Goal: Task Accomplishment & Management: Use online tool/utility

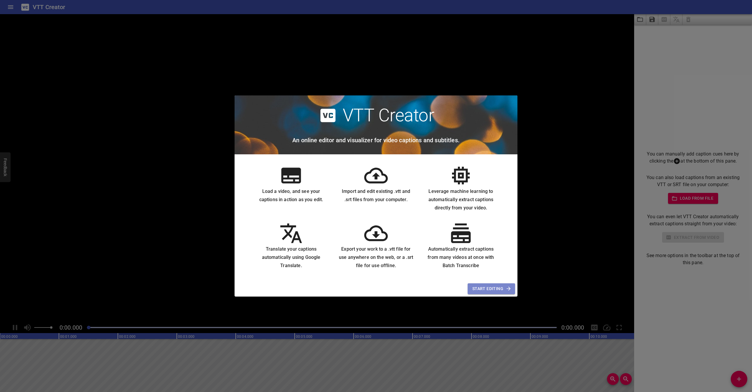
click at [508, 290] on icon "button" at bounding box center [509, 289] width 6 height 6
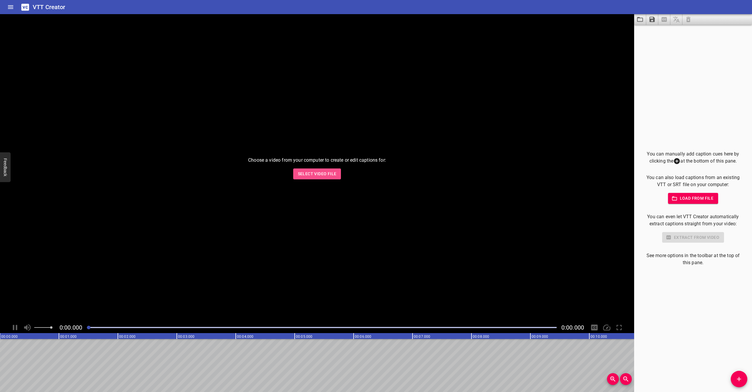
click at [310, 170] on button "Select Video File" at bounding box center [317, 174] width 48 height 11
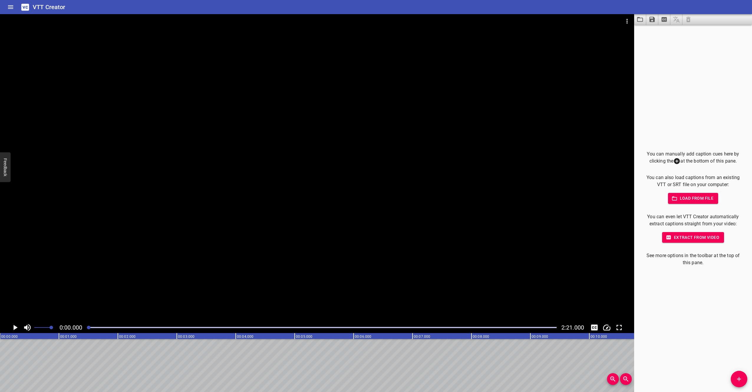
click at [697, 203] on button "Load from file" at bounding box center [693, 198] width 50 height 11
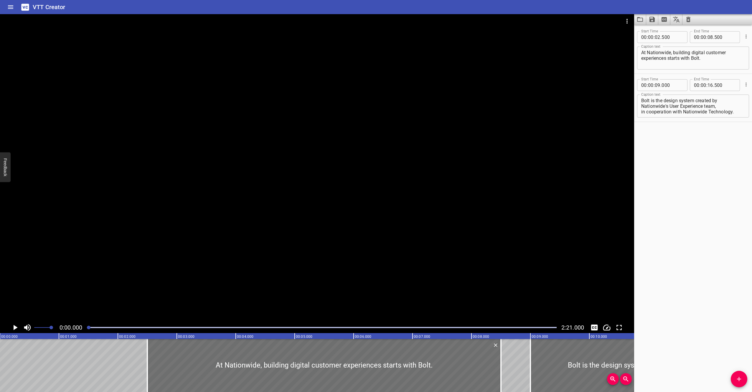
click at [385, 182] on div at bounding box center [317, 168] width 634 height 308
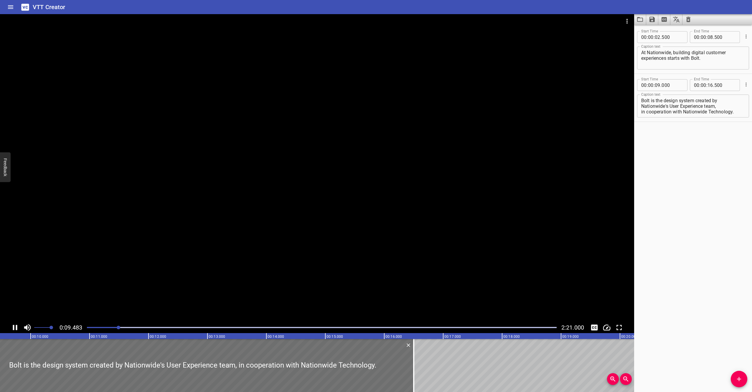
click at [318, 158] on div at bounding box center [317, 168] width 634 height 308
click at [700, 151] on div "Start Time 00 : 00 : 02 . 500 Start Time End Time 00 : 00 : 08 . 500 End Time C…" at bounding box center [693, 209] width 118 height 368
click at [535, 189] on div at bounding box center [317, 168] width 634 height 308
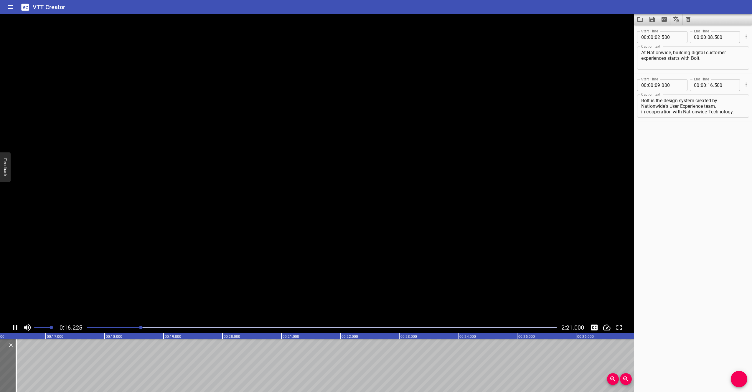
click at [514, 157] on video at bounding box center [317, 168] width 634 height 308
click at [385, 156] on div at bounding box center [317, 168] width 634 height 308
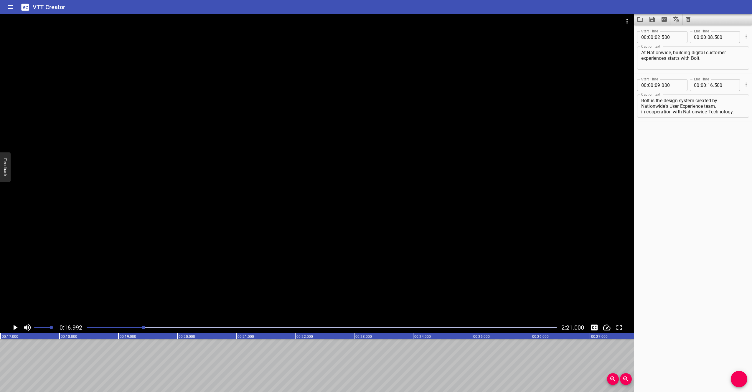
click at [742, 378] on icon "Add Cue" at bounding box center [739, 379] width 7 height 7
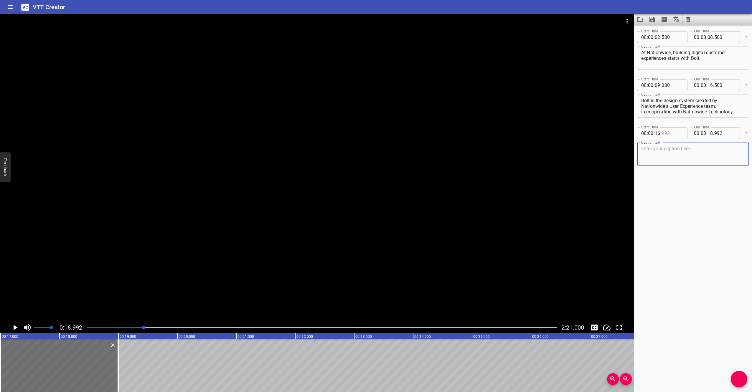
click at [680, 135] on input "number" at bounding box center [673, 133] width 22 height 12
type input "992"
click at [658, 134] on input "number" at bounding box center [658, 133] width 6 height 12
type input "17"
type input "000"
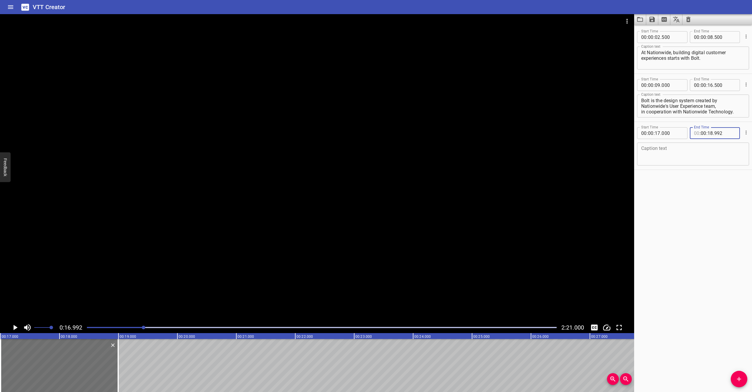
type input "00"
type input "18"
type input "992"
click at [652, 152] on textarea at bounding box center [693, 154] width 104 height 17
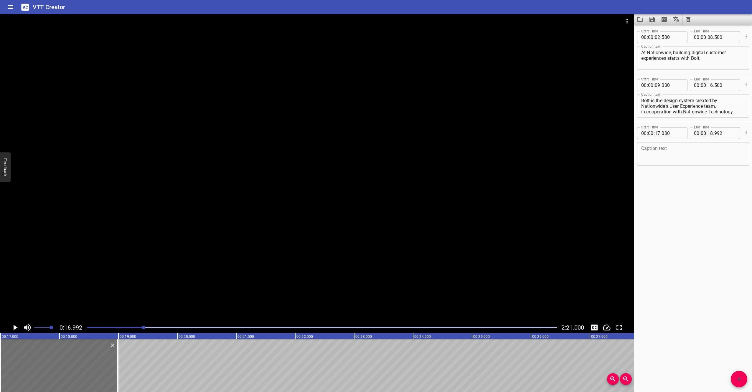
click at [279, 185] on div at bounding box center [317, 168] width 634 height 308
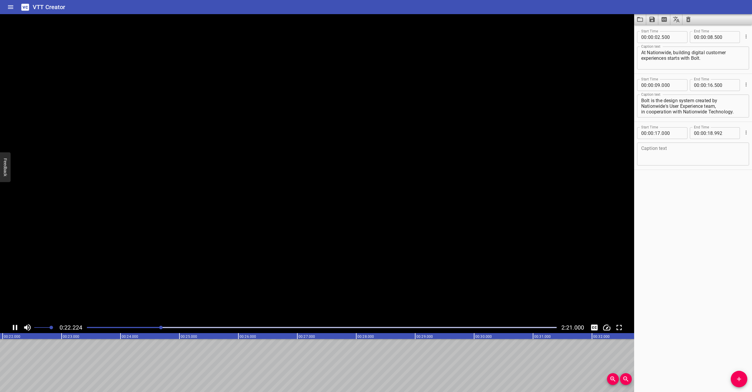
click at [279, 185] on video at bounding box center [317, 168] width 634 height 308
click at [284, 159] on div at bounding box center [317, 168] width 634 height 308
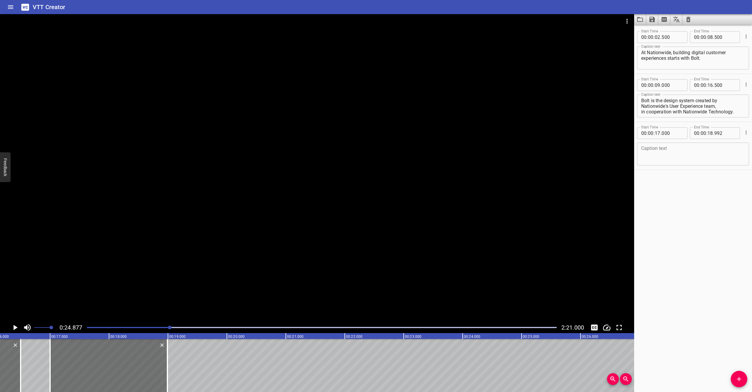
scroll to position [0, 953]
drag, startPoint x: 166, startPoint y: 353, endPoint x: 223, endPoint y: 368, distance: 59.7
click at [223, 368] on div at bounding box center [225, 365] width 6 height 53
type input "19"
type input "972"
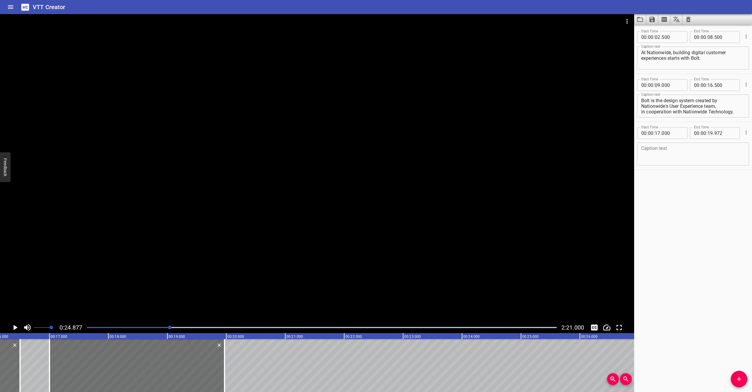
click at [244, 240] on div at bounding box center [317, 168] width 634 height 308
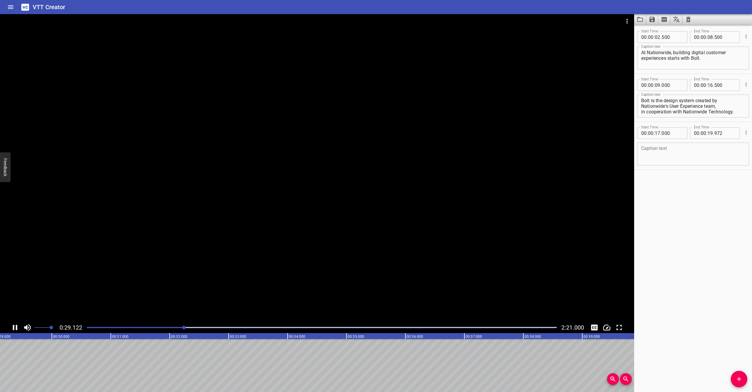
click at [305, 222] on div at bounding box center [317, 168] width 634 height 308
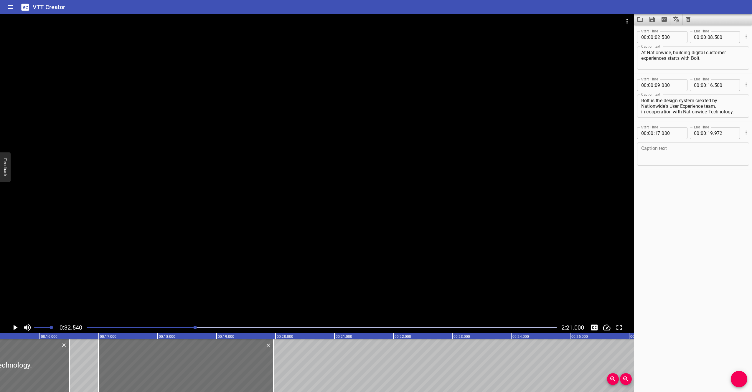
scroll to position [0, 902]
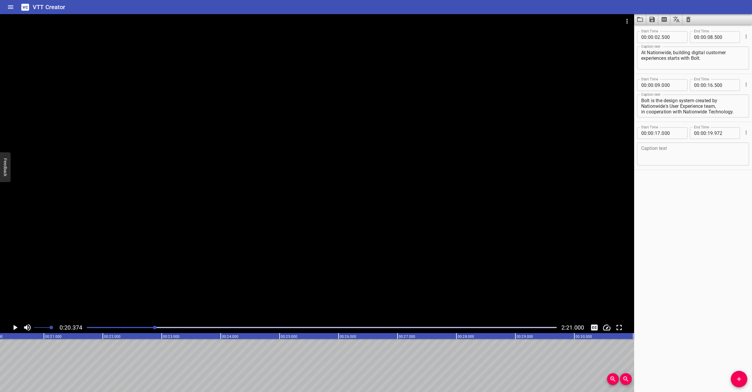
scroll to position [0, 1201]
click at [714, 132] on span "." at bounding box center [713, 133] width 1 height 12
click at [726, 136] on input "number" at bounding box center [726, 133] width 22 height 12
type input "750"
click at [711, 154] on textarea at bounding box center [693, 154] width 104 height 17
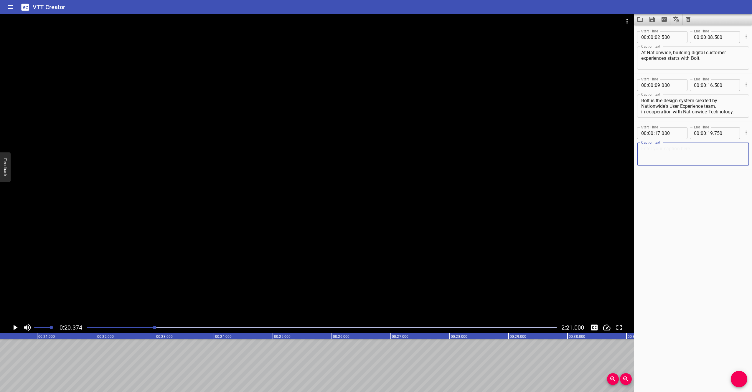
paste textarea "It's a set of visual standards and components"
type textarea "It's a set of visual standards and components"
click at [652, 236] on div "Start Time 00 : 00 : 02 . 500 Start Time End Time 00 : 00 : 08 . 500 End Time C…" at bounding box center [693, 209] width 118 height 368
click at [289, 177] on div at bounding box center [317, 168] width 634 height 308
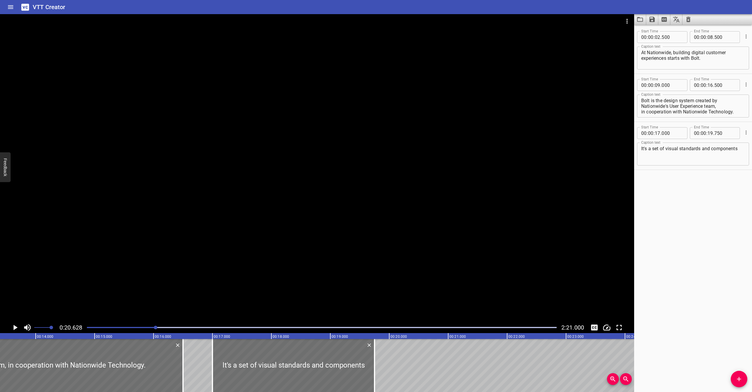
scroll to position [0, 795]
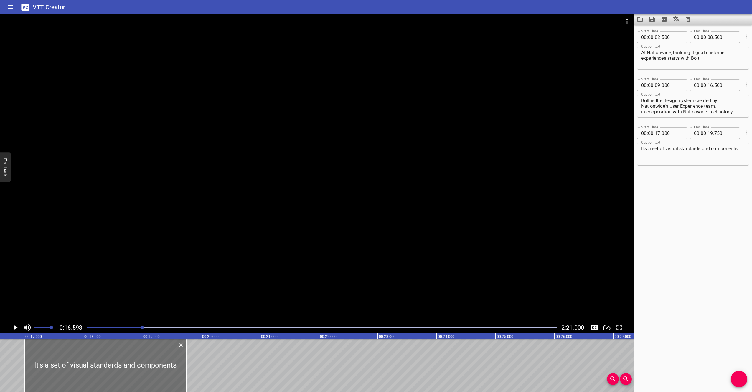
click at [165, 187] on div at bounding box center [317, 168] width 634 height 308
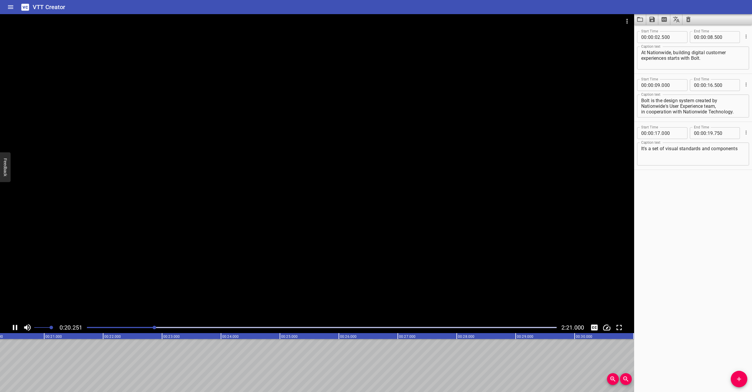
click at [165, 187] on div at bounding box center [317, 168] width 634 height 308
click at [736, 377] on icon "Add Cue" at bounding box center [739, 379] width 7 height 7
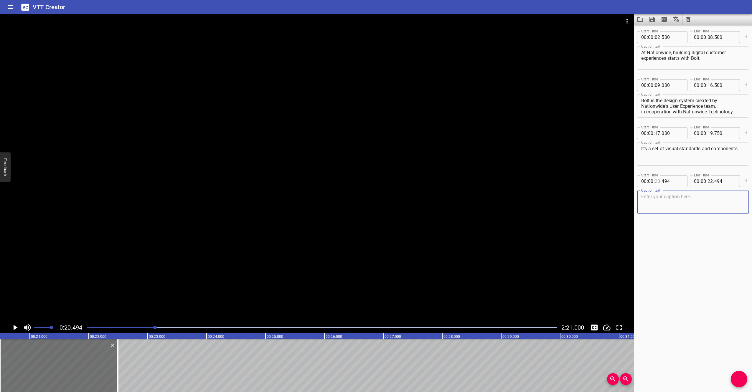
click at [658, 181] on input "number" at bounding box center [658, 181] width 6 height 12
type input "20"
type input "494"
type input "00"
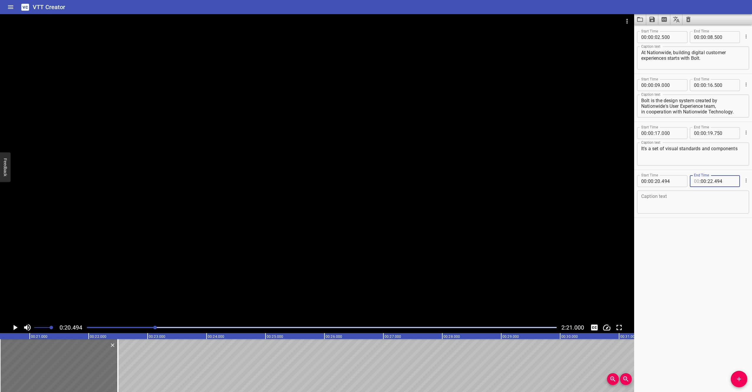
type input "00"
type input "000"
type input "00"
type input "24"
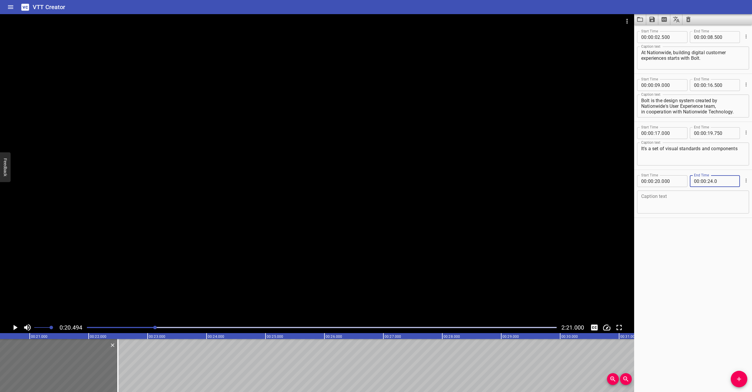
type input "000"
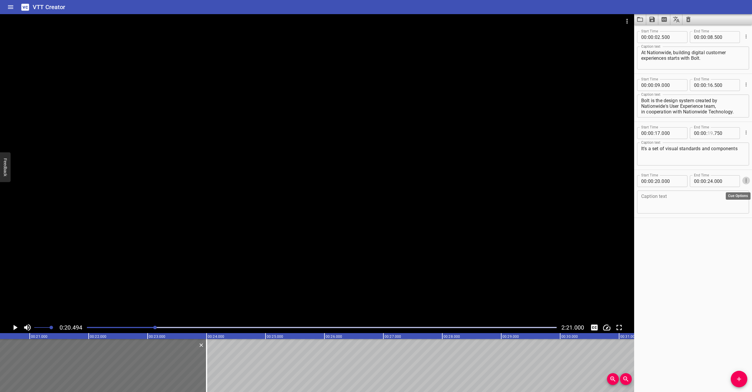
click at [709, 133] on input "number" at bounding box center [711, 133] width 6 height 12
type input "20"
type input "750"
type input "000"
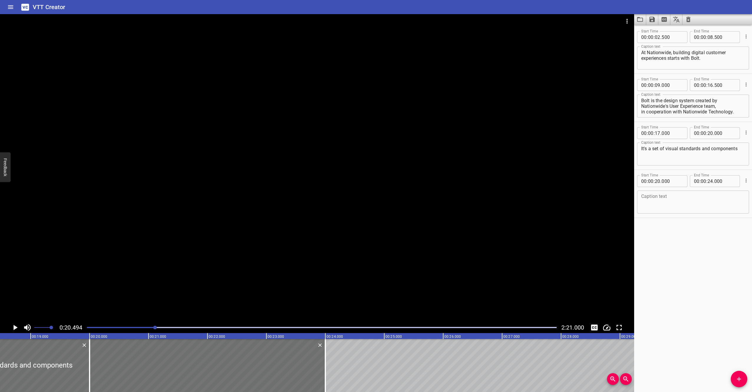
scroll to position [0, 1084]
click at [212, 246] on div at bounding box center [317, 168] width 634 height 308
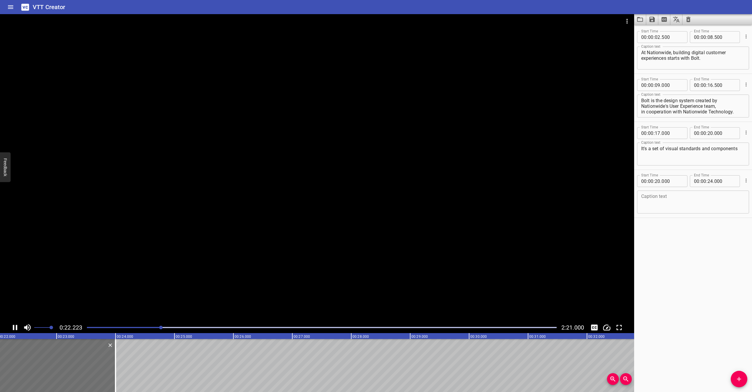
scroll to position [0, 1314]
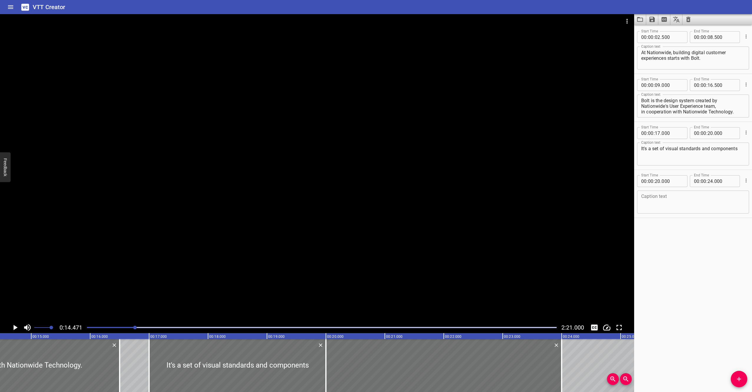
click at [213, 211] on div at bounding box center [317, 168] width 634 height 308
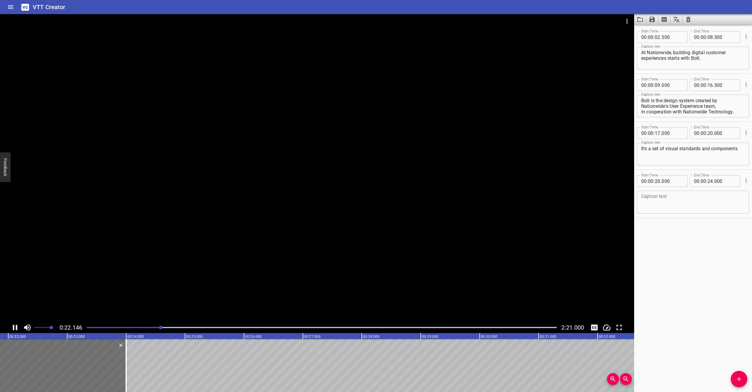
click at [220, 158] on div at bounding box center [317, 168] width 634 height 308
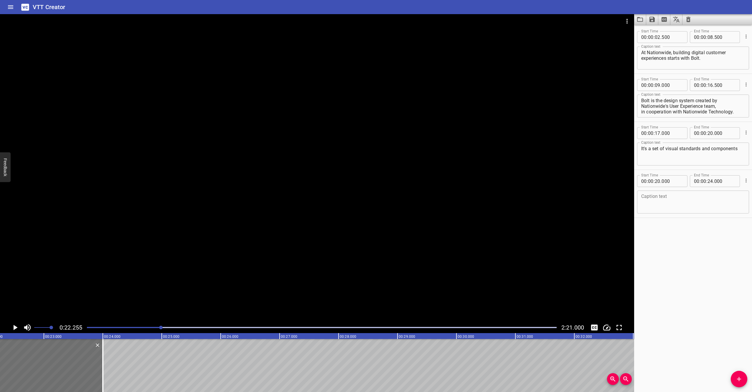
click at [668, 202] on textarea at bounding box center [693, 202] width 104 height 17
type textarea "available through tools and code"
click at [673, 268] on div "Start Time 00 : 00 : 02 . 500 Start Time End Time 00 : 00 : 08 . 500 End Time C…" at bounding box center [693, 209] width 118 height 368
click at [741, 379] on icon "Add Cue" at bounding box center [739, 379] width 7 height 7
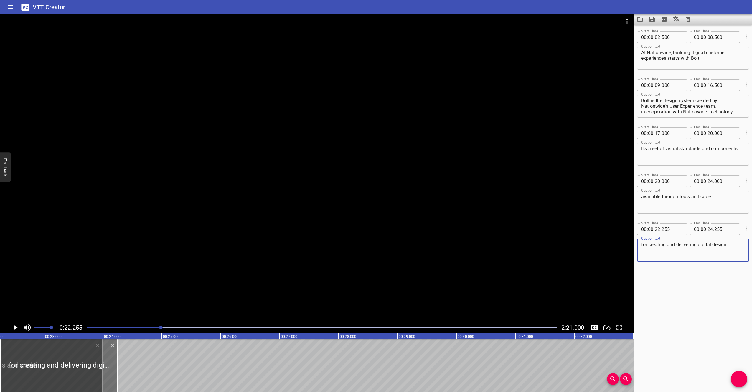
type textarea "for creating and delivering digital design"
click at [222, 179] on div at bounding box center [317, 168] width 634 height 308
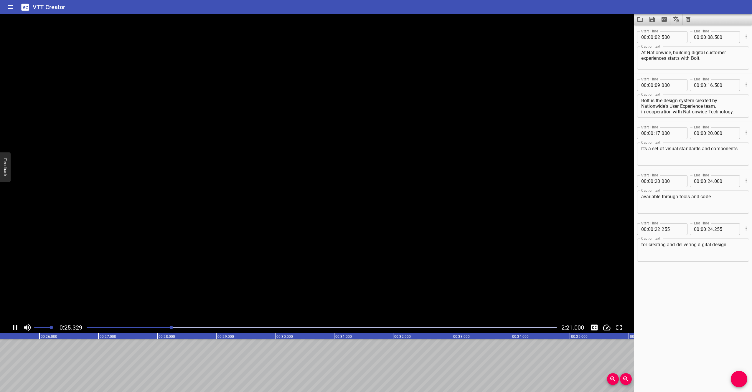
click at [222, 179] on video at bounding box center [317, 168] width 634 height 308
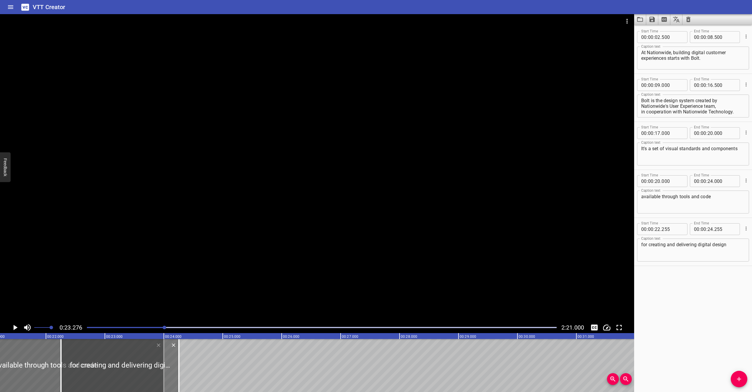
scroll to position [0, 1242]
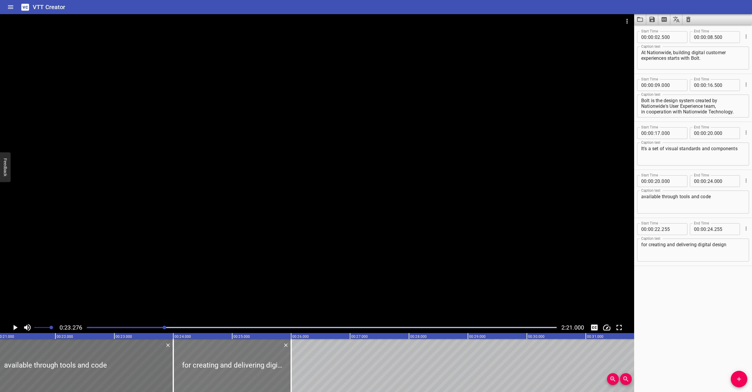
drag, startPoint x: 179, startPoint y: 359, endPoint x: 282, endPoint y: 361, distance: 102.9
click at [282, 361] on div at bounding box center [232, 365] width 118 height 53
type input "23"
type input "1000"
type input "25"
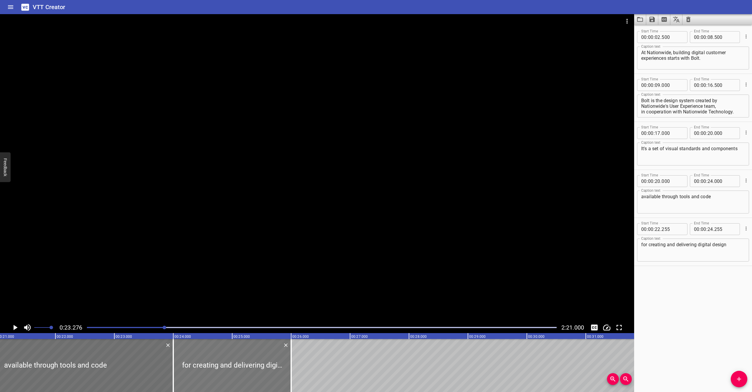
type input "1000"
drag, startPoint x: 206, startPoint y: 352, endPoint x: 210, endPoint y: 352, distance: 3.5
click at [210, 352] on div at bounding box center [236, 365] width 118 height 53
type input "24"
type input "060"
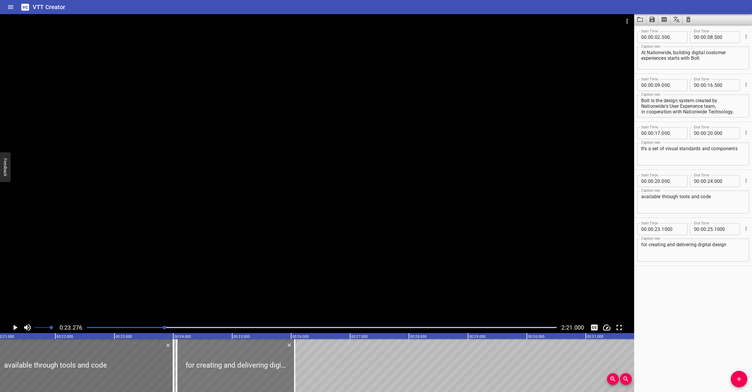
type input "26"
type input "060"
drag, startPoint x: 210, startPoint y: 352, endPoint x: 206, endPoint y: 352, distance: 3.2
click at [206, 352] on div at bounding box center [233, 365] width 118 height 53
type input "005"
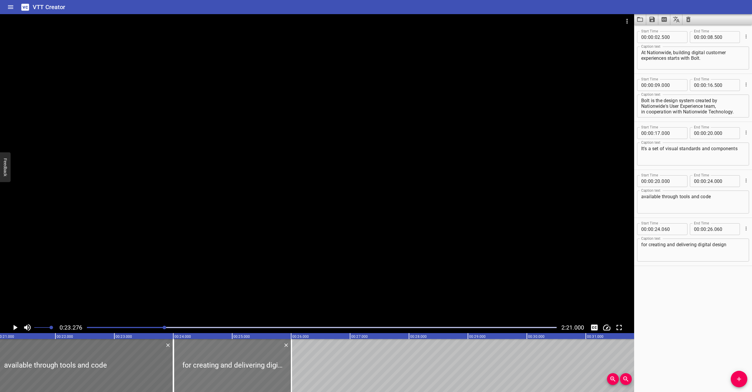
type input "005"
click at [205, 352] on div at bounding box center [232, 365] width 118 height 53
type input "23"
type input "990"
type input "25"
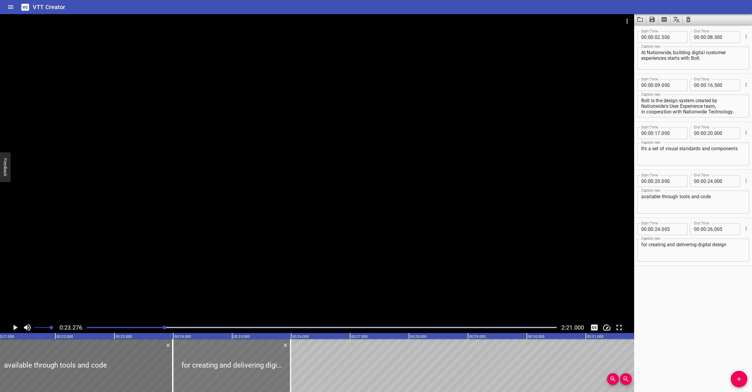
type input "990"
click at [227, 359] on div at bounding box center [232, 365] width 118 height 53
type input "995"
click at [656, 229] on input "number" at bounding box center [658, 229] width 6 height 12
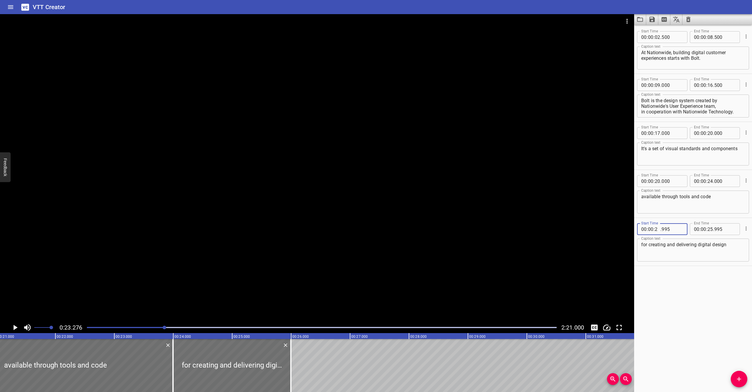
type input "24"
type input "995"
type input "0"
type input "00"
type input "000"
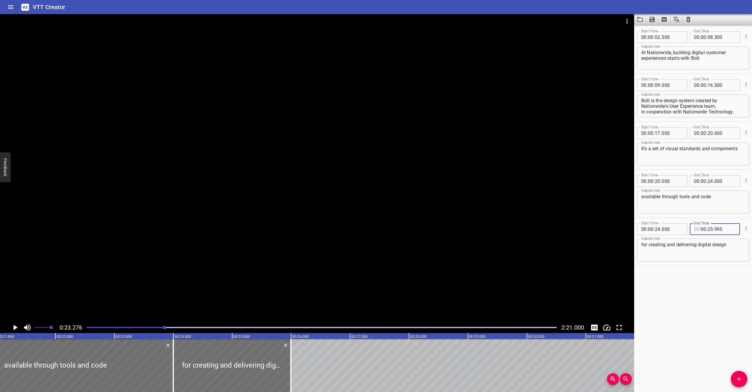
type input "00"
type input "26"
type input "995"
type input "000"
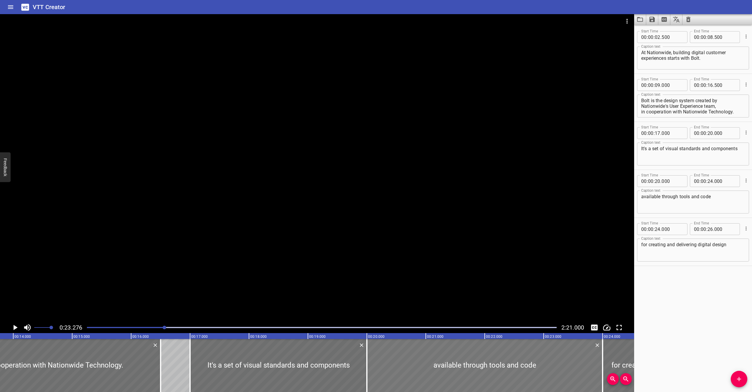
scroll to position [0, 809]
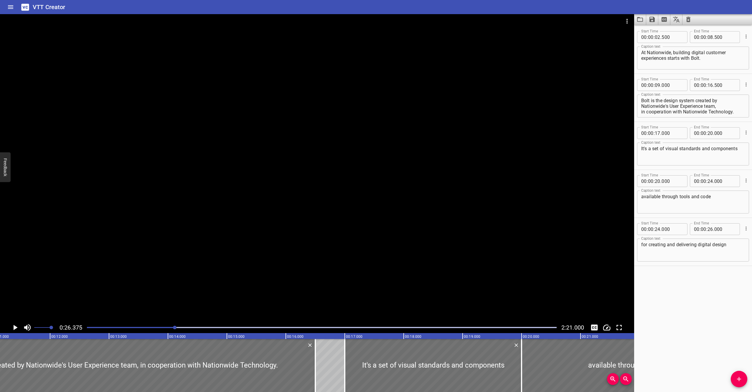
click at [121, 363] on div at bounding box center [94, 365] width 442 height 53
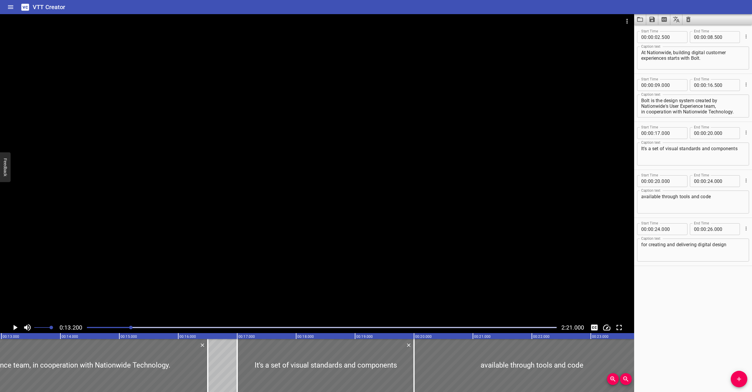
scroll to position [0, 778]
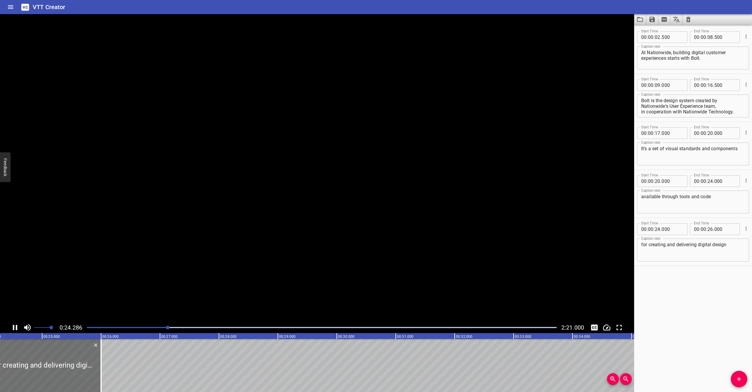
click at [238, 93] on video at bounding box center [317, 168] width 634 height 308
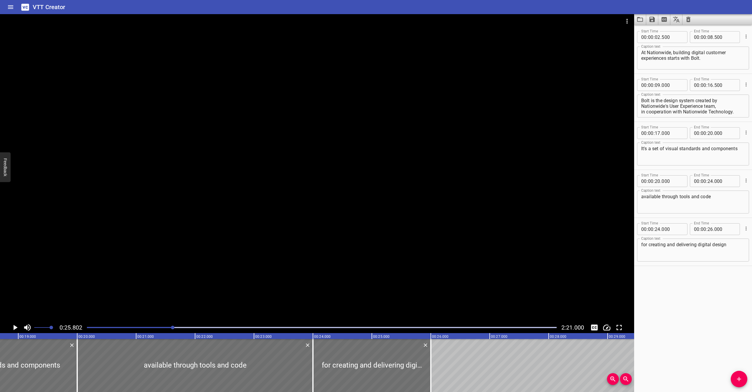
scroll to position [0, 1099]
click at [123, 367] on div at bounding box center [198, 365] width 236 height 53
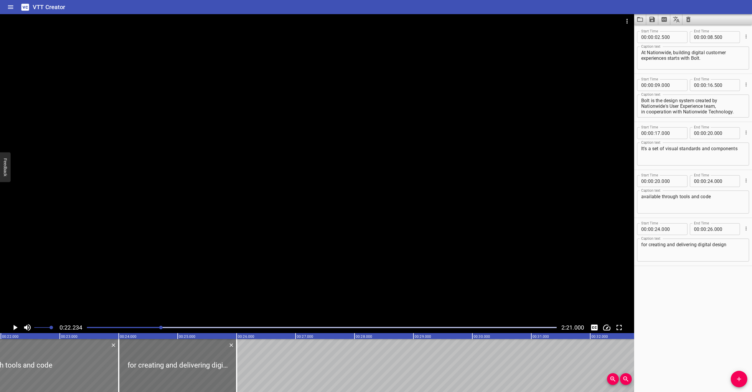
scroll to position [0, 1311]
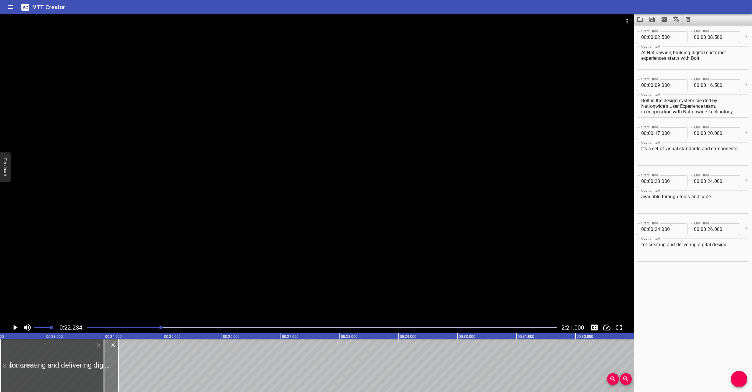
drag, startPoint x: 179, startPoint y: 370, endPoint x: 75, endPoint y: 371, distance: 103.5
click at [75, 371] on div at bounding box center [60, 365] width 118 height 53
type input "22"
type input "245"
type input "24"
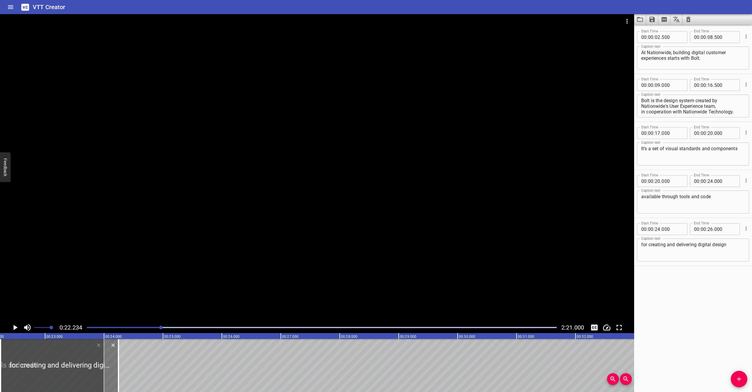
type input "245"
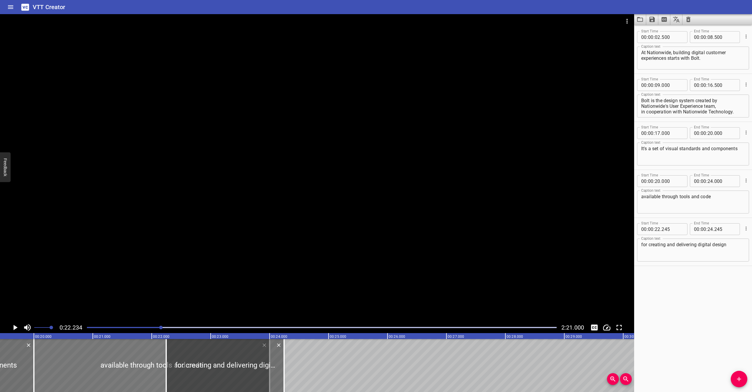
click at [125, 373] on div at bounding box center [152, 365] width 236 height 53
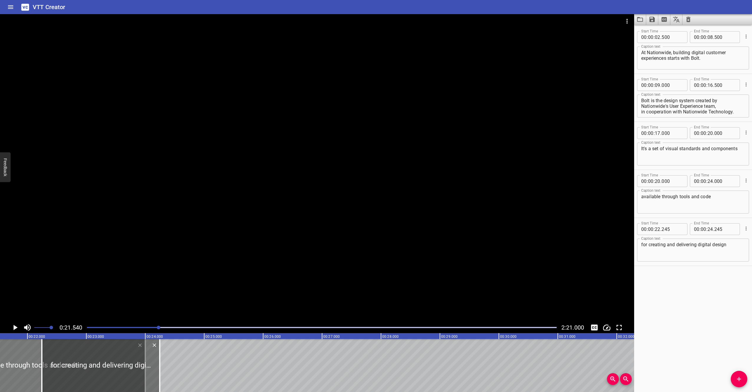
scroll to position [0, 1270]
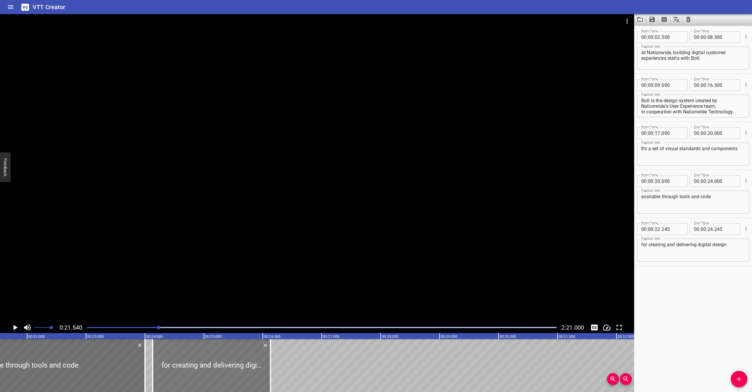
drag, startPoint x: 146, startPoint y: 363, endPoint x: 278, endPoint y: 356, distance: 132.6
click at [271, 356] on div at bounding box center [212, 365] width 118 height 53
type input "24"
type input "490"
type input "26"
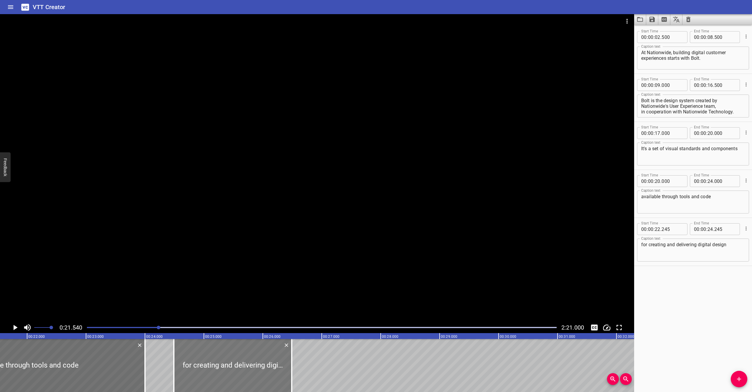
type input "490"
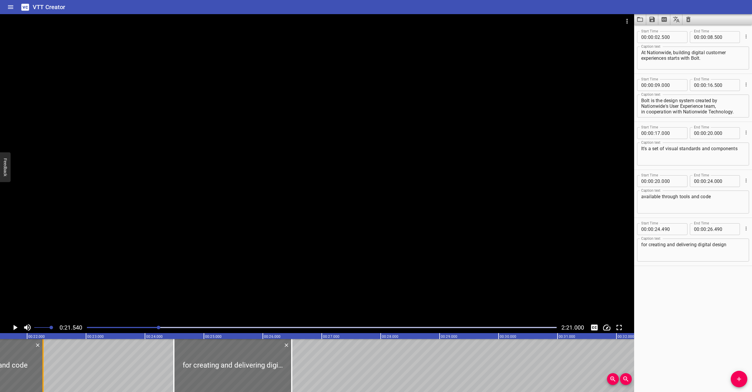
drag, startPoint x: 143, startPoint y: 365, endPoint x: 41, endPoint y: 368, distance: 102.1
click at [41, 368] on div at bounding box center [43, 365] width 6 height 53
type input "22"
type input "270"
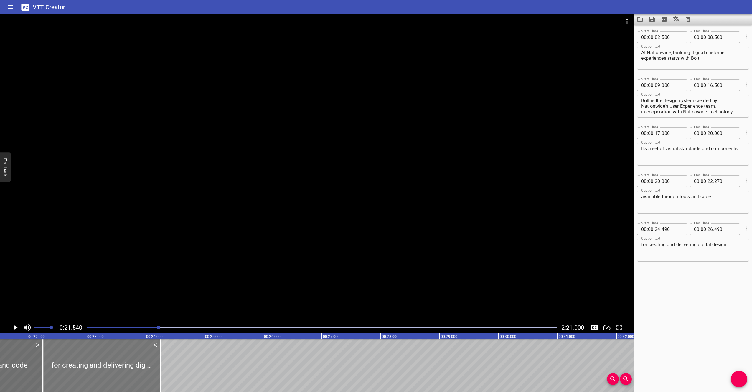
drag, startPoint x: 212, startPoint y: 372, endPoint x: 81, endPoint y: 368, distance: 131.2
click at [81, 368] on div at bounding box center [102, 365] width 118 height 53
type input "22"
type input "265"
type input "24"
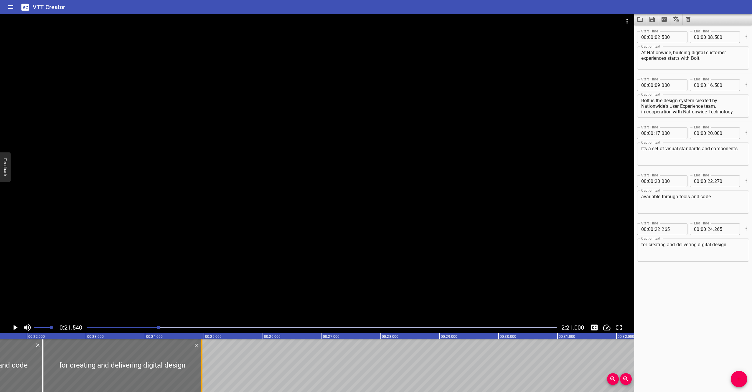
drag, startPoint x: 161, startPoint y: 368, endPoint x: 202, endPoint y: 368, distance: 41.3
click at [202, 368] on div at bounding box center [201, 365] width 1 height 53
type input "965"
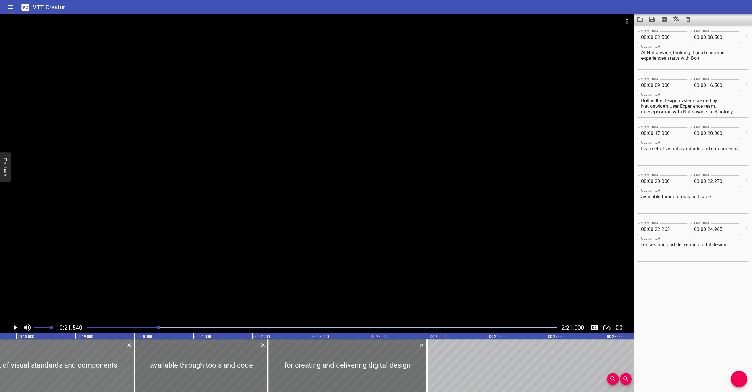
click at [54, 370] on div at bounding box center [46, 365] width 177 height 53
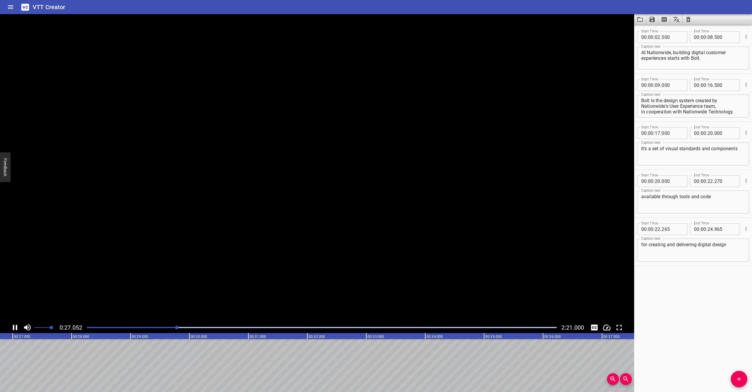
click at [114, 138] on video at bounding box center [317, 168] width 634 height 308
click at [115, 87] on div at bounding box center [317, 168] width 634 height 308
click at [115, 87] on video at bounding box center [317, 168] width 634 height 308
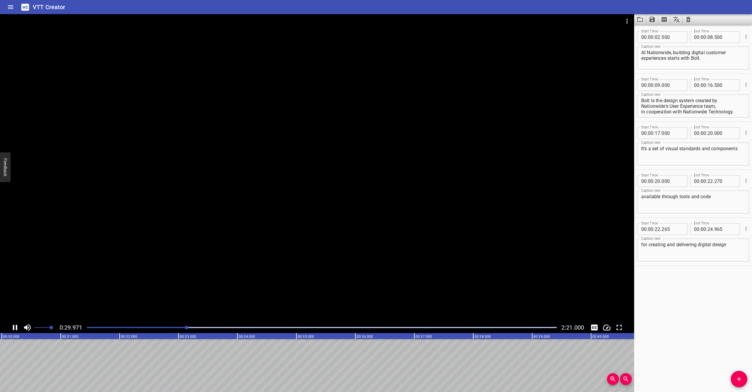
click at [72, 166] on div at bounding box center [317, 168] width 634 height 308
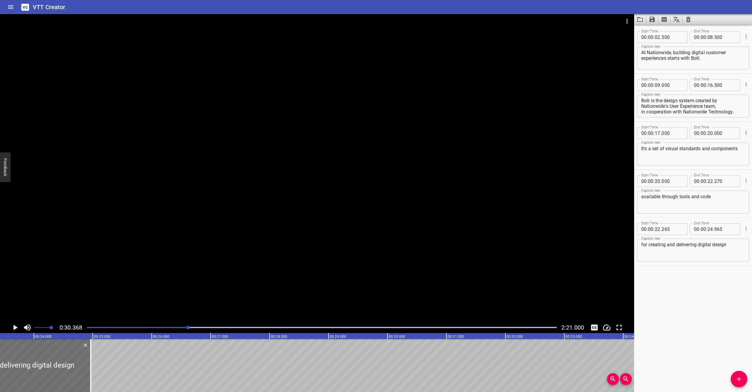
scroll to position [0, 1378]
drag, startPoint x: 195, startPoint y: 366, endPoint x: 218, endPoint y: 366, distance: 22.7
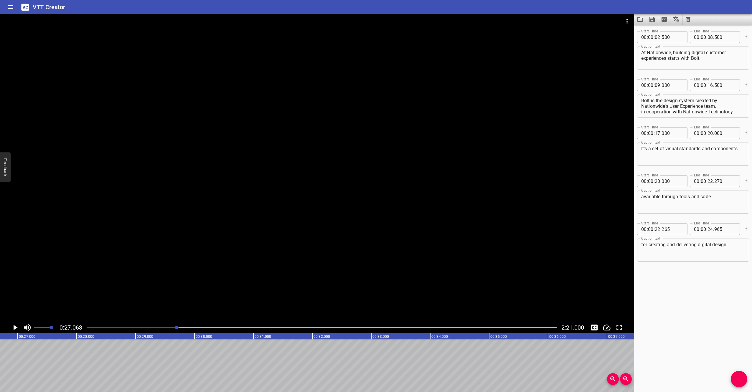
scroll to position [0, 1595]
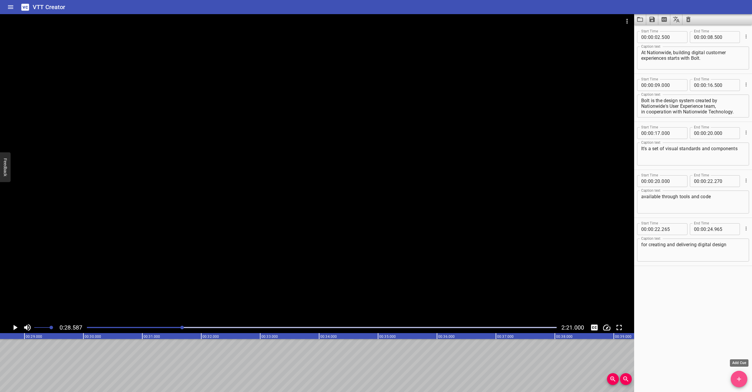
click at [739, 378] on icon "Add Cue" at bounding box center [739, 379] width 4 height 4
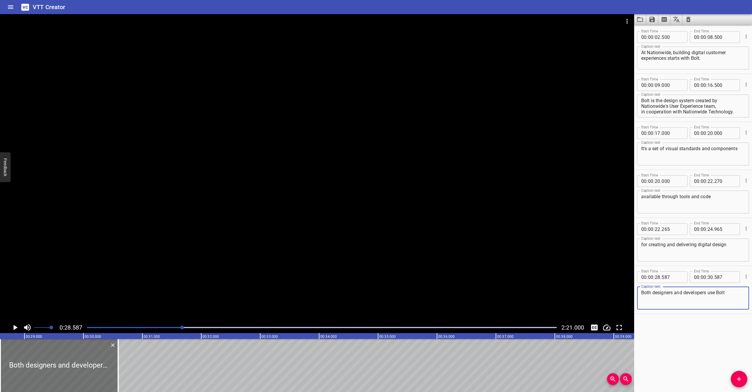
type textarea "Both designers and developers use Bolt"
click at [301, 214] on div at bounding box center [317, 168] width 634 height 308
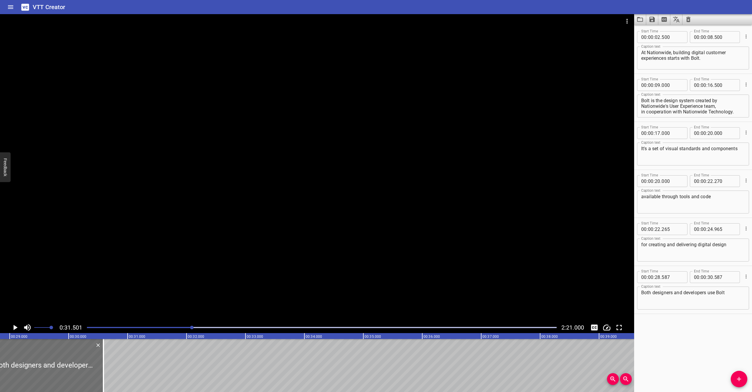
scroll to position [0, 1693]
drag, startPoint x: 110, startPoint y: 374, endPoint x: 132, endPoint y: 372, distance: 22.2
click at [132, 372] on div at bounding box center [132, 365] width 1 height 53
type input "962"
click at [5, 364] on div at bounding box center [63, 365] width 140 height 53
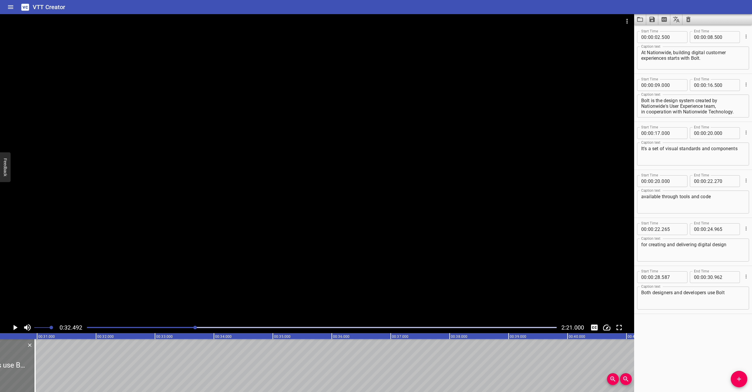
scroll to position [0, 1783]
drag, startPoint x: 43, startPoint y: 377, endPoint x: 54, endPoint y: 376, distance: 11.0
click at [54, 376] on div at bounding box center [53, 365] width 6 height 53
type input "31"
type input "147"
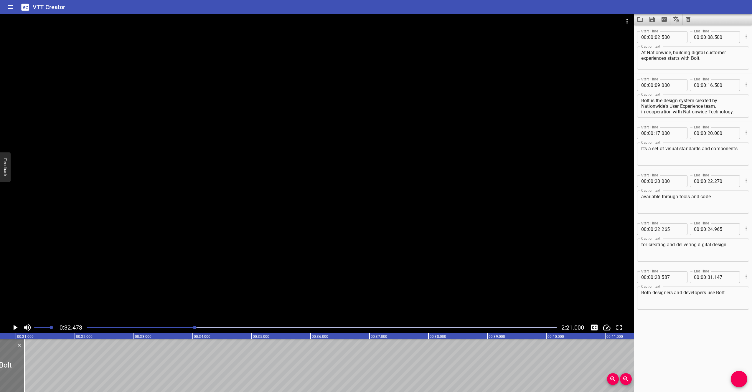
scroll to position [0, 1811]
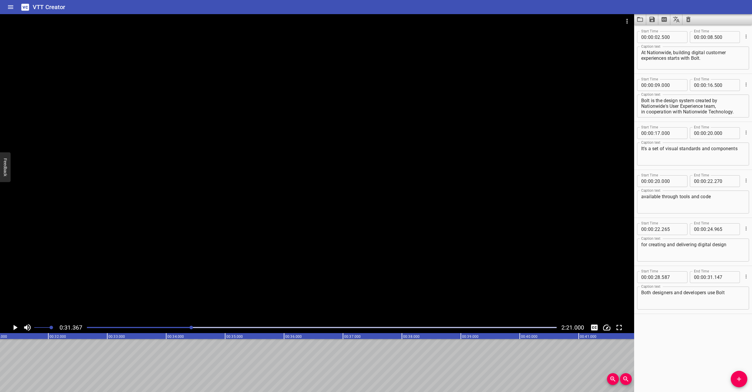
scroll to position [0, 1849]
drag, startPoint x: 19, startPoint y: 365, endPoint x: 29, endPoint y: 365, distance: 10.0
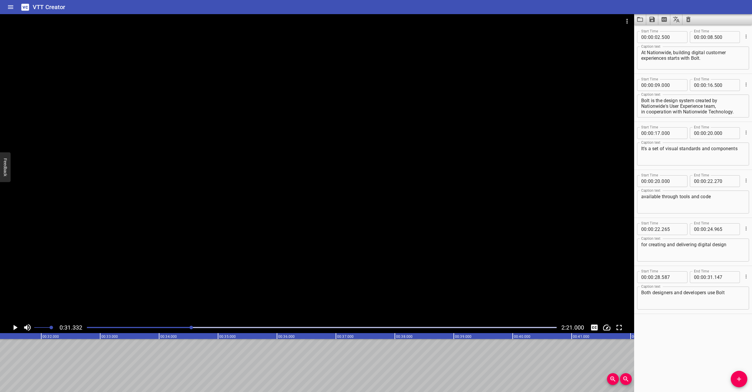
scroll to position [0, 1847]
click at [740, 377] on icon "Add Cue" at bounding box center [739, 379] width 7 height 7
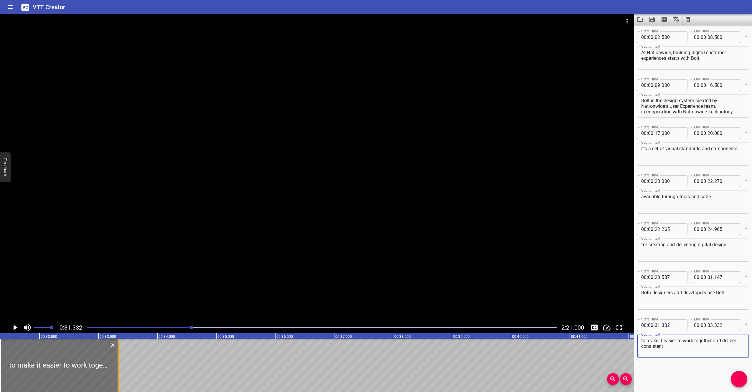
type textarea "to make it easier to work together and deliver consistent"
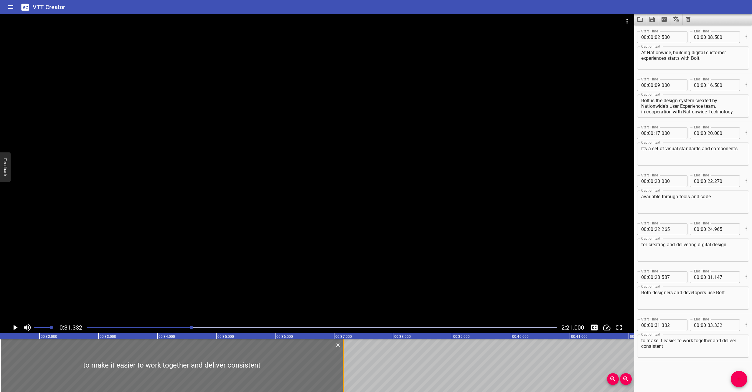
drag, startPoint x: 117, startPoint y: 367, endPoint x: 342, endPoint y: 354, distance: 225.6
click at [342, 354] on div at bounding box center [343, 365] width 6 height 53
type input "37"
type input "152"
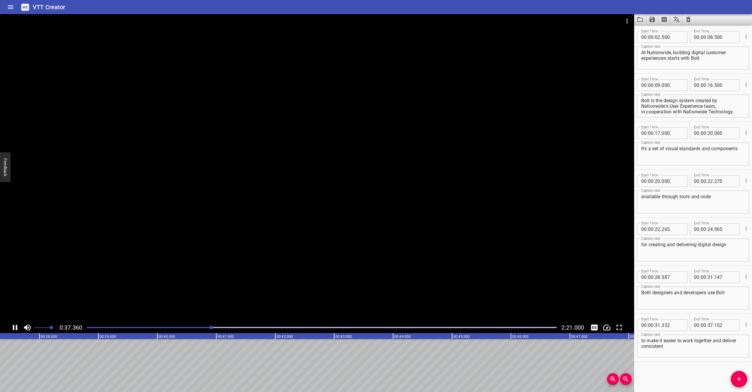
click at [206, 166] on div at bounding box center [317, 168] width 634 height 308
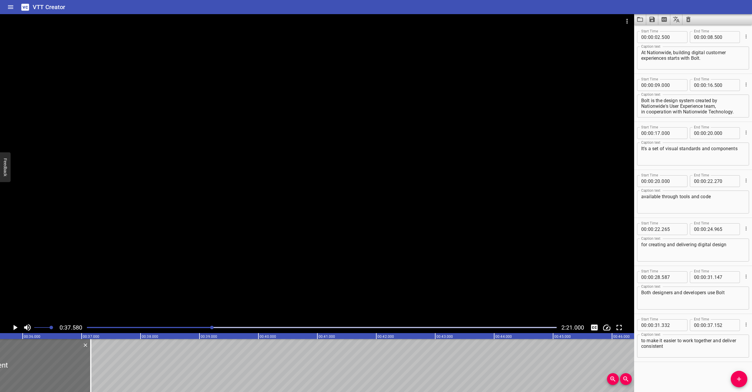
scroll to position [0, 2093]
click at [685, 357] on div "to make it easier to work together and deliver consistent Caption text" at bounding box center [693, 346] width 112 height 23
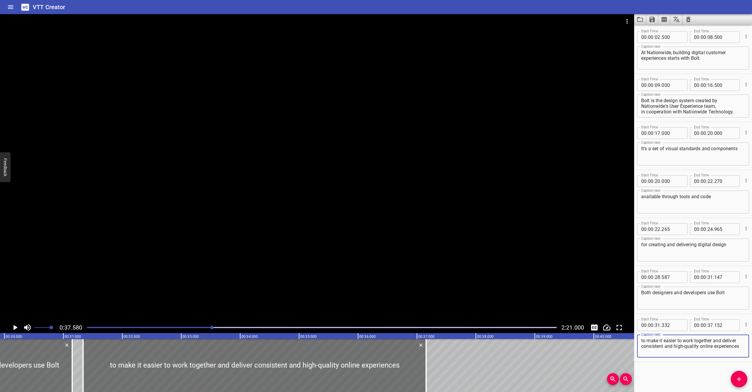
scroll to position [0, 1710]
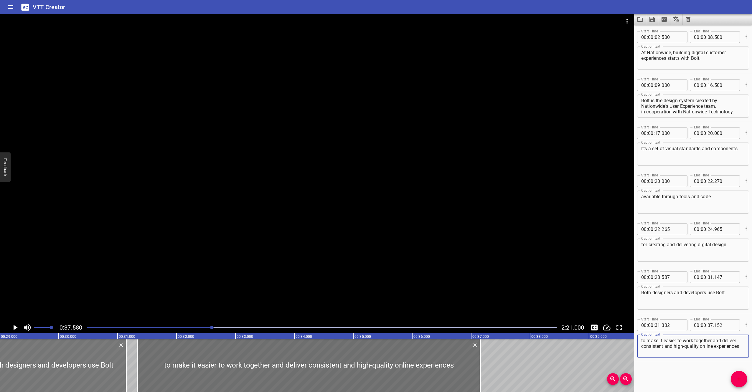
type textarea "to make it easier to work together and deliver consistent and high-quality onli…"
click at [75, 355] on div at bounding box center [51, 365] width 151 height 53
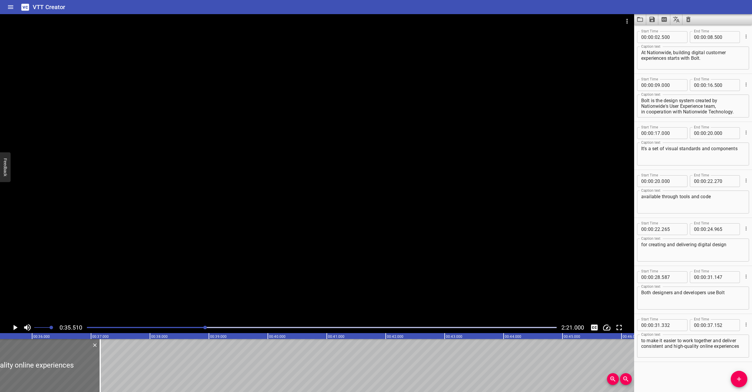
scroll to position [0, 2094]
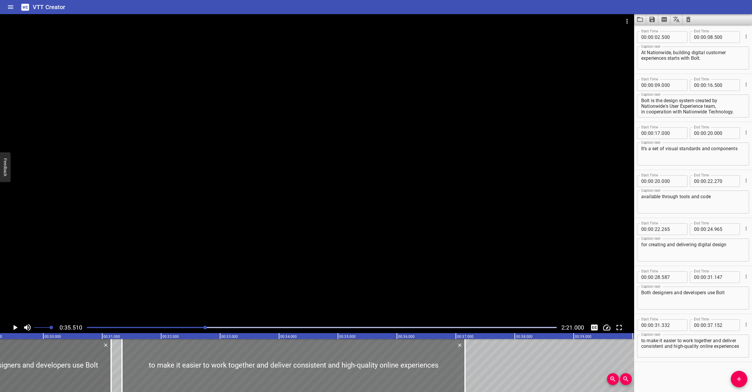
click at [60, 356] on div at bounding box center [35, 365] width 151 height 53
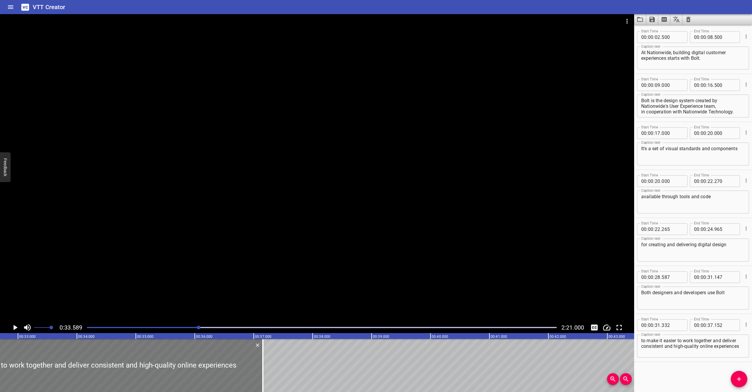
scroll to position [0, 1925]
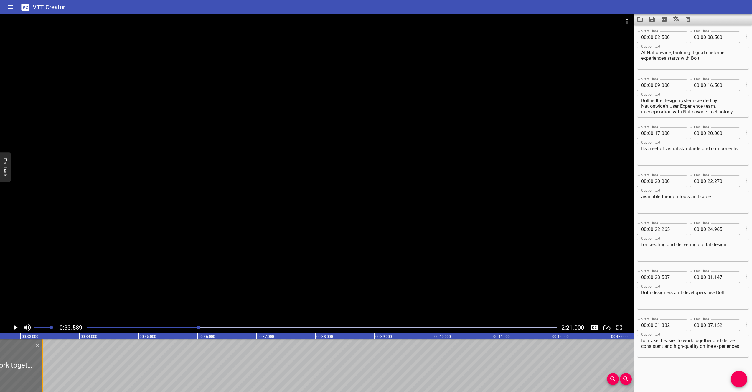
drag, startPoint x: 266, startPoint y: 356, endPoint x: 43, endPoint y: 359, distance: 222.9
click at [43, 359] on div at bounding box center [43, 365] width 6 height 53
type input "33"
type input "372"
drag, startPoint x: 715, startPoint y: 341, endPoint x: 716, endPoint y: 363, distance: 22.2
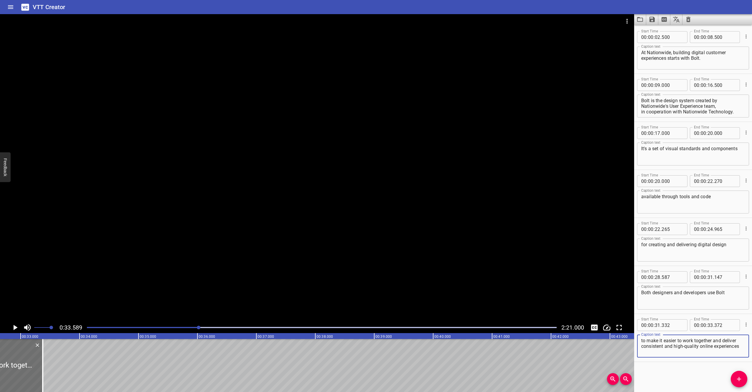
click at [716, 363] on div "Start Time 00 : 00 : 02 . 500 Start Time End Time 00 : 00 : 08 . 500 End Time C…" at bounding box center [693, 209] width 118 height 368
type textarea "to make it easier to work together"
click at [734, 378] on span "Add Cue" at bounding box center [739, 379] width 17 height 7
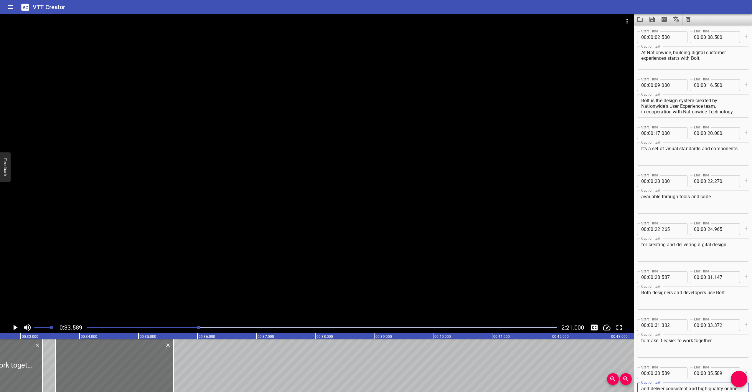
scroll to position [5, 0]
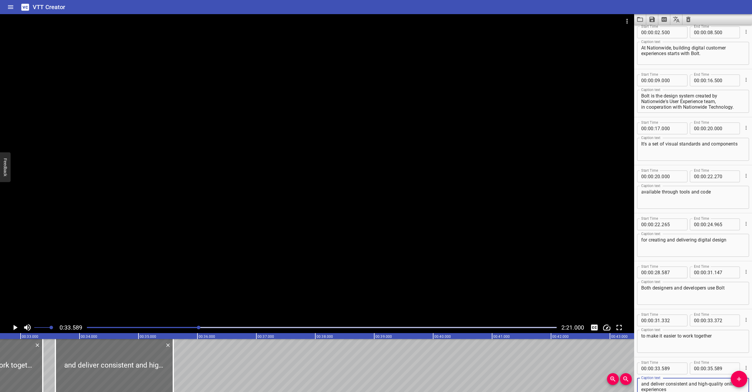
type textarea "and deliver consistent and high-quality online experiences"
click at [173, 153] on div at bounding box center [317, 168] width 634 height 308
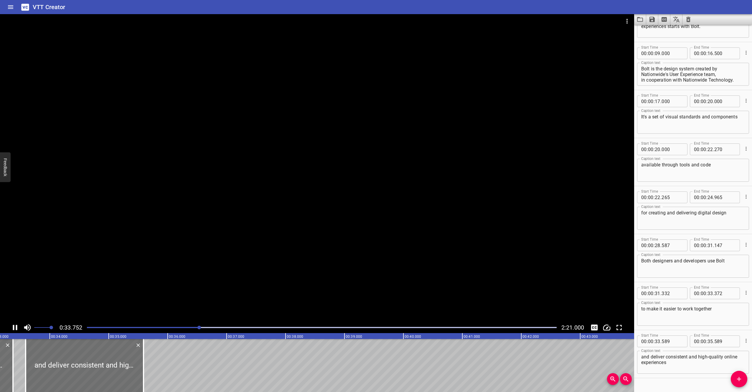
scroll to position [45, 0]
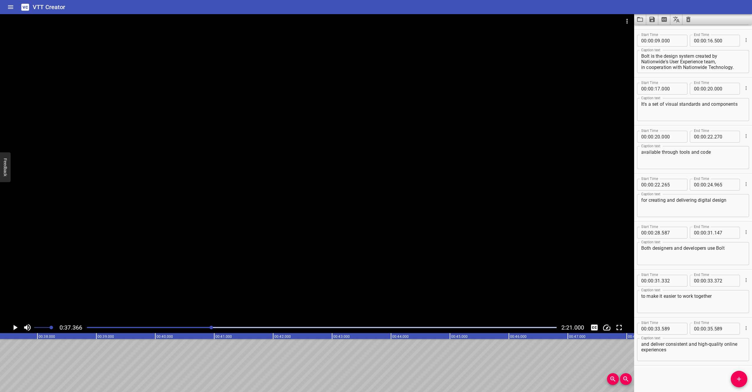
click at [172, 153] on div at bounding box center [317, 168] width 634 height 308
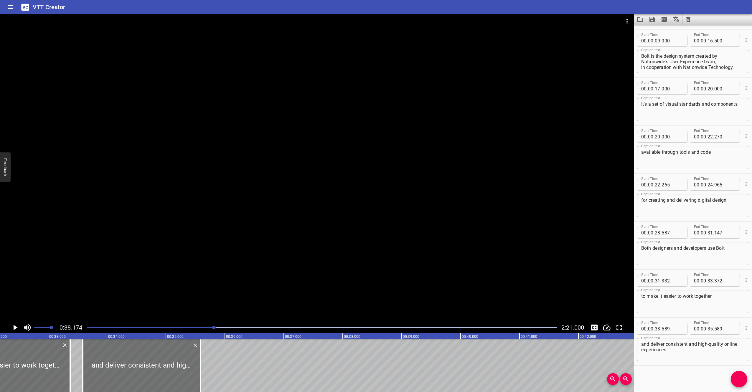
scroll to position [0, 1856]
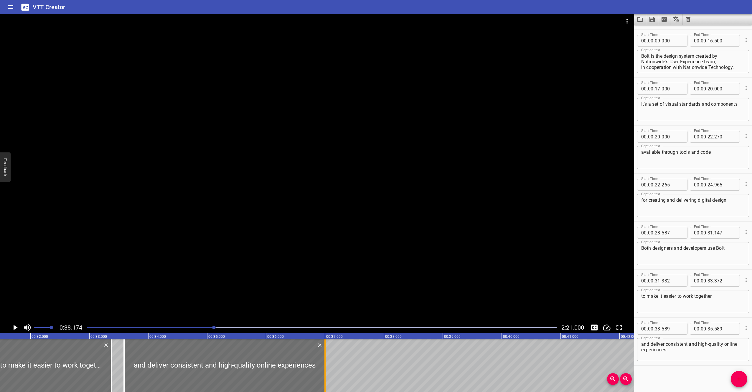
drag, startPoint x: 243, startPoint y: 369, endPoint x: 326, endPoint y: 368, distance: 83.1
click at [326, 368] on div at bounding box center [325, 365] width 6 height 53
type input "36"
type input "999"
click at [298, 168] on div at bounding box center [317, 168] width 634 height 308
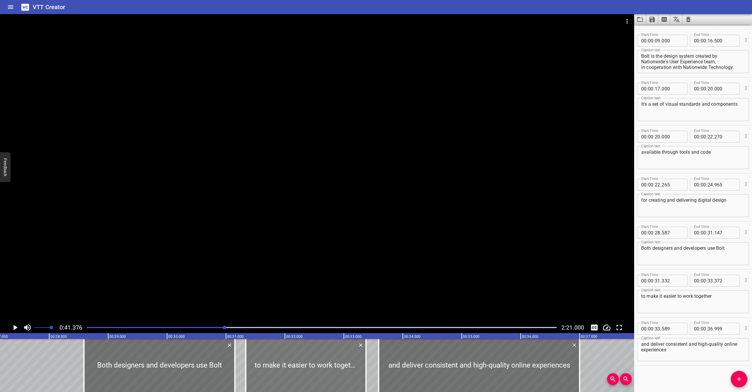
scroll to position [0, 1598]
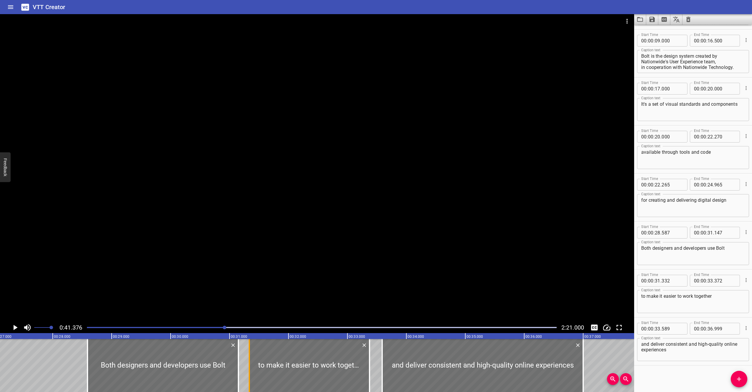
click at [248, 363] on div at bounding box center [249, 365] width 6 height 53
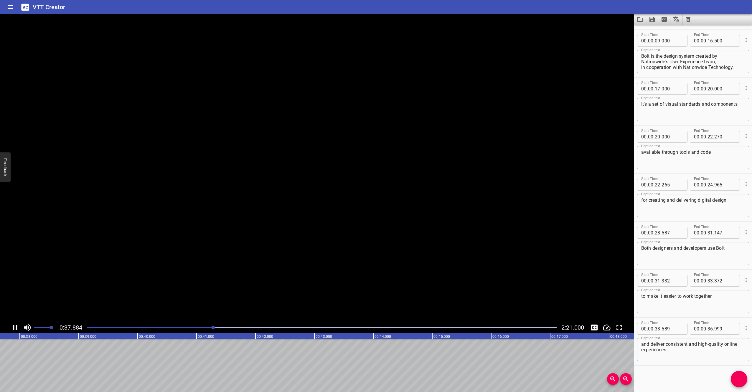
click at [225, 152] on video at bounding box center [317, 168] width 634 height 308
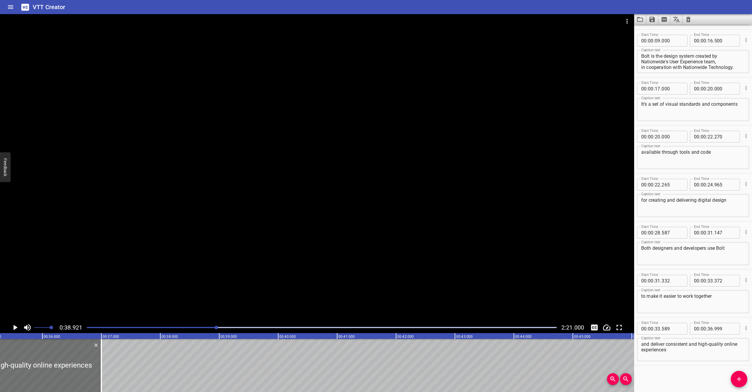
scroll to position [0, 2079]
drag, startPoint x: 101, startPoint y: 368, endPoint x: 108, endPoint y: 368, distance: 6.8
click at [108, 368] on div at bounding box center [109, 365] width 6 height 53
type input "37"
type input "114"
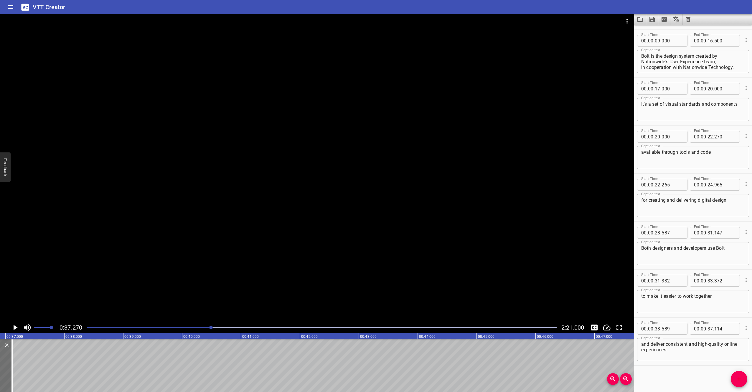
scroll to position [0, 2197]
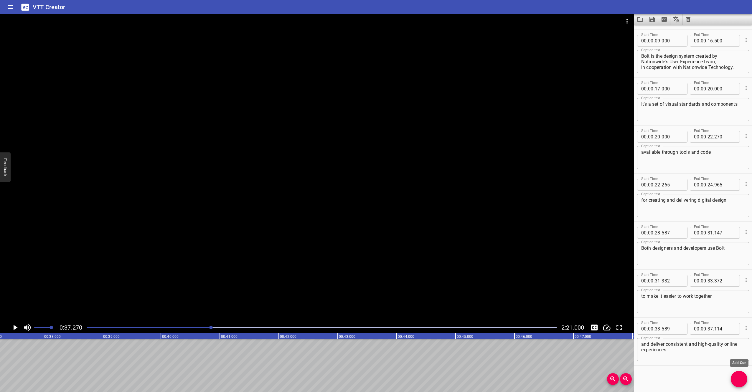
click at [738, 381] on icon "Add Cue" at bounding box center [739, 379] width 7 height 7
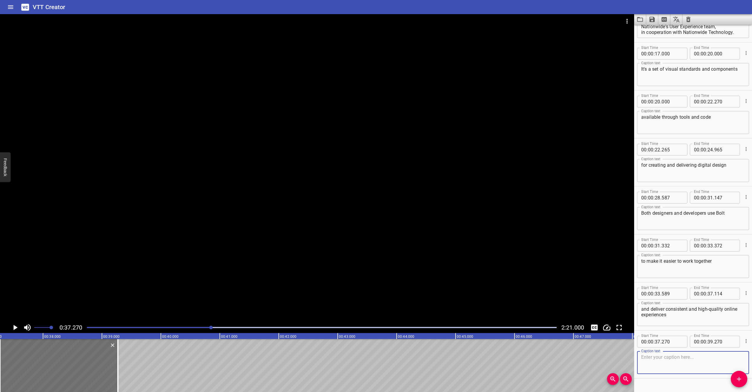
scroll to position [93, 0]
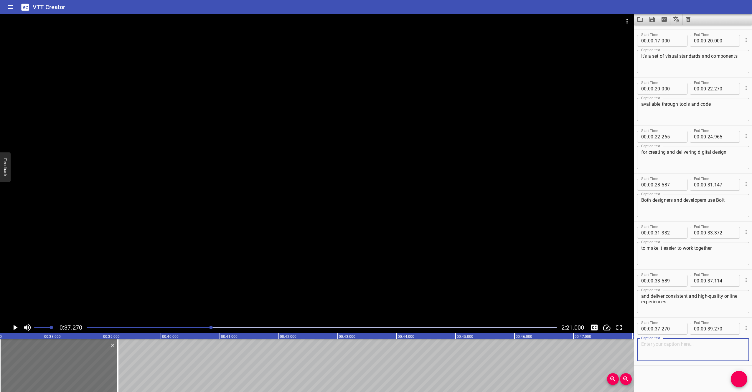
paste textarea "for Nationwide's customerfacing web applications."
type textarea "for Nationwide's customerfacing web applications."
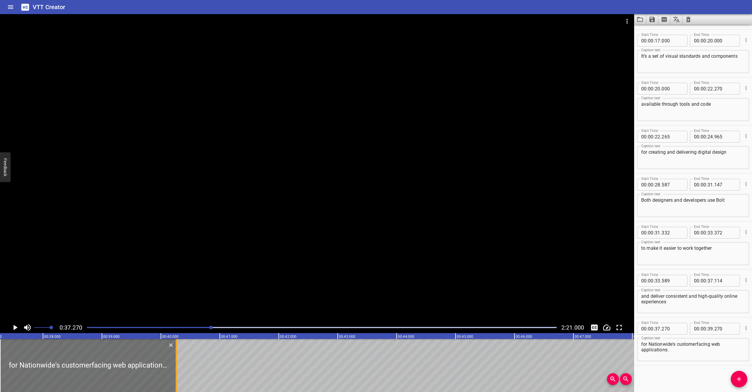
drag, startPoint x: 117, startPoint y: 361, endPoint x: 177, endPoint y: 363, distance: 59.6
click at [177, 363] on div at bounding box center [176, 365] width 1 height 53
type input "40"
type input "280"
click at [160, 235] on div at bounding box center [317, 168] width 634 height 308
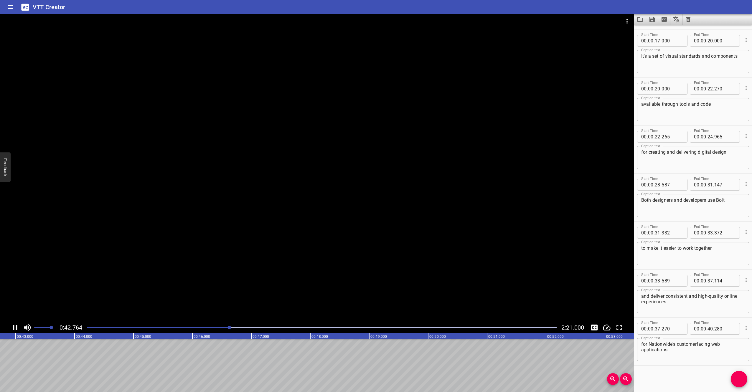
click at [160, 229] on div at bounding box center [317, 168] width 634 height 308
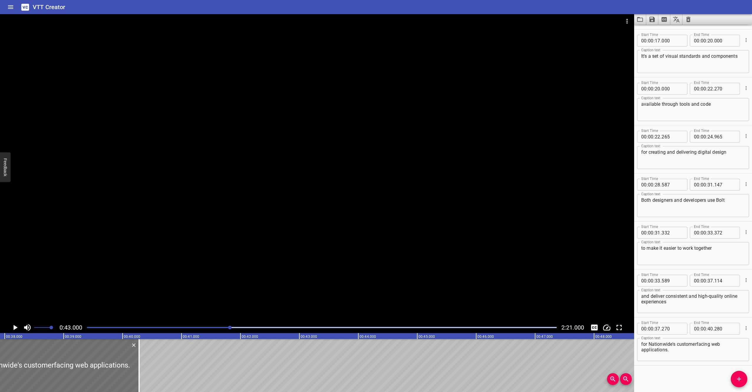
scroll to position [0, 2232]
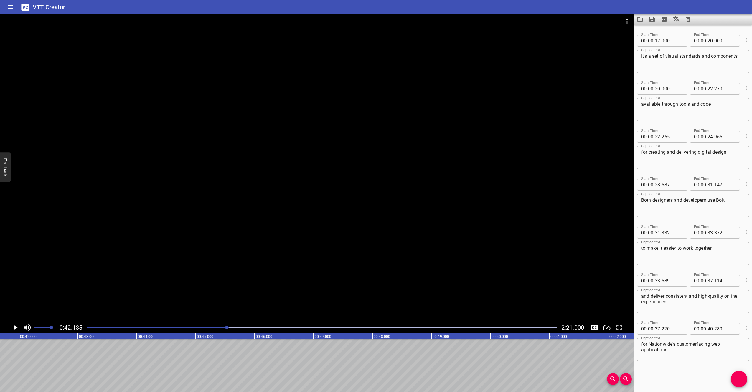
scroll to position [0, 2484]
click at [737, 377] on icon "Add Cue" at bounding box center [739, 379] width 7 height 7
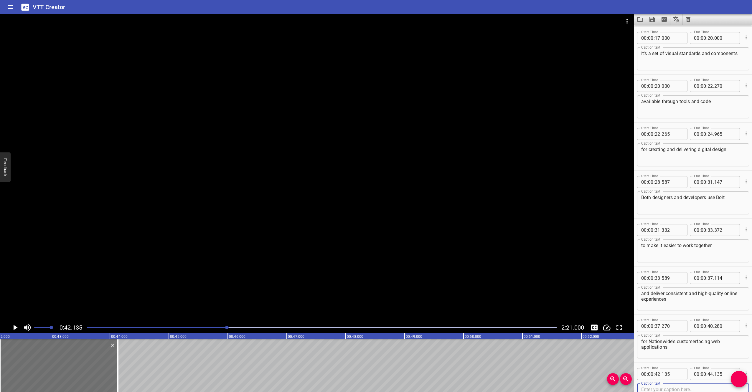
scroll to position [141, 0]
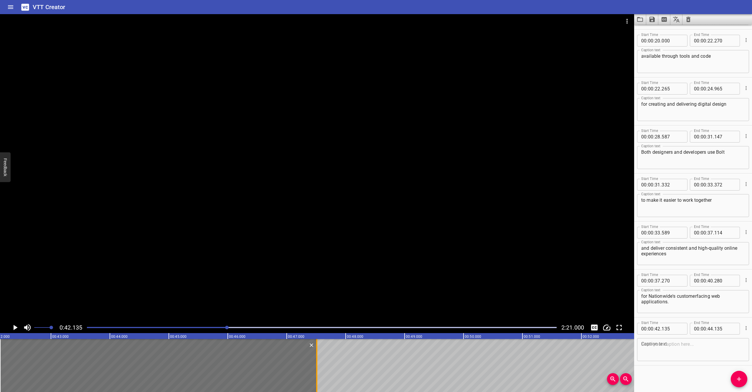
drag, startPoint x: 118, startPoint y: 374, endPoint x: 317, endPoint y: 370, distance: 199.0
click at [317, 370] on div at bounding box center [316, 365] width 1 height 53
type input "47"
type input "510"
click at [298, 187] on div at bounding box center [317, 168] width 634 height 308
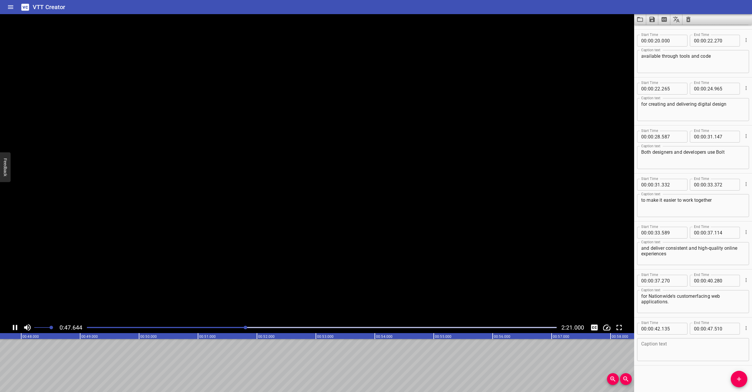
click at [298, 187] on video at bounding box center [317, 168] width 634 height 308
click at [276, 155] on div at bounding box center [317, 168] width 634 height 308
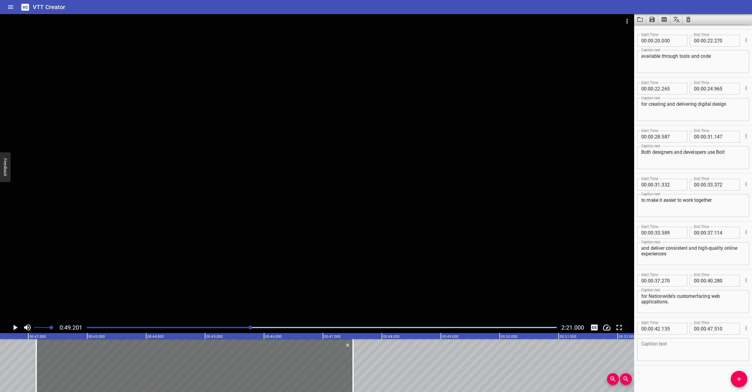
scroll to position [0, 2440]
click at [697, 353] on textarea at bounding box center [693, 350] width 104 height 17
paste textarea "There's no longer a need for redesigning and rebuilding screen elements"
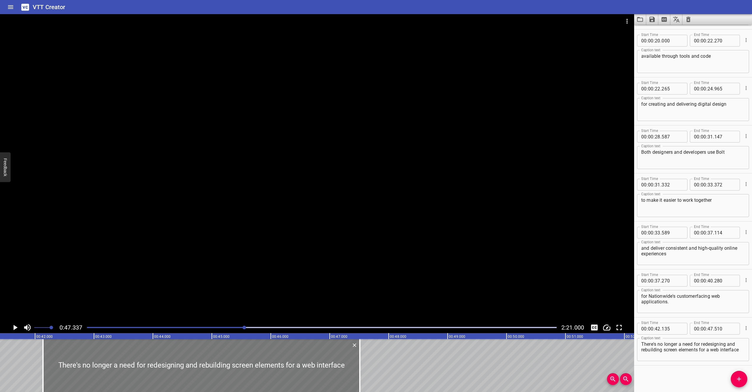
scroll to position [0, 2427]
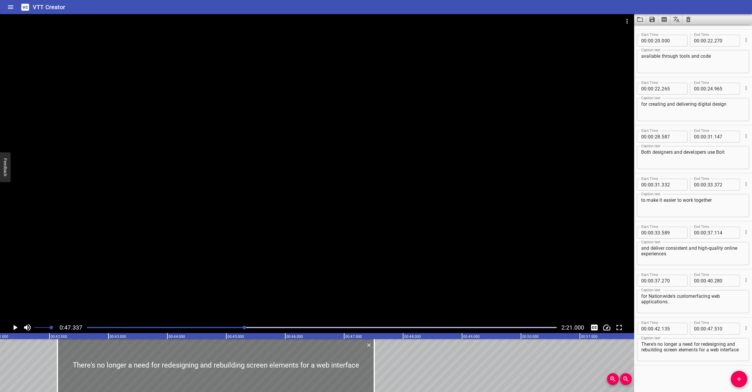
click at [80, 371] on div at bounding box center [215, 365] width 317 height 53
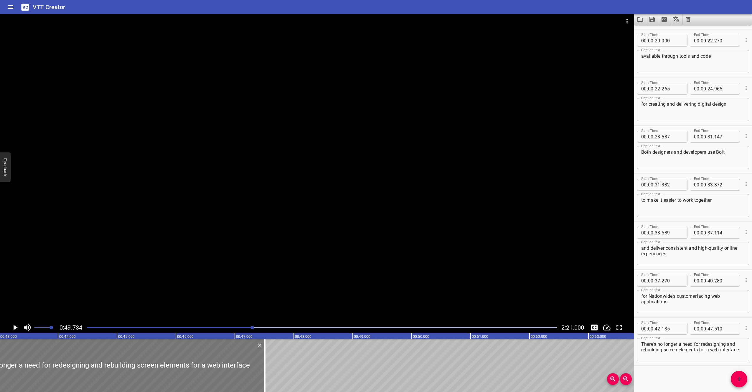
scroll to position [0, 2535]
click at [21, 373] on div at bounding box center [107, 365] width 317 height 53
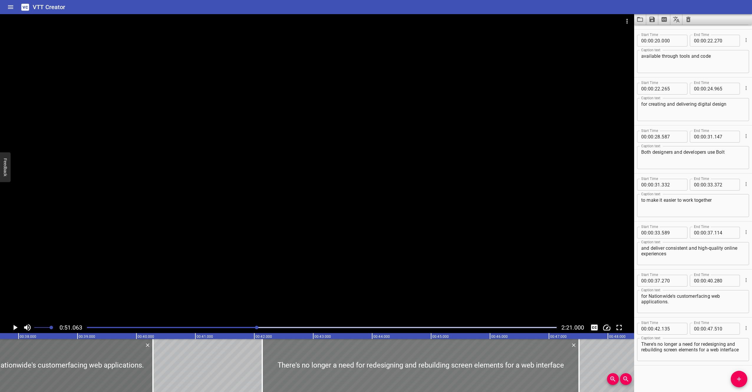
scroll to position [0, 2207]
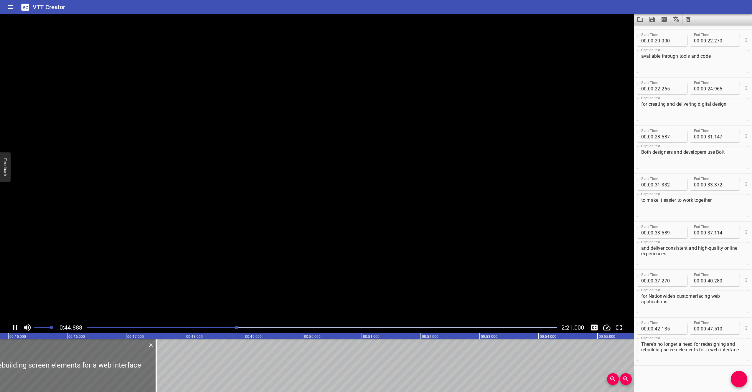
scroll to position [0, 2653]
drag, startPoint x: 728, startPoint y: 345, endPoint x: 733, endPoint y: 361, distance: 16.5
click at [733, 361] on div "There's no longer a need for redesigning and rebuilding screen elements for a w…" at bounding box center [693, 349] width 112 height 23
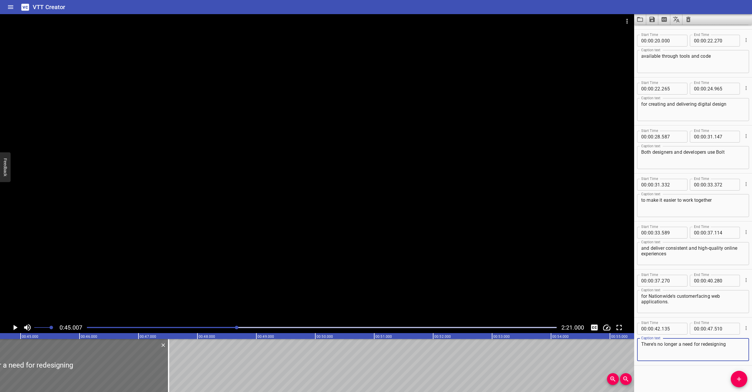
scroll to position [0, 2632]
type textarea "There's no longer a need for redesigning"
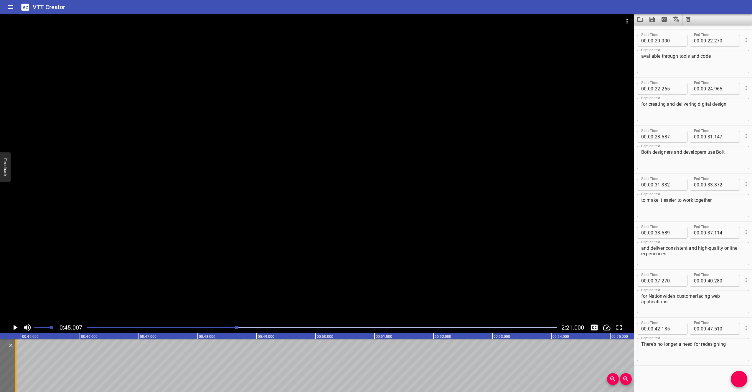
drag, startPoint x: 169, startPoint y: 363, endPoint x: 16, endPoint y: 363, distance: 153.6
click at [16, 363] on div at bounding box center [16, 365] width 6 height 53
type input "44"
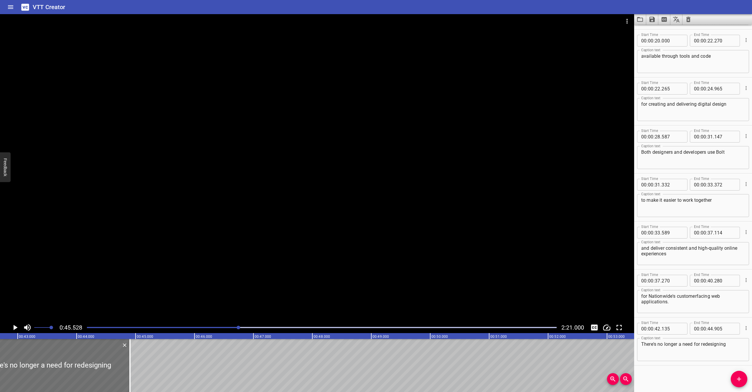
scroll to position [0, 2506]
drag, startPoint x: 140, startPoint y: 366, endPoint x: 116, endPoint y: 366, distance: 24.2
click at [116, 366] on div at bounding box center [117, 365] width 6 height 53
type input "495"
click at [741, 380] on icon "Add Cue" at bounding box center [739, 379] width 7 height 7
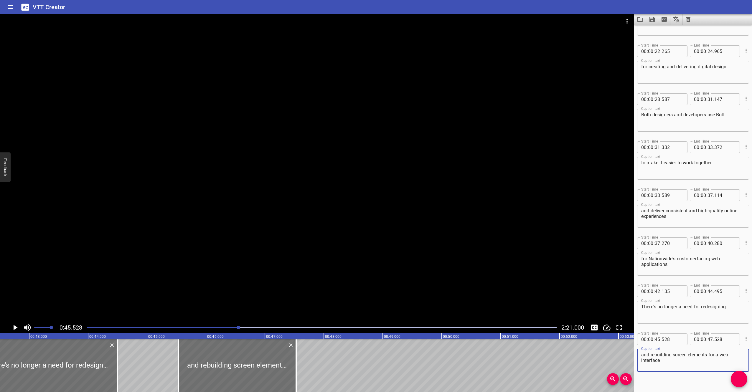
scroll to position [189, 0]
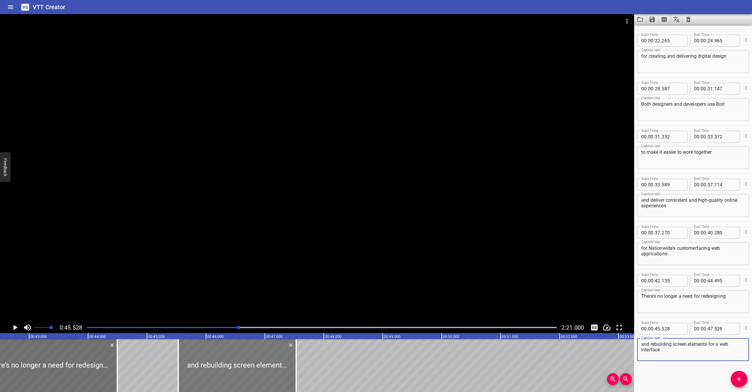
type textarea "and rebuilding screen elements for a web interface"
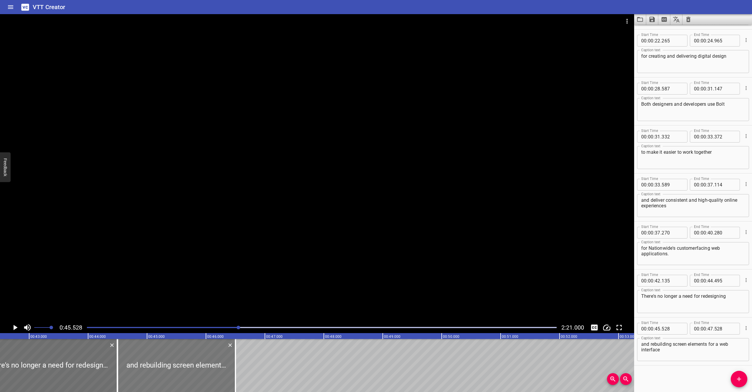
drag, startPoint x: 204, startPoint y: 375, endPoint x: 144, endPoint y: 377, distance: 60.8
click at [144, 377] on div at bounding box center [177, 365] width 118 height 53
type input "44"
type input "498"
type input "46"
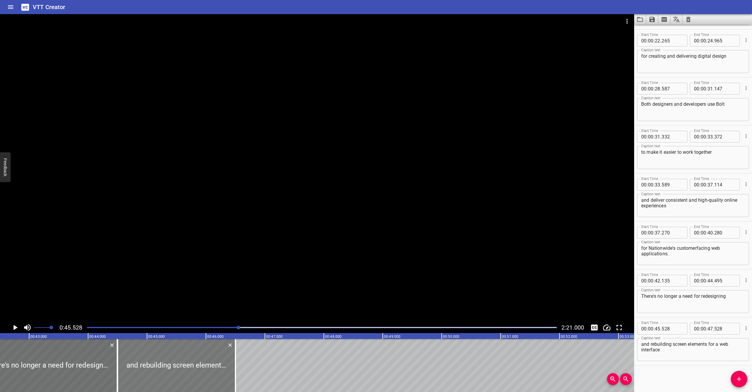
type input "498"
drag, startPoint x: 234, startPoint y: 368, endPoint x: 291, endPoint y: 366, distance: 56.6
click at [291, 366] on div at bounding box center [292, 365] width 6 height 53
type input "47"
type input "458"
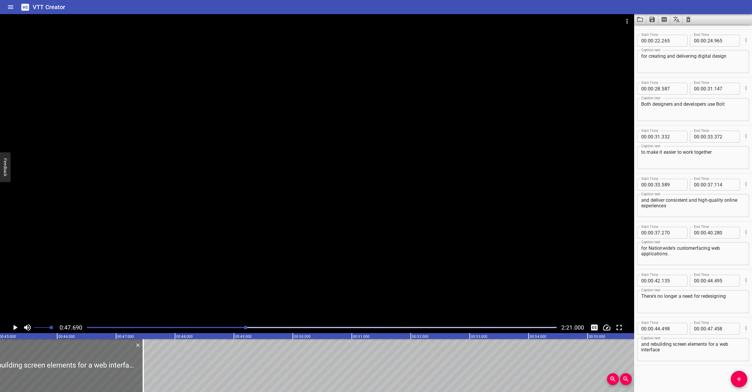
scroll to position [0, 2652]
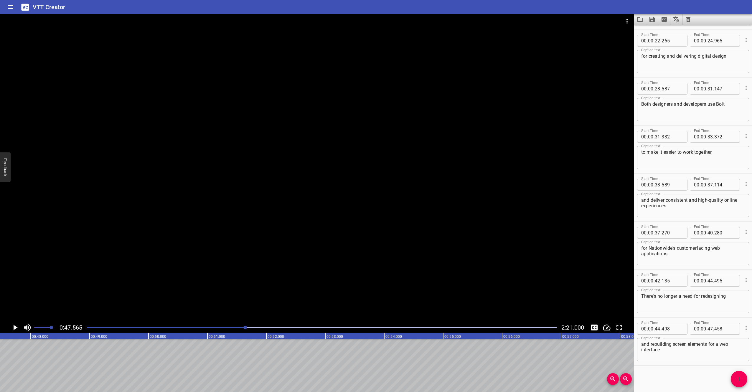
scroll to position [0, 2804]
click at [741, 378] on icon "Add Cue" at bounding box center [739, 379] width 7 height 7
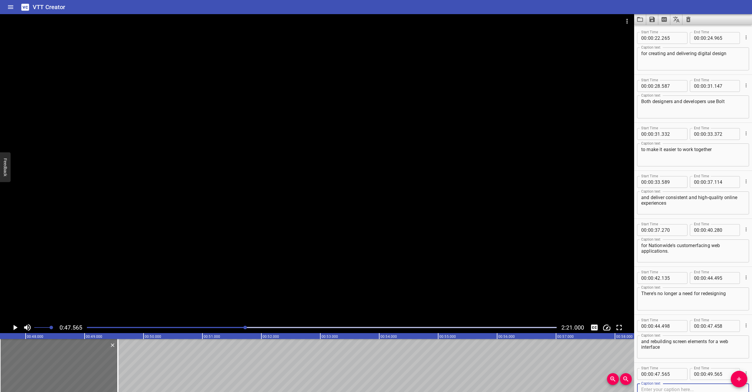
scroll to position [237, 0]
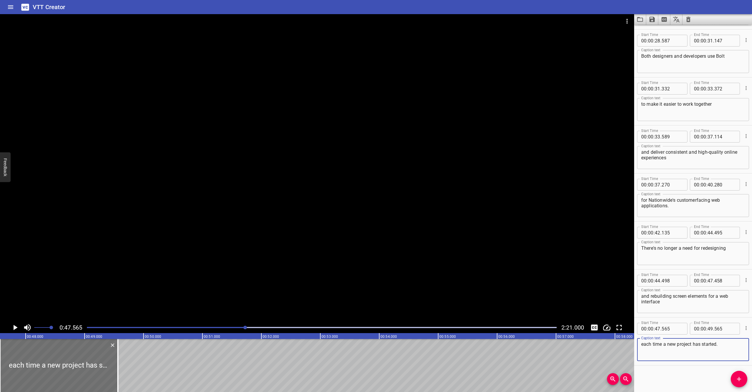
type textarea "each time a new project has started."
click at [193, 209] on div at bounding box center [317, 168] width 634 height 308
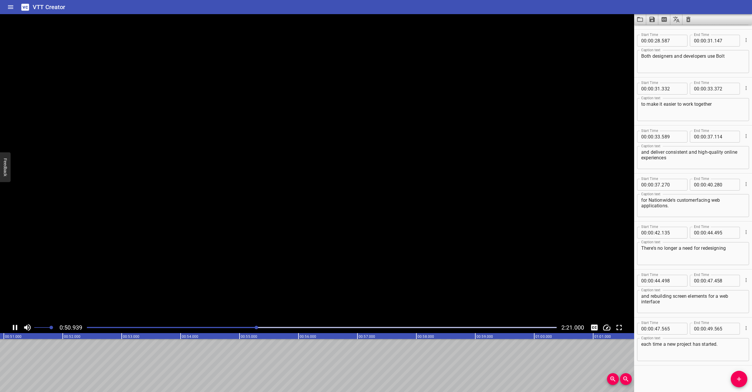
click at [193, 209] on video at bounding box center [317, 168] width 634 height 308
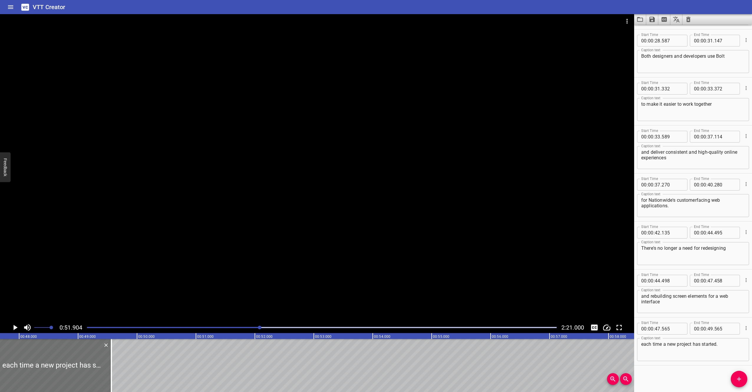
scroll to position [0, 2806]
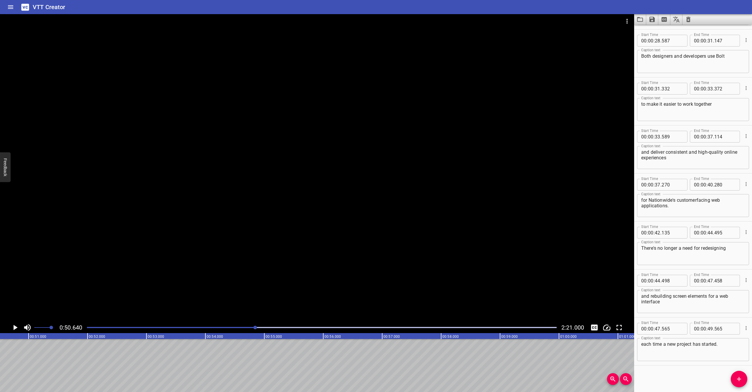
scroll to position [0, 2986]
click at [738, 384] on button "Add Cue" at bounding box center [739, 379] width 17 height 17
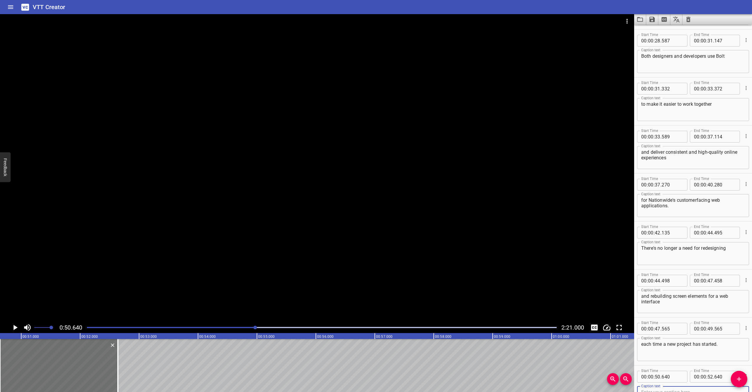
scroll to position [239, 0]
type textarea "Bolt designs encourage the modular reuse of"
click at [119, 172] on div at bounding box center [317, 168] width 634 height 308
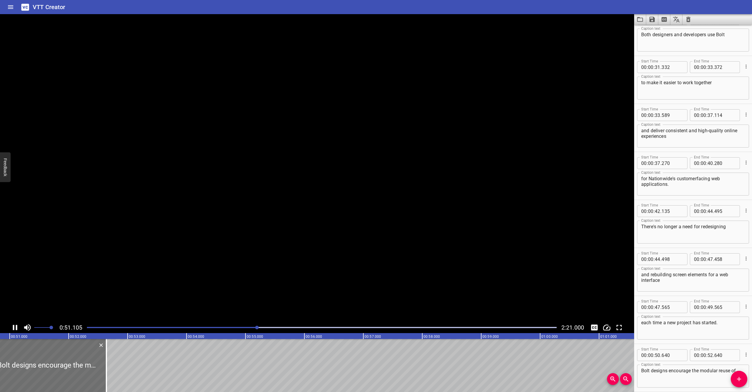
scroll to position [285, 0]
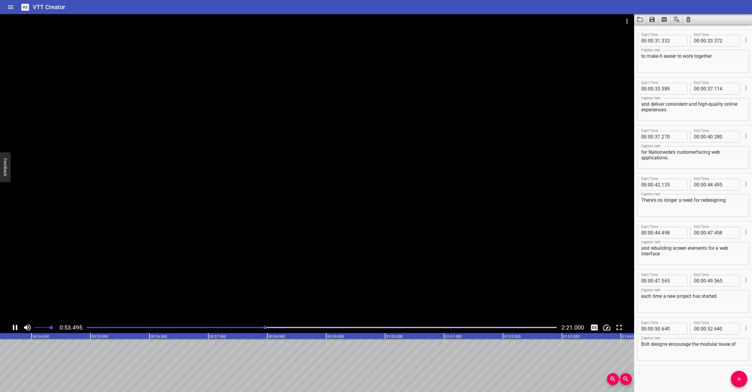
click at [121, 170] on div at bounding box center [317, 168] width 634 height 308
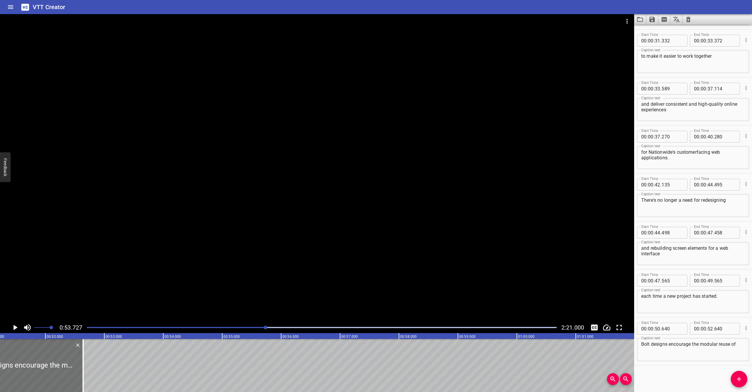
scroll to position [0, 2991]
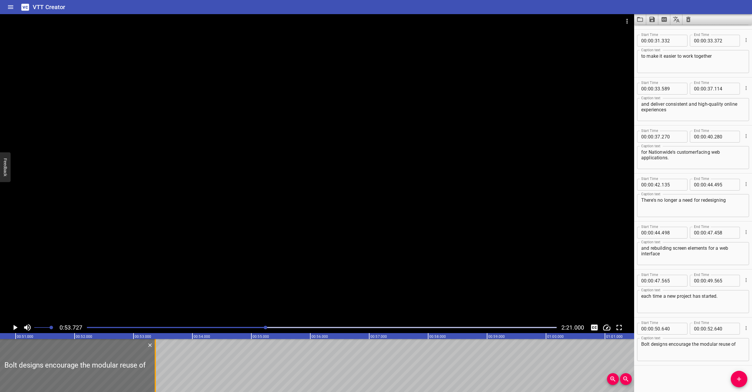
drag, startPoint x: 112, startPoint y: 372, endPoint x: 157, endPoint y: 371, distance: 45.1
click at [156, 371] on div at bounding box center [155, 365] width 1 height 53
type input "53"
type input "405"
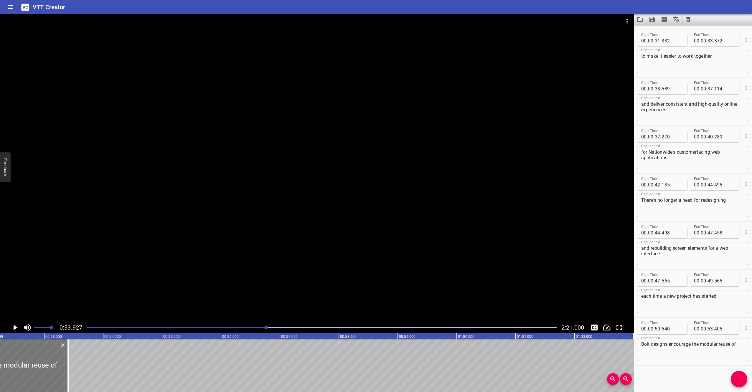
scroll to position [0, 3077]
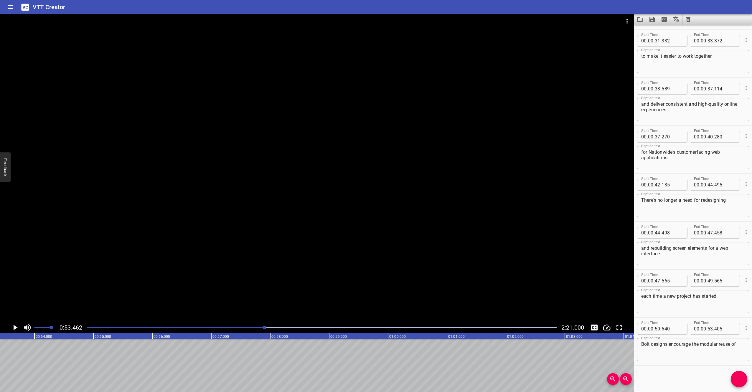
scroll to position [0, 3149]
click at [2, 362] on div at bounding box center [0, 365] width 6 height 53
click at [744, 380] on span "Add Cue" at bounding box center [739, 379] width 17 height 7
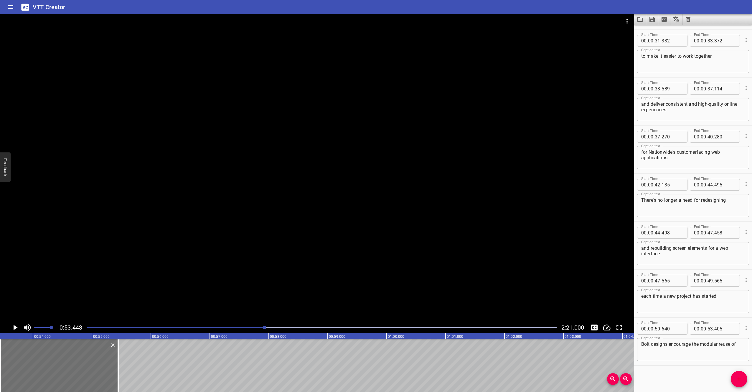
scroll to position [287, 0]
type textarea "colors, sizing and spacing"
click at [148, 238] on div at bounding box center [317, 168] width 634 height 308
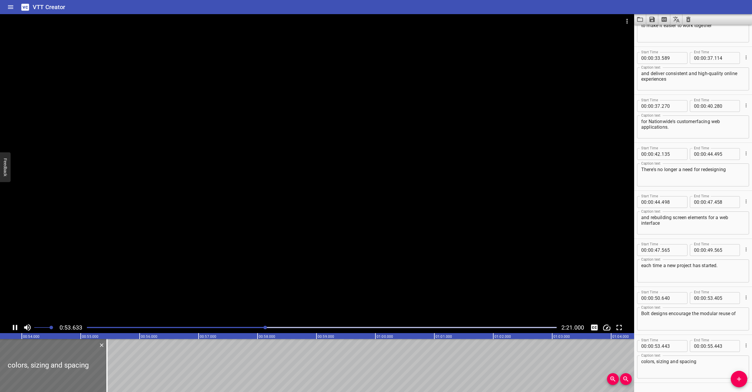
scroll to position [333, 0]
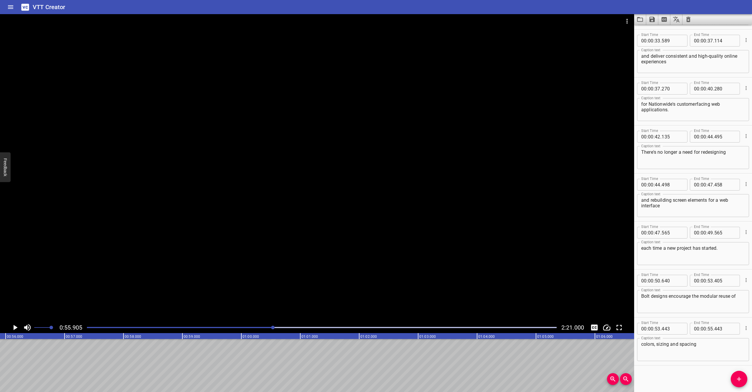
click at [148, 238] on div at bounding box center [317, 168] width 634 height 308
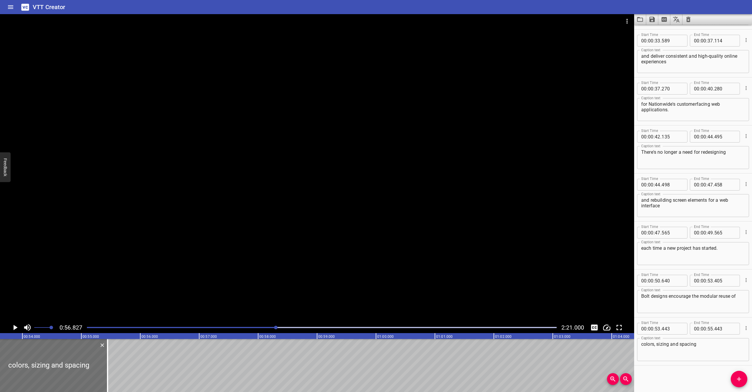
scroll to position [0, 3151]
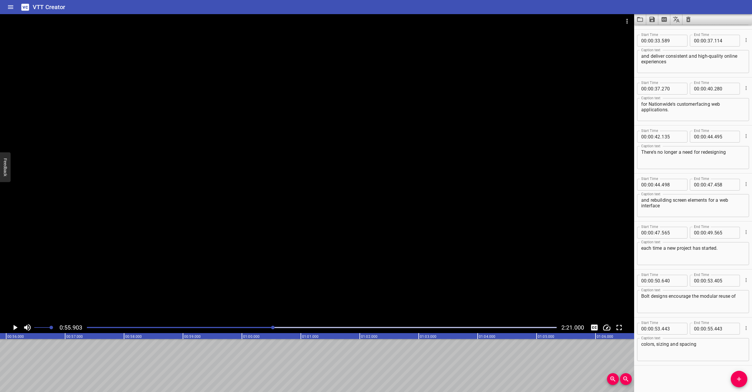
scroll to position [0, 3296]
click at [744, 378] on span "Add Cue" at bounding box center [739, 379] width 17 height 7
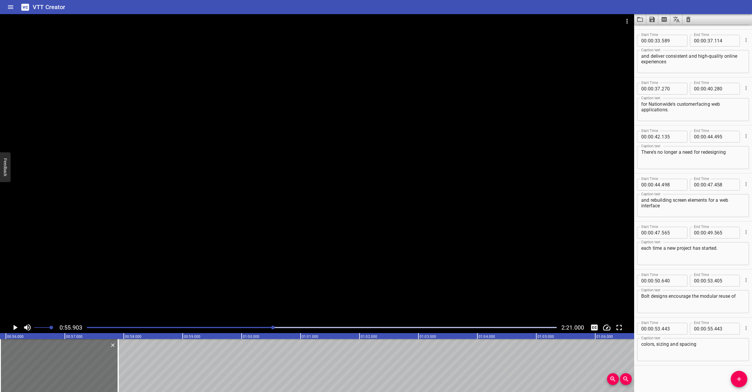
scroll to position [335, 0]
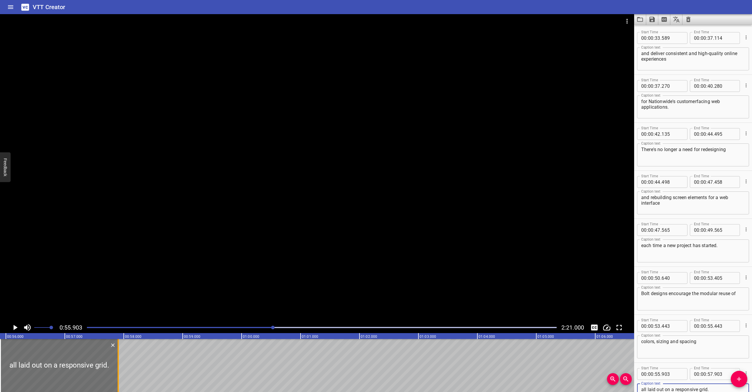
type textarea "all laid out on a responsive grid."
drag, startPoint x: 118, startPoint y: 372, endPoint x: 160, endPoint y: 369, distance: 42.0
click at [160, 369] on div at bounding box center [159, 365] width 1 height 53
type input "58"
type input "613"
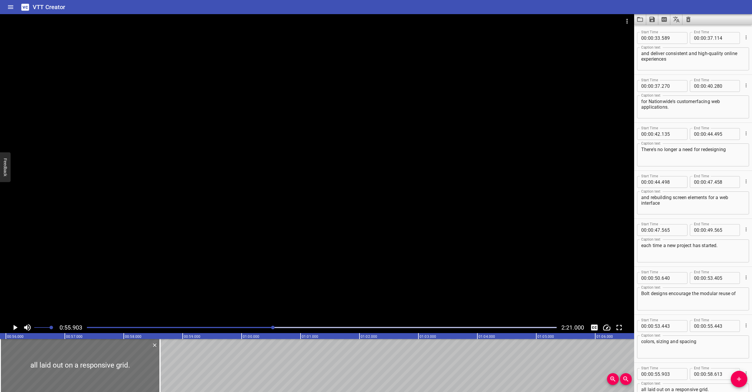
click at [157, 208] on div at bounding box center [317, 168] width 634 height 308
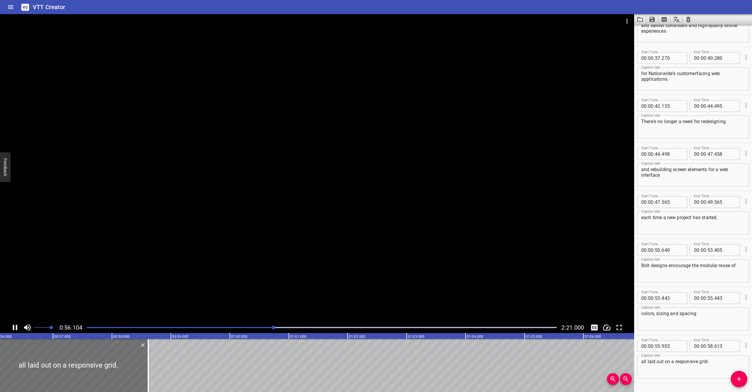
scroll to position [381, 0]
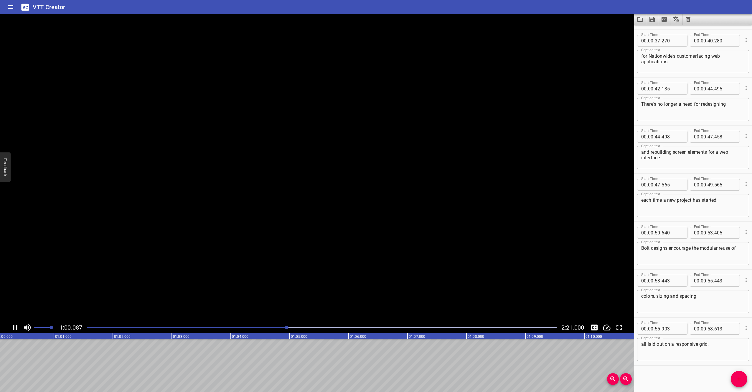
click at [157, 208] on video at bounding box center [317, 168] width 634 height 308
click at [174, 159] on div at bounding box center [317, 168] width 634 height 308
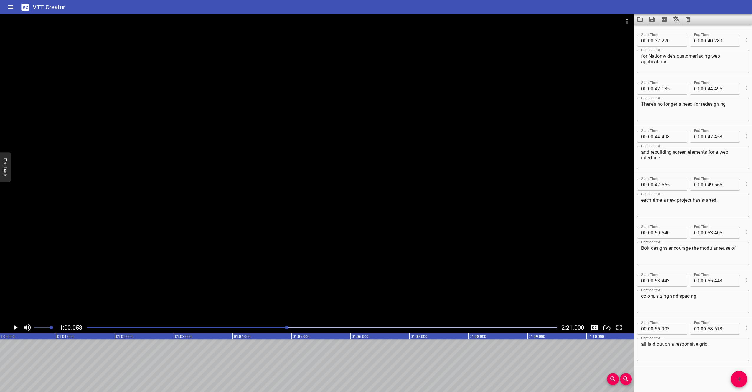
click at [735, 381] on span "Add Cue" at bounding box center [739, 379] width 17 height 7
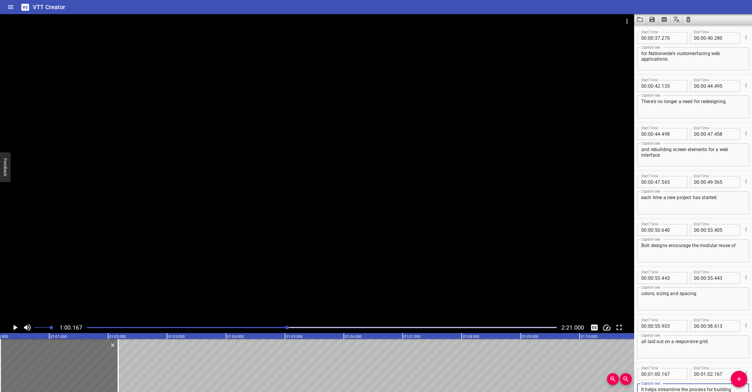
scroll to position [389, 0]
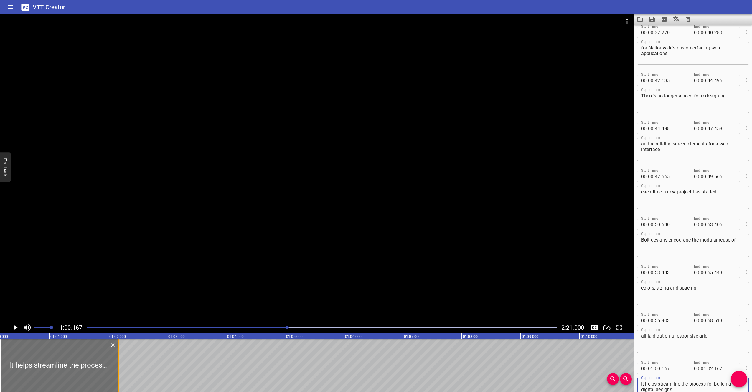
type textarea "It helps streamline the process for building digital designs"
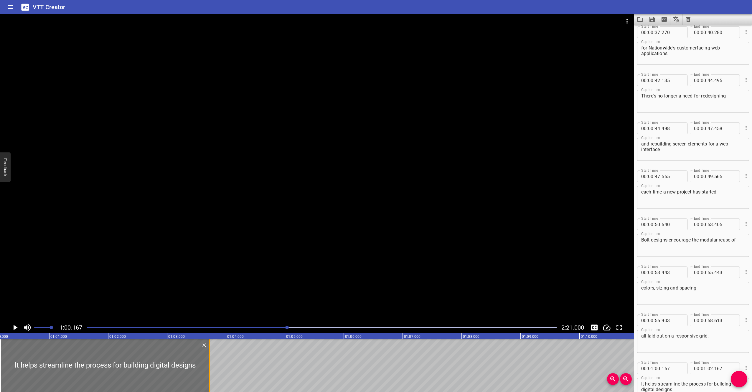
drag, startPoint x: 118, startPoint y: 378, endPoint x: 210, endPoint y: 373, distance: 91.5
click at [210, 373] on div at bounding box center [209, 365] width 1 height 53
type input "03"
type input "717"
click at [195, 210] on div at bounding box center [317, 168] width 634 height 308
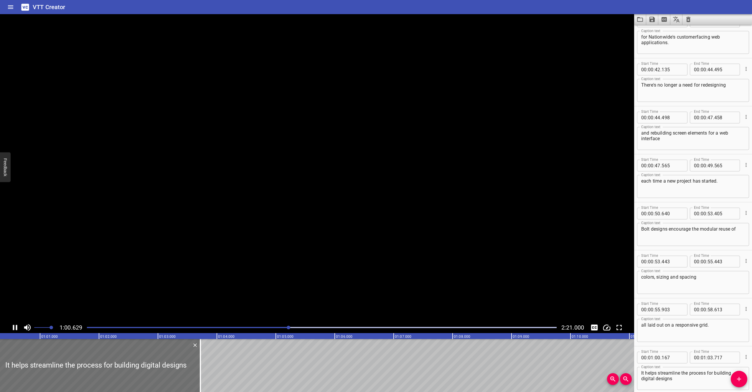
scroll to position [429, 0]
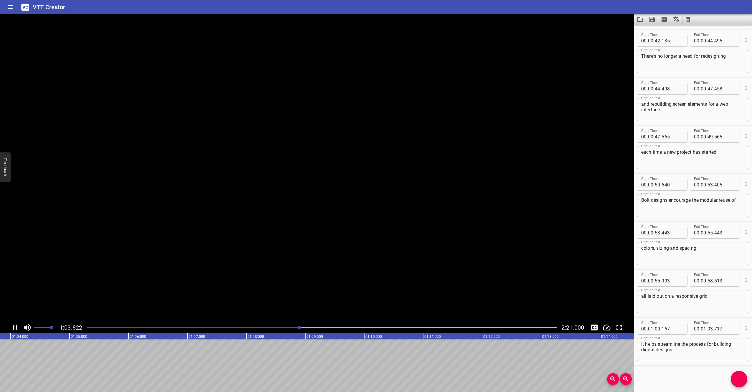
click at [195, 210] on video at bounding box center [317, 168] width 634 height 308
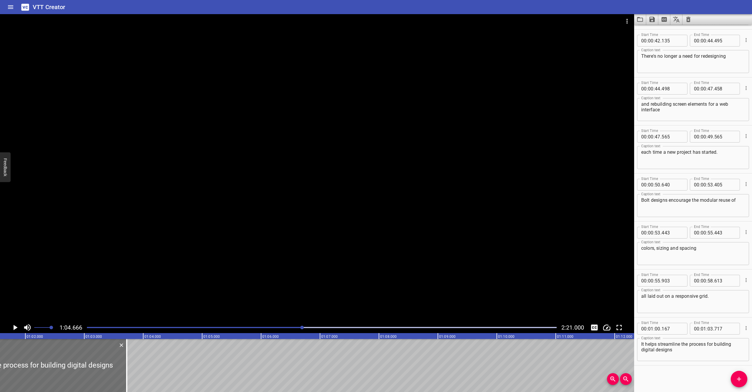
scroll to position [0, 3610]
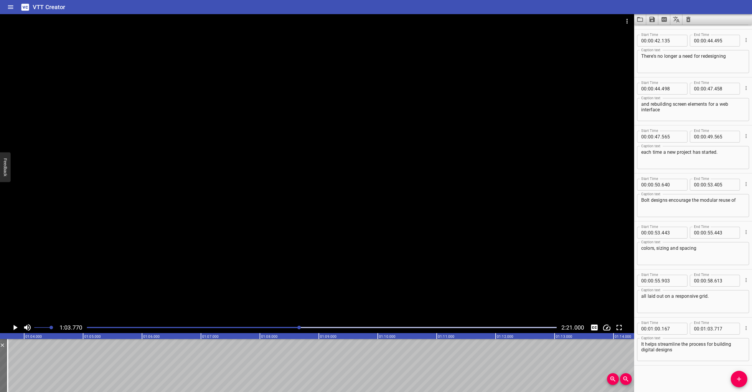
scroll to position [0, 3760]
click at [743, 377] on icon "Add Cue" at bounding box center [739, 379] width 7 height 7
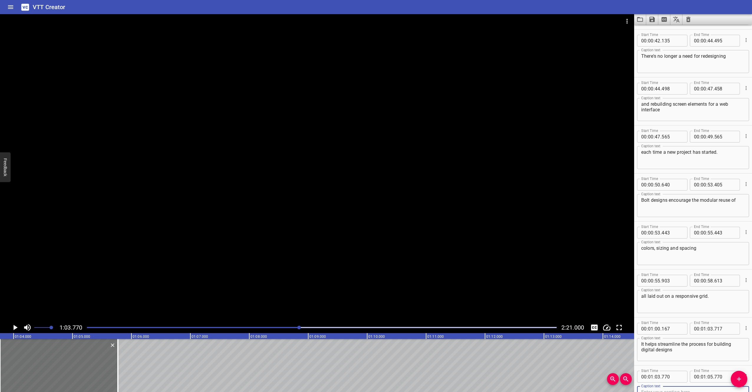
scroll to position [432, 0]
type textarea "by providing a standardized set of components"
click at [148, 136] on div at bounding box center [317, 168] width 634 height 308
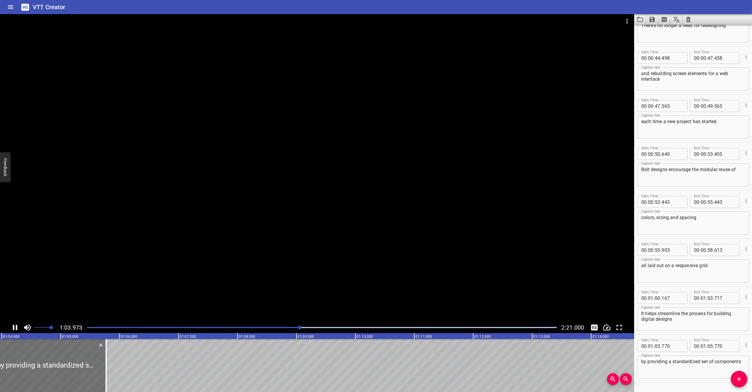
scroll to position [477, 0]
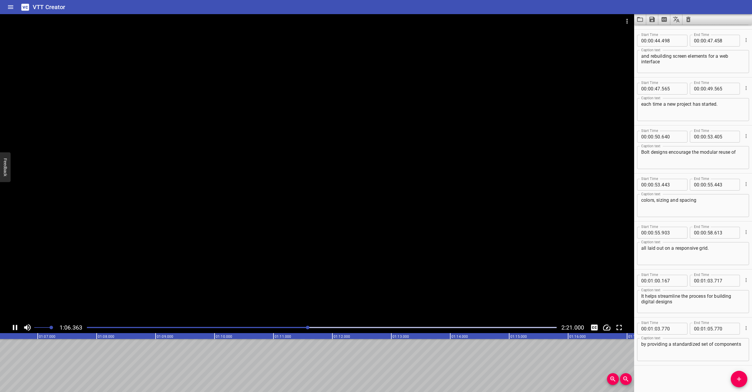
click at [147, 135] on div at bounding box center [317, 168] width 634 height 308
drag, startPoint x: 24, startPoint y: 352, endPoint x: 62, endPoint y: 356, distance: 38.5
click at [62, 356] on div at bounding box center [62, 365] width 1 height 53
type input "06"
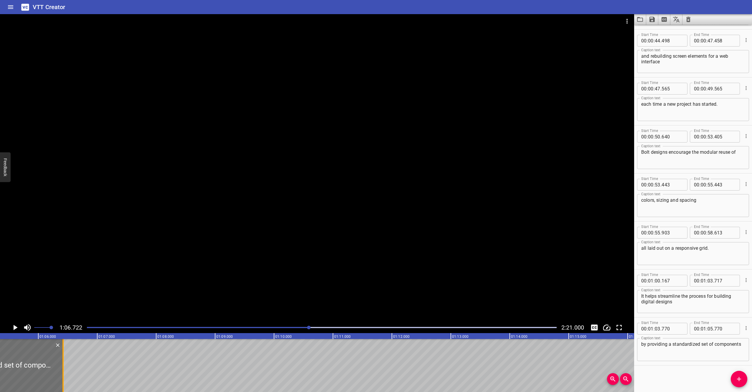
type input "420"
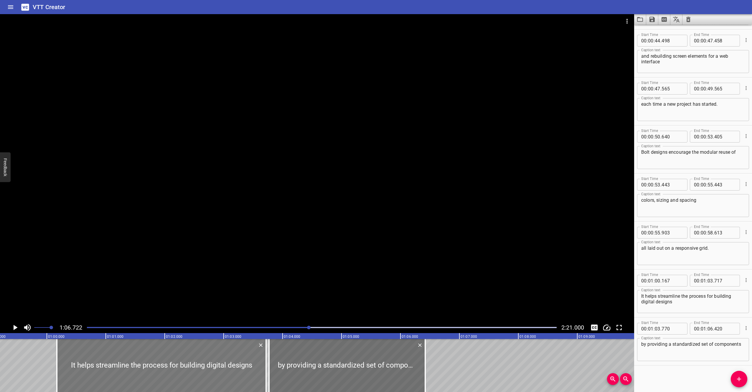
click at [237, 362] on div at bounding box center [161, 365] width 209 height 53
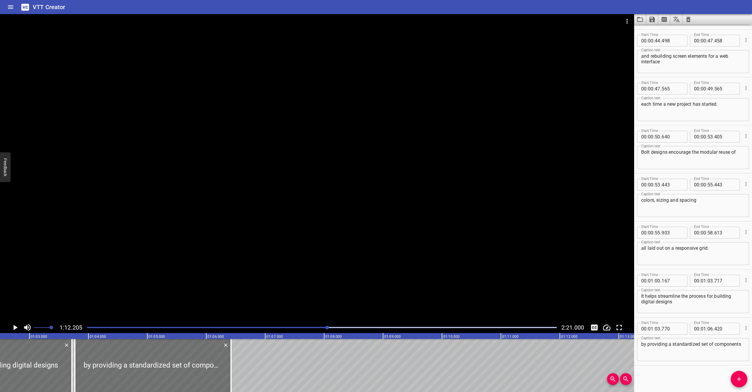
scroll to position [0, 3682]
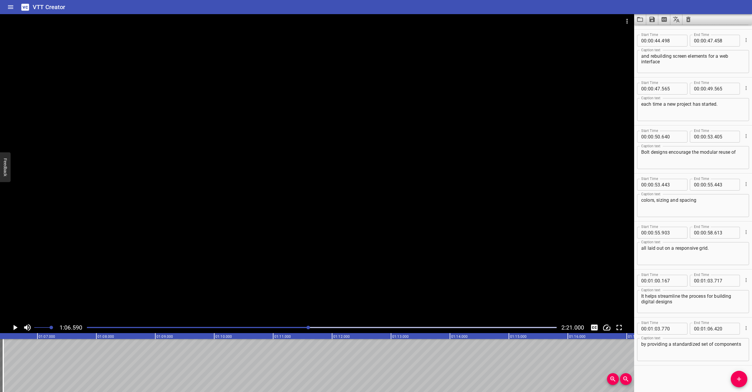
scroll to position [0, 3926]
click at [743, 382] on span "Add Cue" at bounding box center [739, 379] width 17 height 7
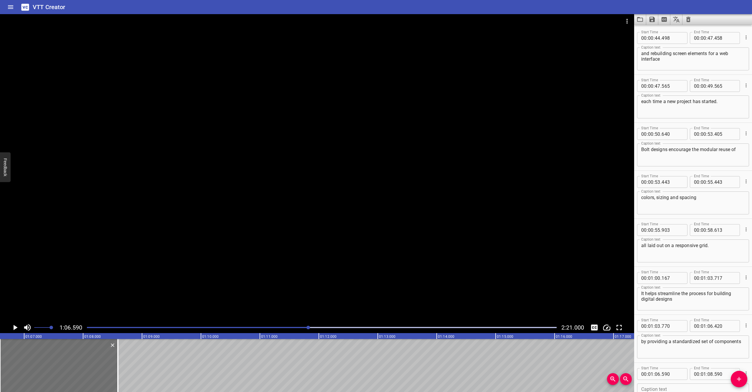
scroll to position [525, 0]
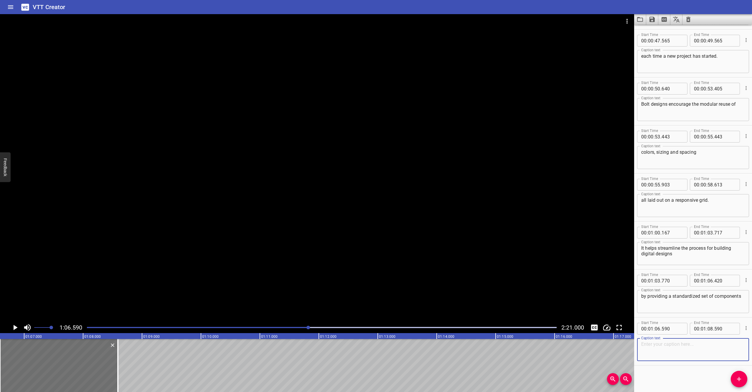
paste textarea "that have already been built in code."
type textarea "that have already been built in code."
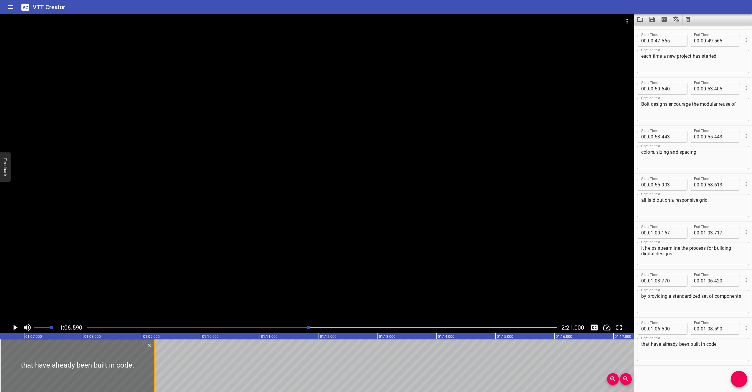
drag, startPoint x: 119, startPoint y: 378, endPoint x: 162, endPoint y: 376, distance: 42.5
click at [158, 376] on div at bounding box center [155, 365] width 6 height 53
type input "09"
type input "310"
click at [188, 253] on div at bounding box center [317, 168] width 634 height 308
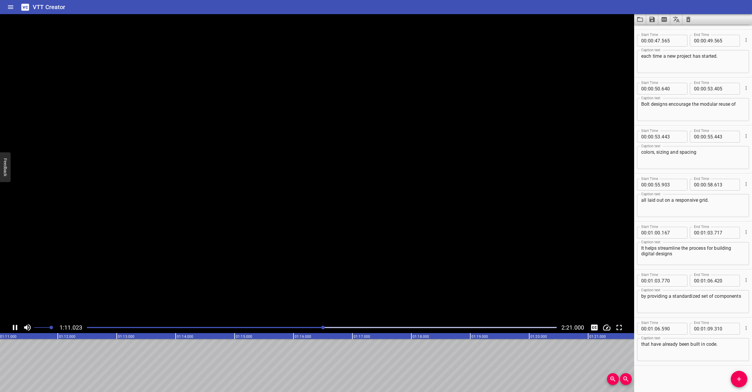
click at [198, 212] on video at bounding box center [317, 168] width 634 height 308
click at [174, 184] on div at bounding box center [317, 168] width 634 height 308
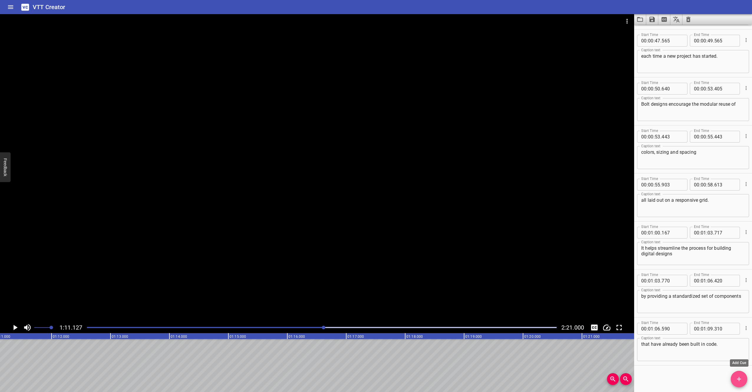
click at [734, 378] on span "Add Cue" at bounding box center [739, 379] width 17 height 7
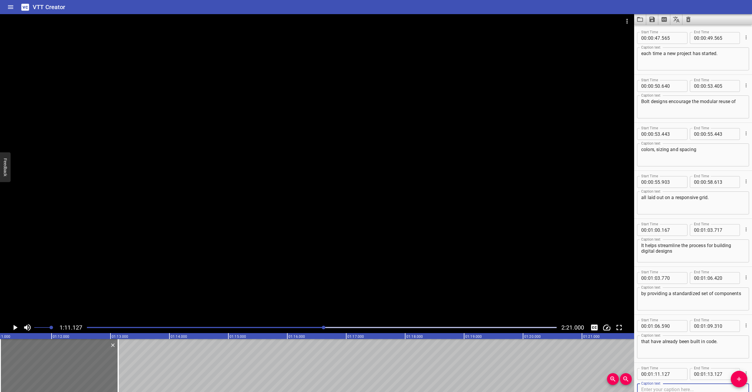
scroll to position [573, 0]
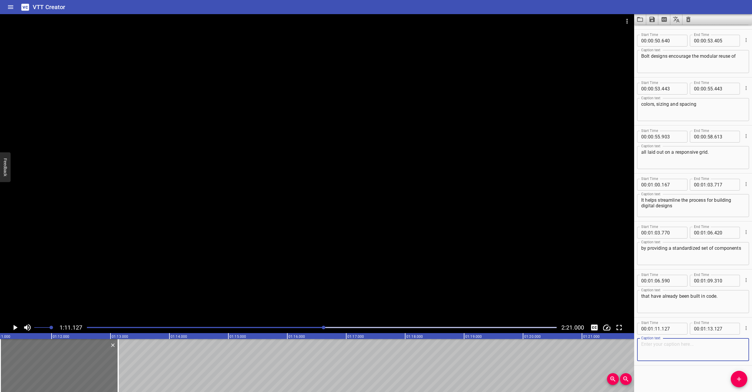
paste textarea "All of this is available through our internal package repositories"
type textarea "All of this is available through our internal package repositories"
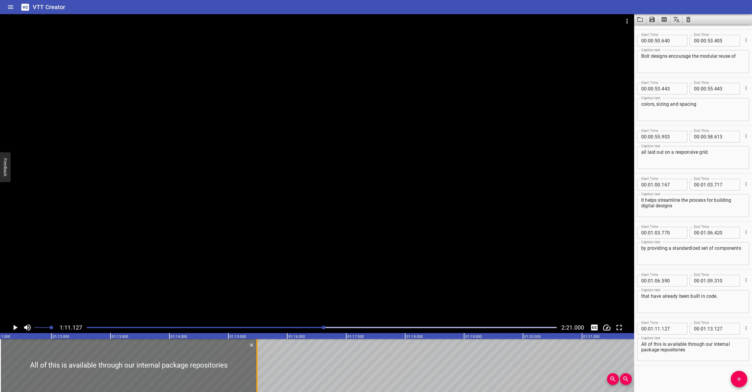
drag, startPoint x: 116, startPoint y: 384, endPoint x: 255, endPoint y: 384, distance: 138.8
click at [255, 384] on div at bounding box center [257, 365] width 6 height 53
type input "15"
type input "483"
click at [193, 157] on div at bounding box center [317, 168] width 634 height 308
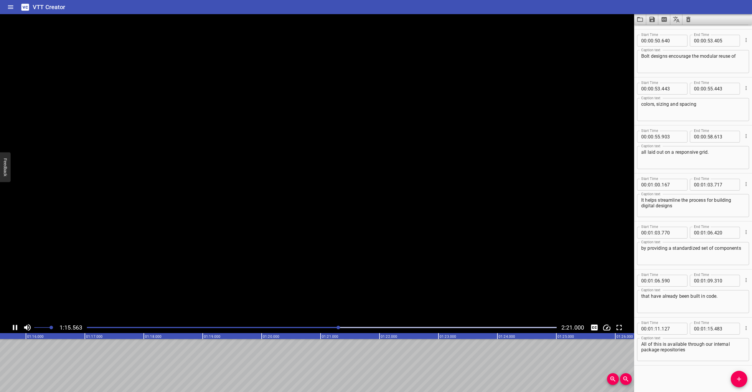
click at [193, 157] on video at bounding box center [317, 168] width 634 height 308
click at [136, 224] on div at bounding box center [317, 168] width 634 height 308
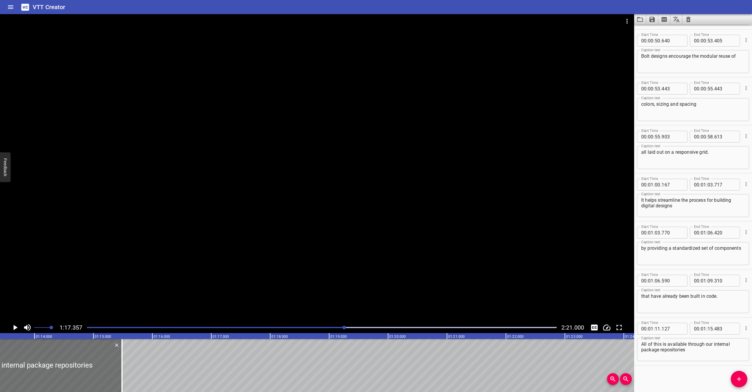
scroll to position [0, 4321]
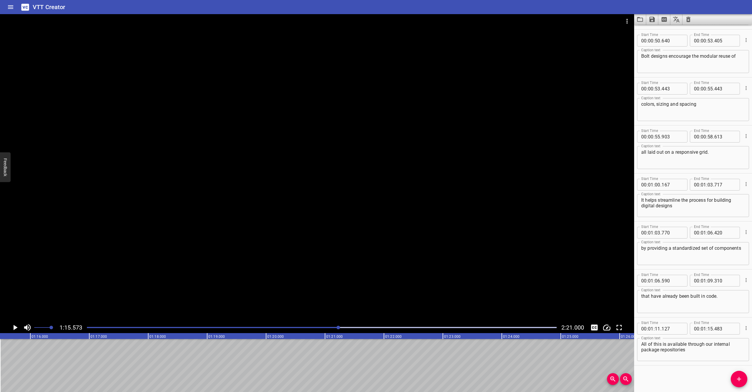
scroll to position [0, 4455]
click at [744, 379] on span "Add Cue" at bounding box center [739, 379] width 17 height 7
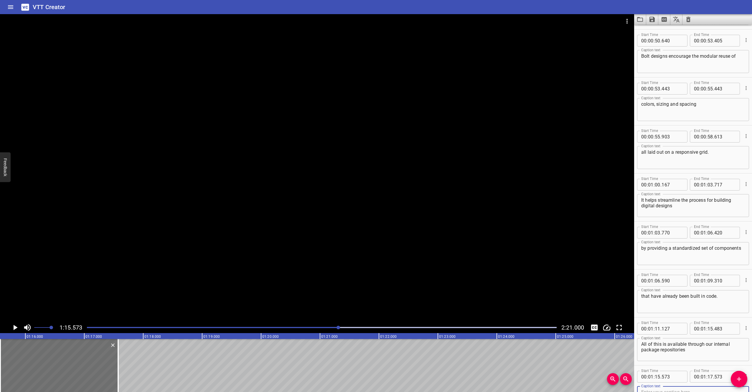
scroll to position [576, 0]
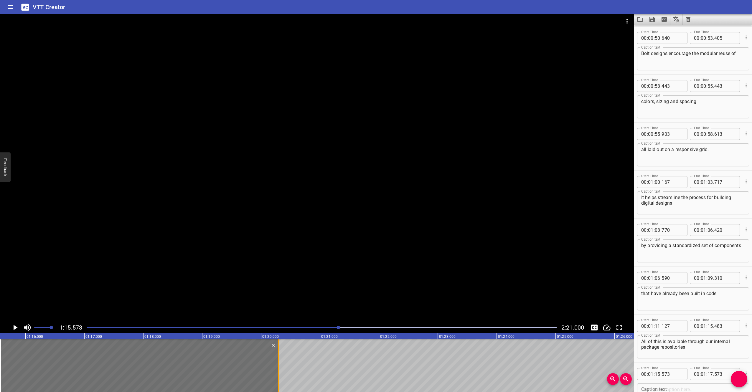
drag, startPoint x: 119, startPoint y: 360, endPoint x: 279, endPoint y: 366, distance: 160.8
click at [279, 366] on div at bounding box center [278, 365] width 1 height 53
type input "20"
type input "297"
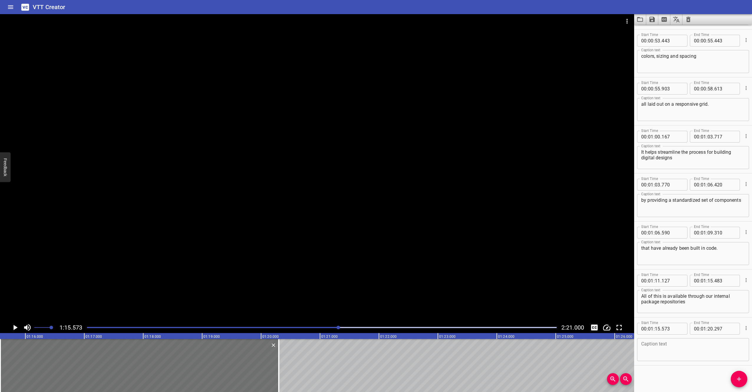
click at [697, 355] on textarea at bounding box center [693, 350] width 104 height 17
paste textarea "and accompanied by extensive documentation for designers and developers."
type textarea "and accompanied by extensive documentation for designers and developers."
click at [229, 198] on div at bounding box center [317, 168] width 634 height 308
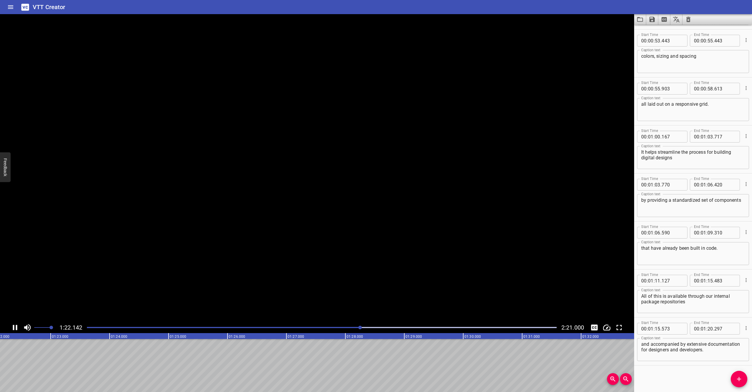
click at [229, 198] on video at bounding box center [317, 168] width 634 height 308
click at [229, 198] on div at bounding box center [317, 168] width 634 height 308
click at [137, 181] on div at bounding box center [317, 168] width 634 height 308
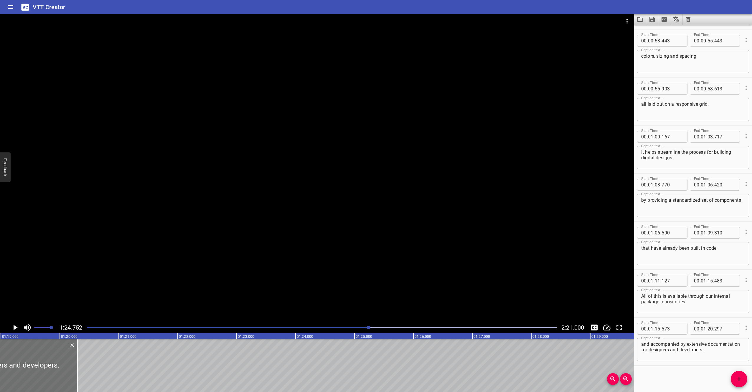
scroll to position [0, 4637]
click at [253, 364] on div "At Nationwide, building digital customer experiences starts with Bolt. [PERSON_…" at bounding box center [669, 365] width 10612 height 53
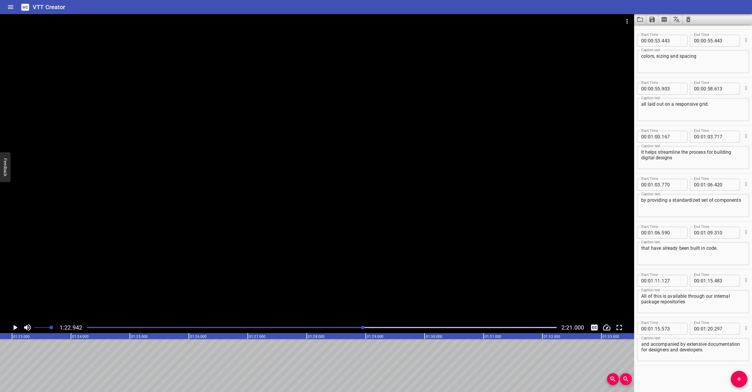
scroll to position [0, 4890]
click at [737, 378] on icon "Add Cue" at bounding box center [739, 379] width 7 height 7
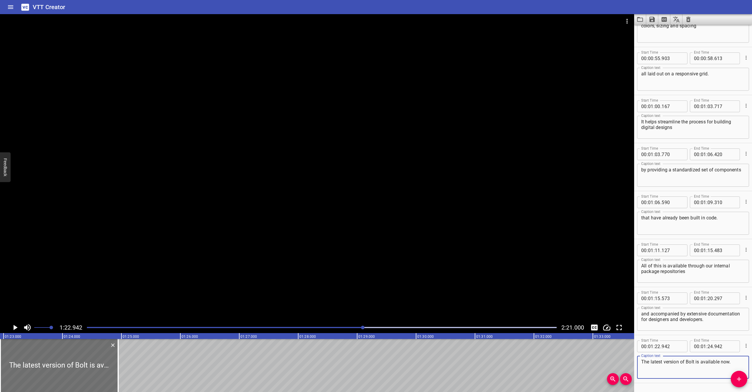
scroll to position [669, 0]
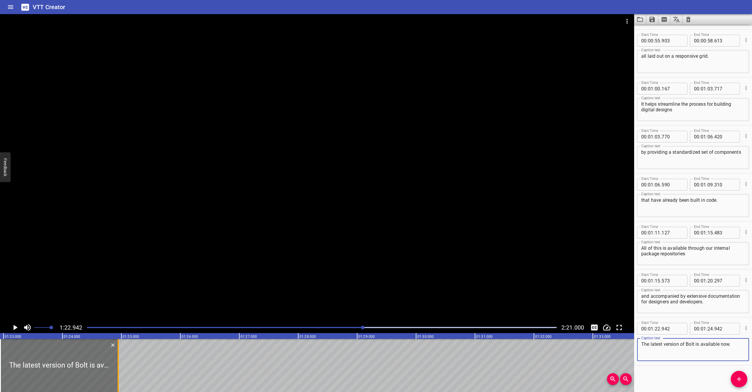
type textarea "The latest version of Bolt is available now."
click at [118, 375] on div at bounding box center [118, 365] width 1 height 53
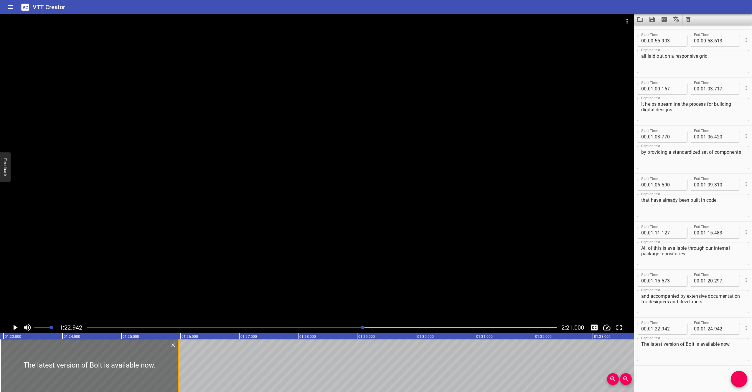
drag, startPoint x: 118, startPoint y: 375, endPoint x: 179, endPoint y: 376, distance: 60.4
click at [179, 376] on div at bounding box center [178, 365] width 1 height 53
type input "25"
type input "968"
click at [215, 217] on div at bounding box center [317, 168] width 634 height 308
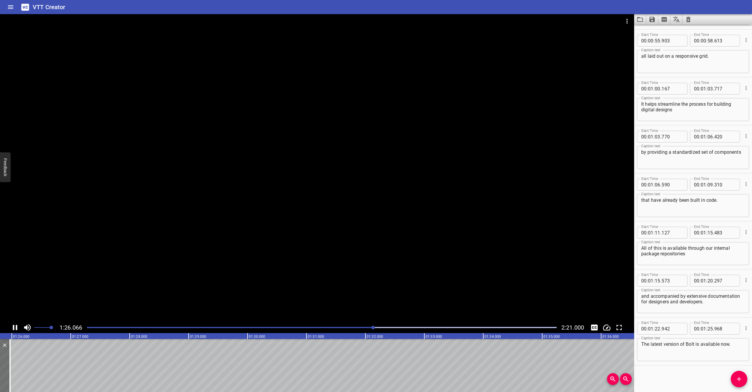
click at [229, 154] on div at bounding box center [317, 168] width 634 height 308
click at [736, 374] on button "Add Cue" at bounding box center [739, 379] width 17 height 17
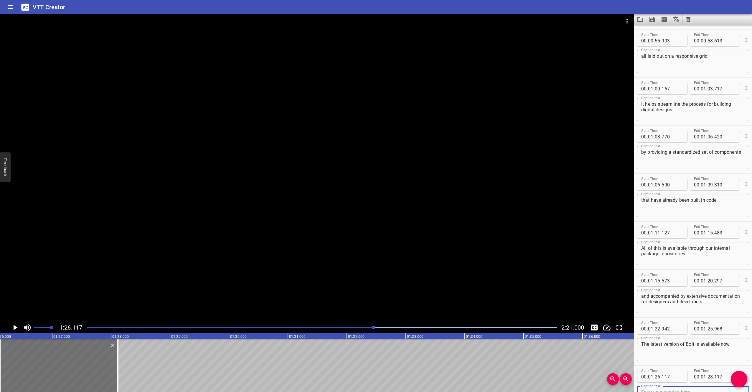
scroll to position [672, 0]
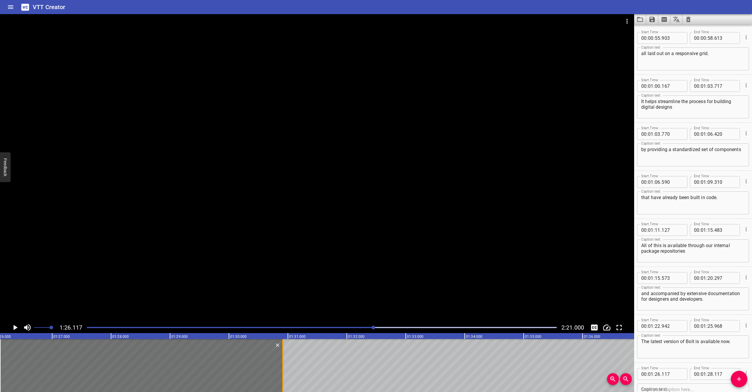
drag, startPoint x: 118, startPoint y: 366, endPoint x: 283, endPoint y: 374, distance: 165.3
click at [283, 374] on div at bounding box center [283, 365] width 6 height 53
type input "30"
type input "917"
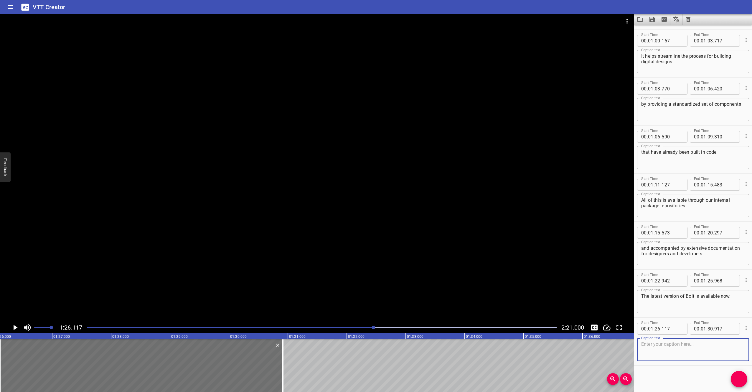
click at [707, 355] on textarea at bounding box center [693, 350] width 104 height 17
paste textarea "It uses Web component technology for broad compatibility"
type textarea "It uses Web component technology for broad compatibility"
click at [259, 164] on div at bounding box center [317, 168] width 634 height 308
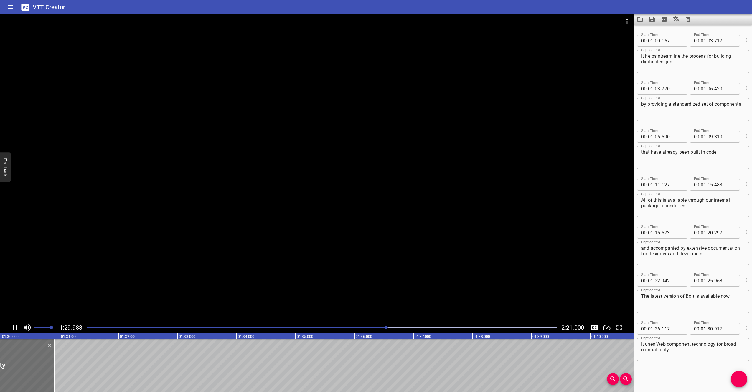
click at [130, 124] on div at bounding box center [317, 168] width 634 height 308
click at [157, 264] on div at bounding box center [317, 168] width 634 height 308
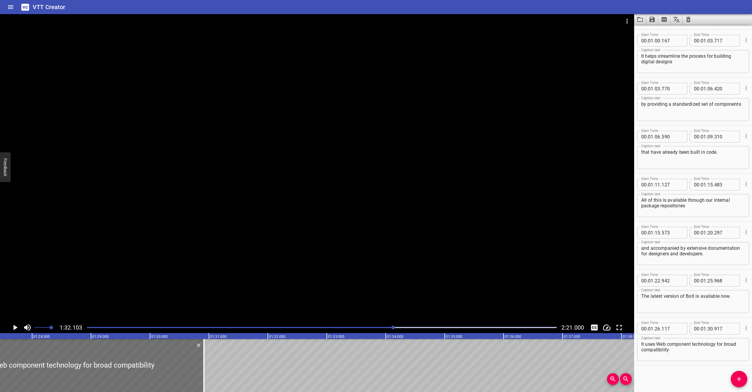
scroll to position [0, 5129]
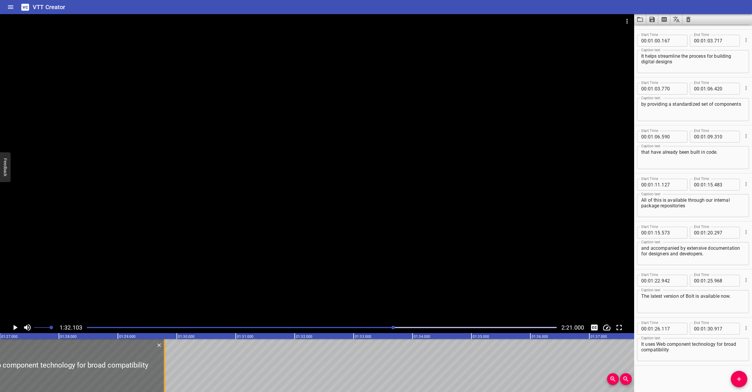
drag, startPoint x: 230, startPoint y: 374, endPoint x: 163, endPoint y: 371, distance: 66.4
click at [163, 371] on div at bounding box center [165, 365] width 6 height 53
type input "29"
type input "792"
click at [8, 359] on div at bounding box center [56, 365] width 217 height 53
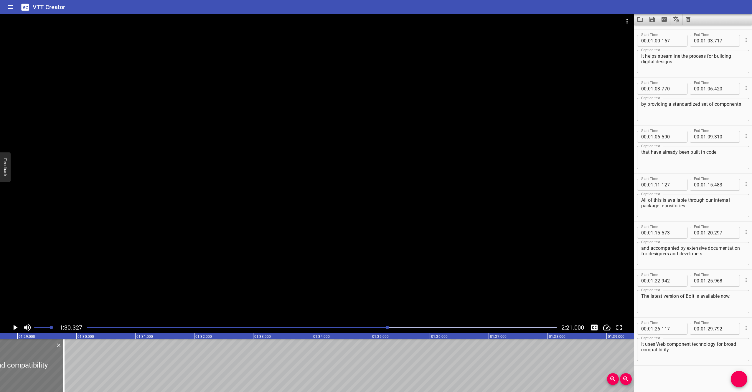
scroll to position [0, 5212]
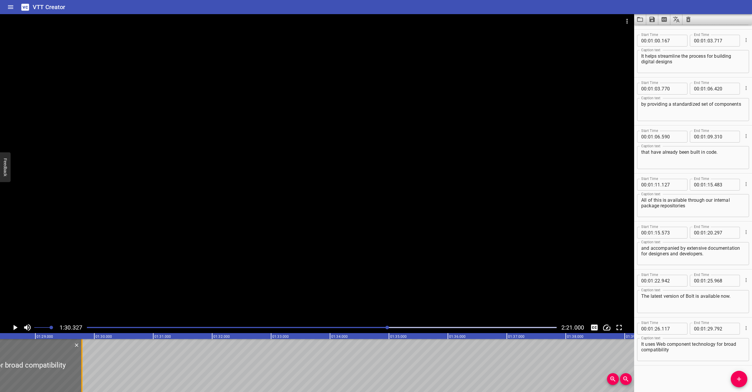
click at [84, 362] on div at bounding box center [82, 365] width 6 height 53
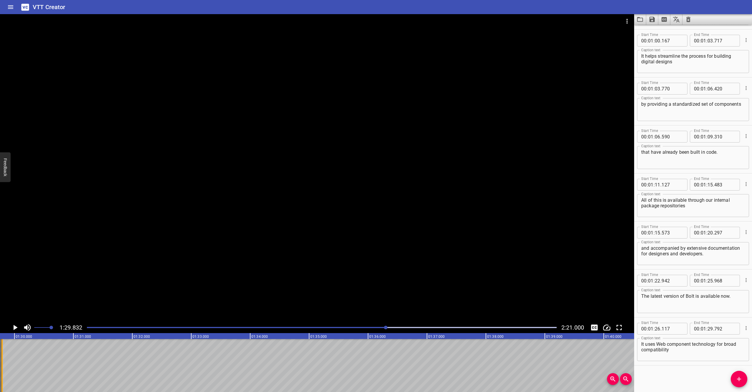
scroll to position [0, 5296]
click at [739, 379] on icon "Add Cue" at bounding box center [739, 379] width 4 height 4
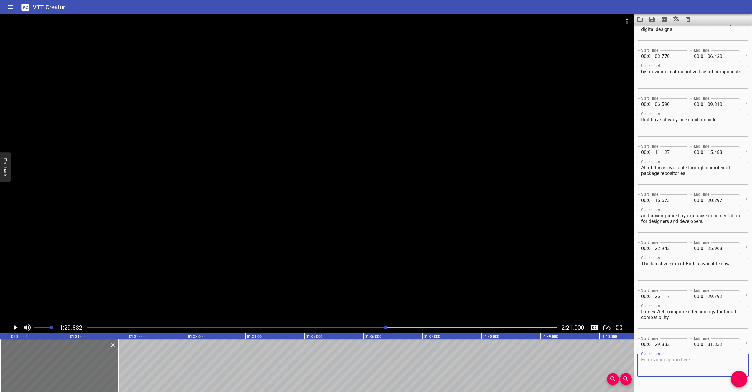
scroll to position [765, 0]
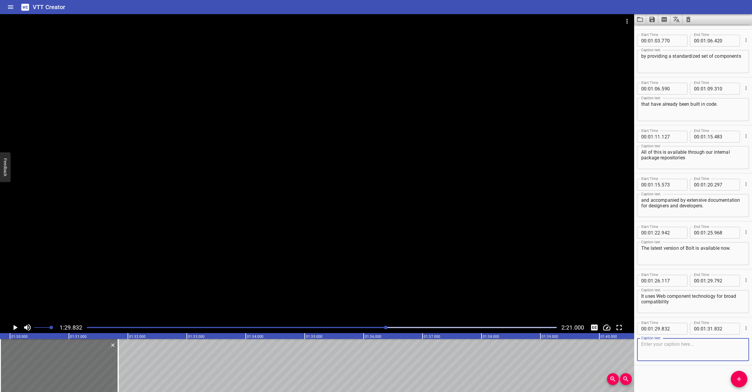
paste textarea "with any web-based application,"
type textarea "with any web-based application,"
click at [371, 242] on div at bounding box center [317, 168] width 634 height 308
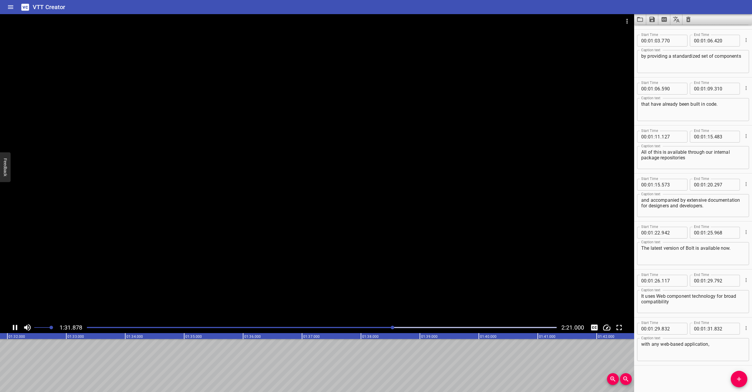
click at [377, 158] on div at bounding box center [317, 168] width 634 height 308
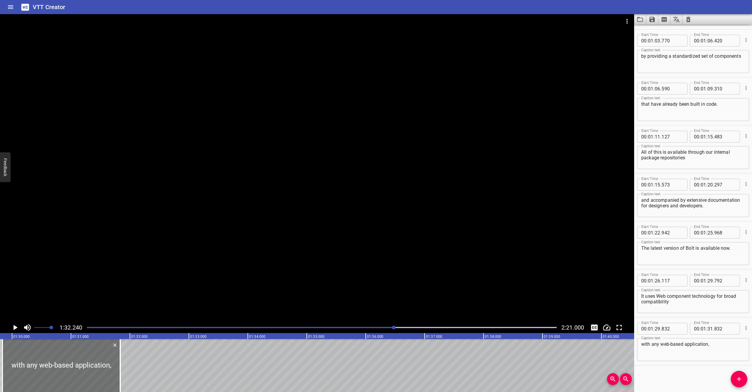
scroll to position [0, 5284]
click at [133, 364] on div "At Nationwide, building digital customer experiences starts with Bolt. [PERSON_…" at bounding box center [22, 365] width 10612 height 53
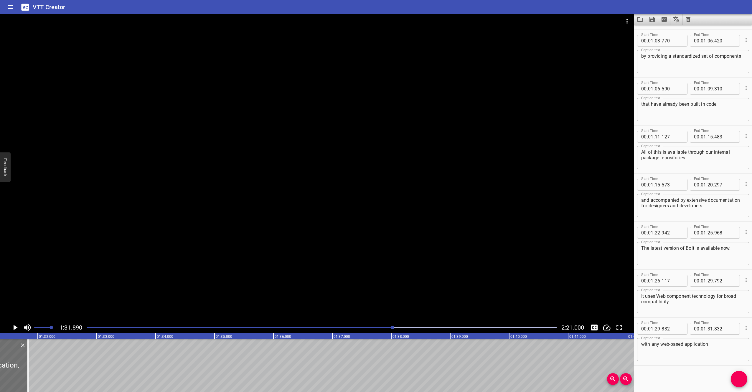
scroll to position [0, 5418]
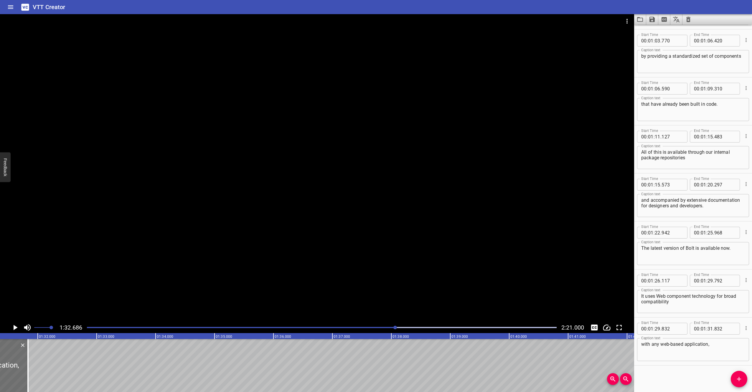
scroll to position [0, 5382]
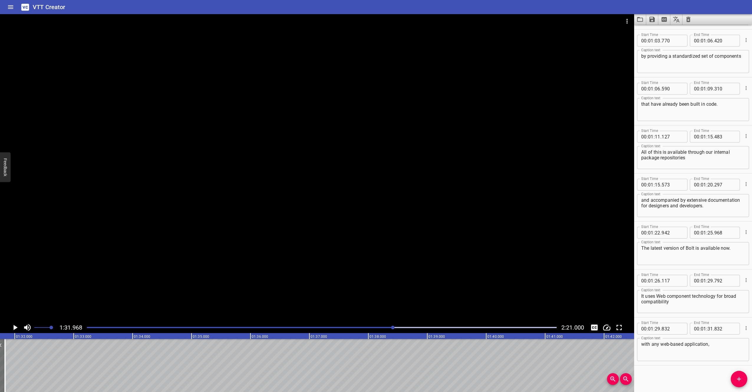
scroll to position [0, 5422]
click at [744, 380] on span "Add Cue" at bounding box center [739, 379] width 17 height 7
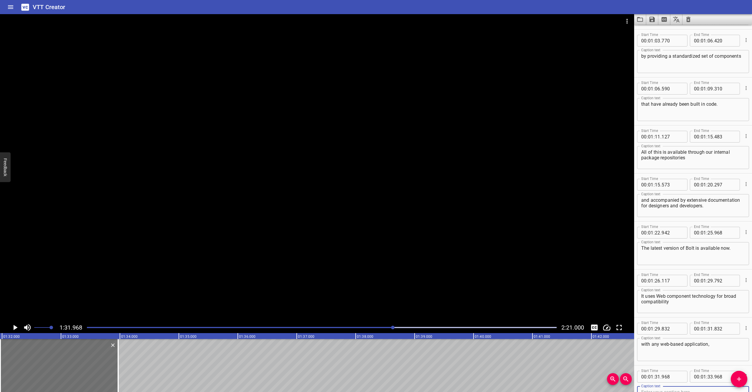
scroll to position [768, 0]
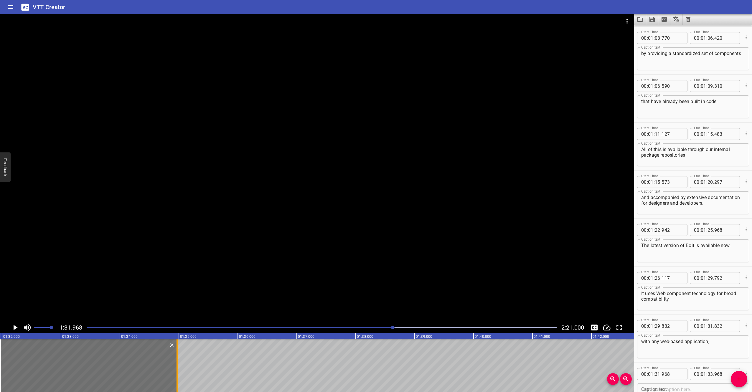
drag, startPoint x: 118, startPoint y: 369, endPoint x: 177, endPoint y: 371, distance: 59.0
click at [177, 371] on div at bounding box center [177, 365] width 1 height 53
type input "34"
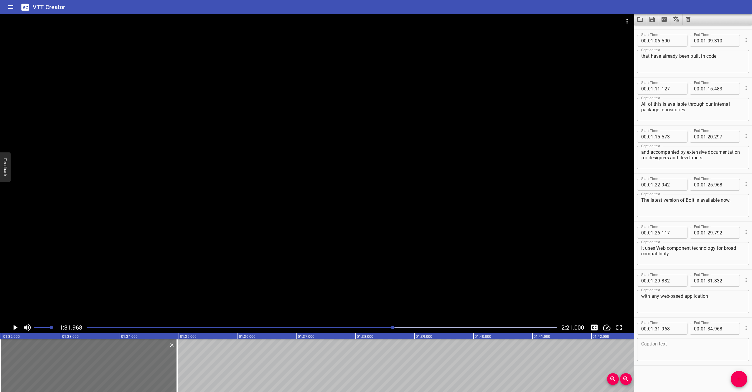
click at [685, 343] on textarea at bounding box center [693, 350] width 104 height 17
paste textarea "including ones built with Angular and Java."
type textarea "including ones built with Angular and Java."
click at [270, 98] on div at bounding box center [317, 168] width 634 height 308
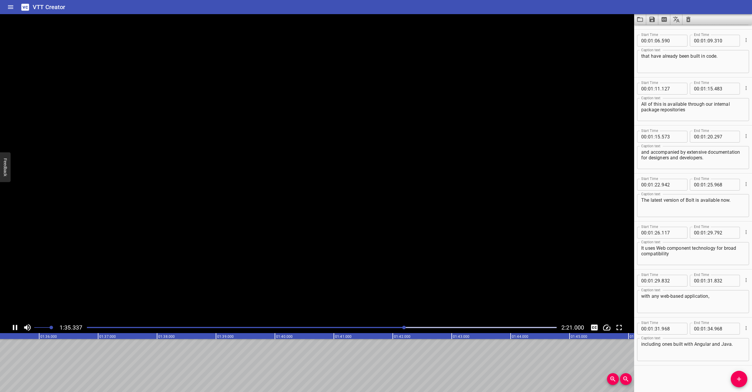
click at [270, 98] on video at bounding box center [317, 168] width 634 height 308
click at [203, 98] on div at bounding box center [317, 168] width 634 height 308
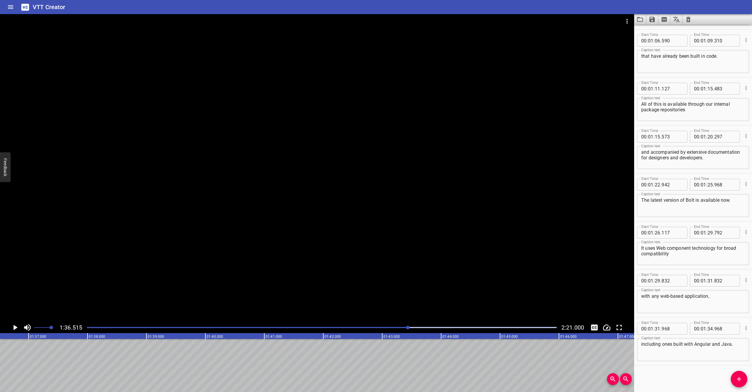
click at [737, 386] on button "Add Cue" at bounding box center [739, 379] width 17 height 17
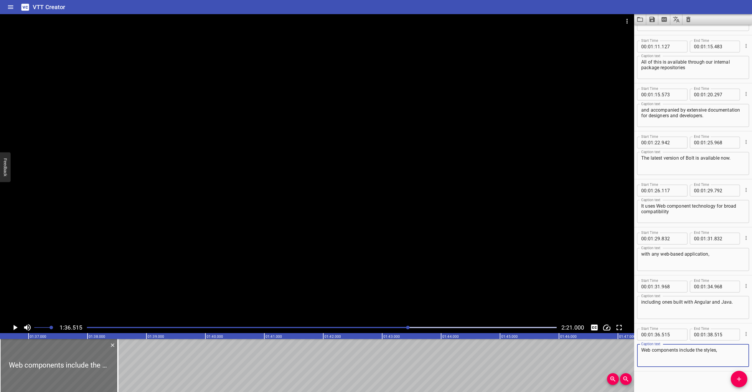
scroll to position [861, 0]
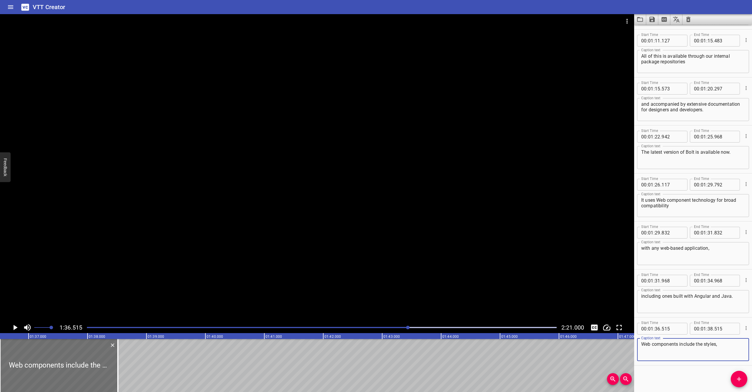
type textarea "Web components include the styles,"
click at [364, 170] on div at bounding box center [317, 168] width 634 height 308
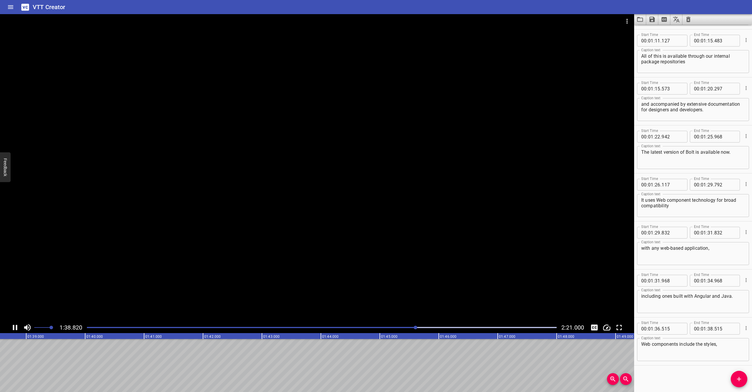
click at [363, 170] on div at bounding box center [317, 168] width 634 height 308
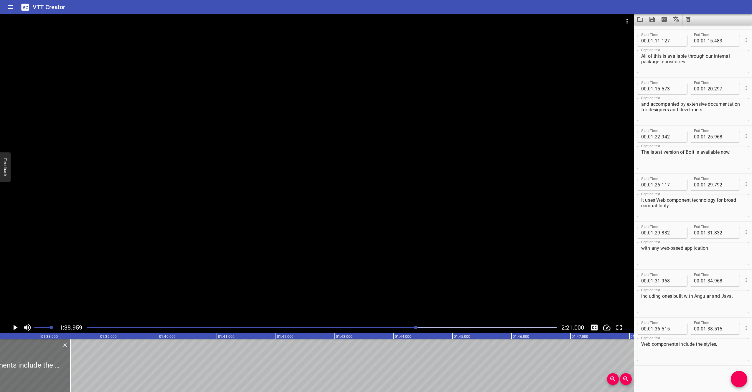
scroll to position [0, 5688]
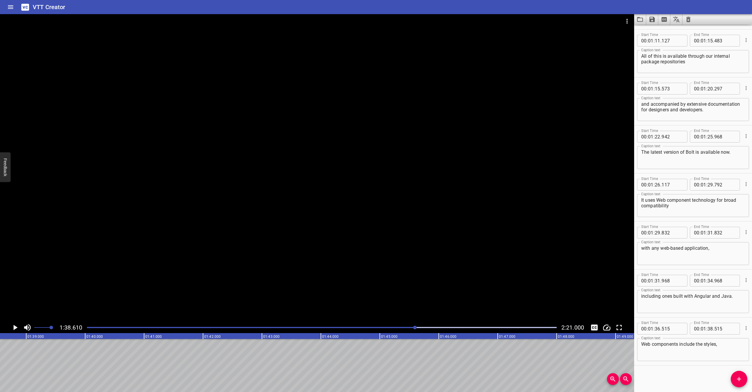
scroll to position [0, 5814]
click at [741, 382] on icon "Add Cue" at bounding box center [739, 379] width 7 height 7
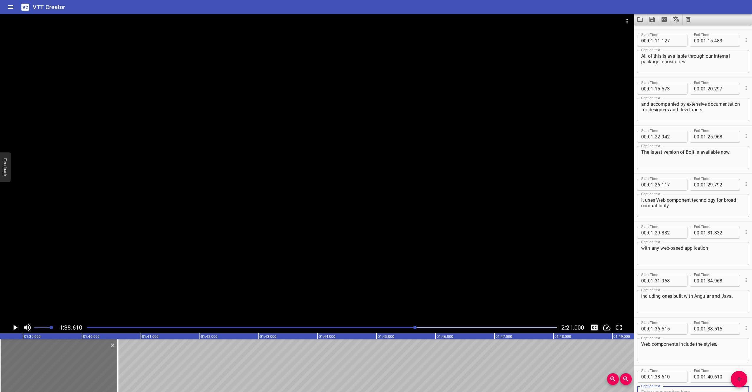
scroll to position [864, 0]
click at [315, 160] on div at bounding box center [317, 168] width 634 height 308
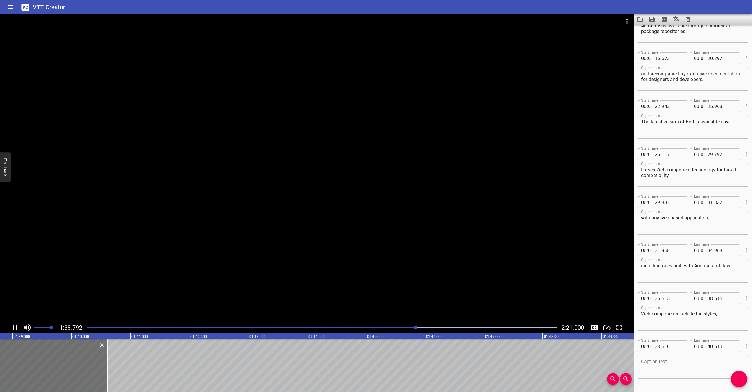
scroll to position [909, 0]
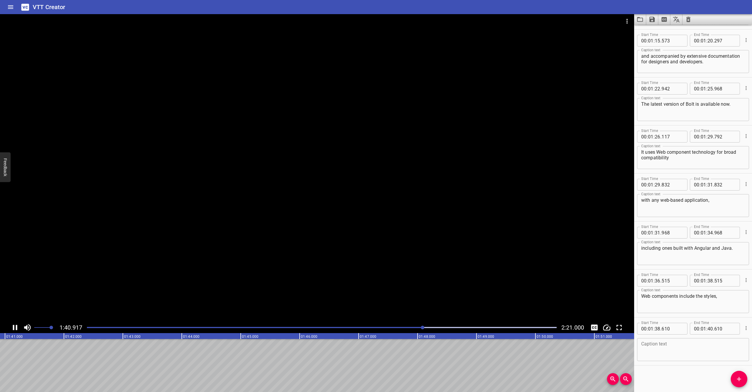
click at [315, 160] on div at bounding box center [317, 168] width 634 height 308
click at [316, 159] on div at bounding box center [317, 168] width 634 height 308
click at [316, 159] on video at bounding box center [317, 168] width 634 height 308
click at [220, 153] on div at bounding box center [317, 168] width 634 height 308
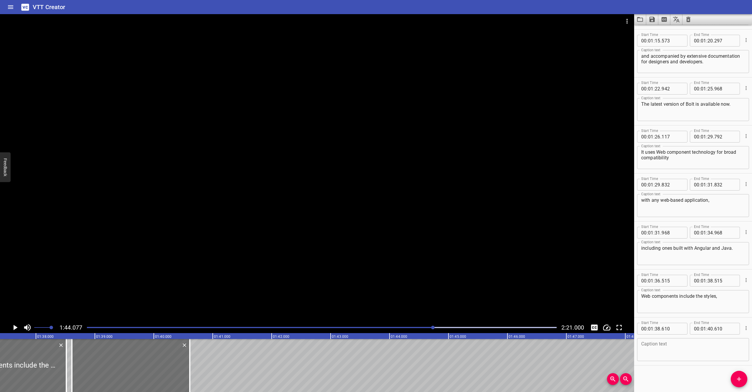
scroll to position [0, 5741]
click at [76, 366] on div at bounding box center [132, 365] width 118 height 53
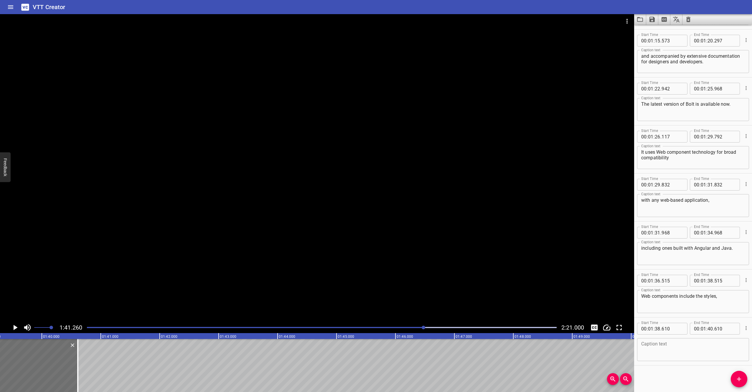
scroll to position [0, 5805]
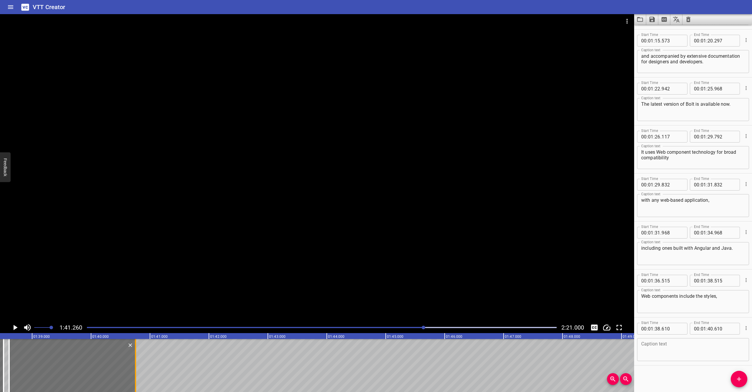
drag, startPoint x: 126, startPoint y: 369, endPoint x: 135, endPoint y: 369, distance: 8.6
click at [135, 369] on div at bounding box center [135, 365] width 1 height 53
type input "755"
click at [700, 362] on div "Caption text Caption text" at bounding box center [693, 349] width 112 height 27
click at [700, 355] on textarea at bounding box center [693, 350] width 104 height 17
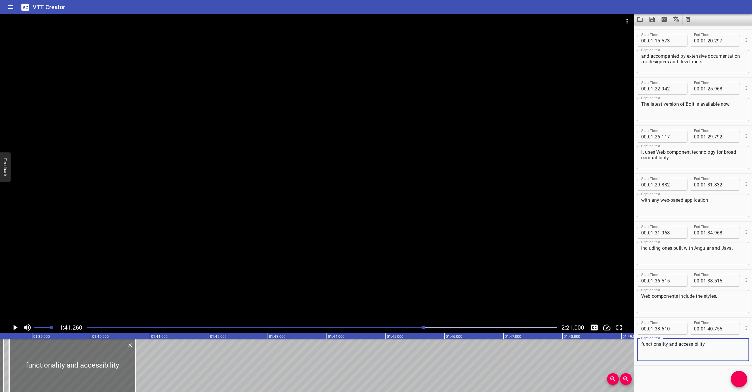
type textarea "functionality and accessibility"
click at [356, 135] on div at bounding box center [317, 168] width 634 height 308
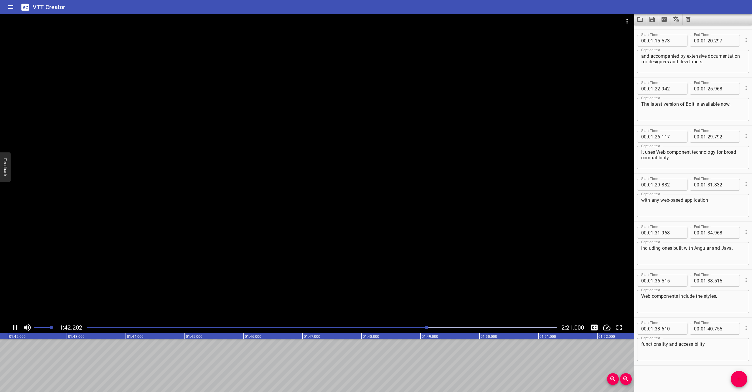
click at [356, 135] on div at bounding box center [317, 168] width 634 height 308
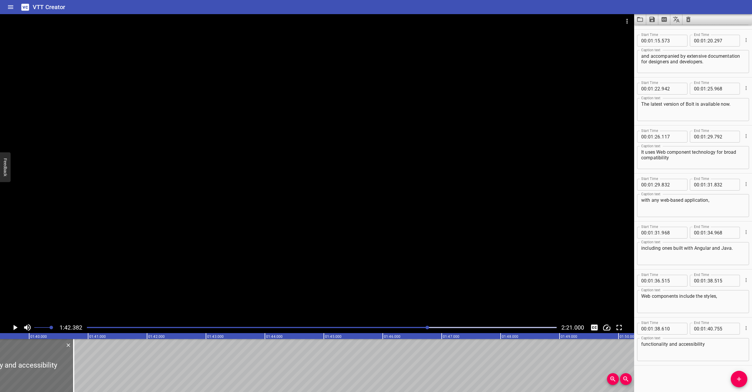
scroll to position [0, 5862]
click at [81, 364] on div at bounding box center [79, 365] width 6 height 53
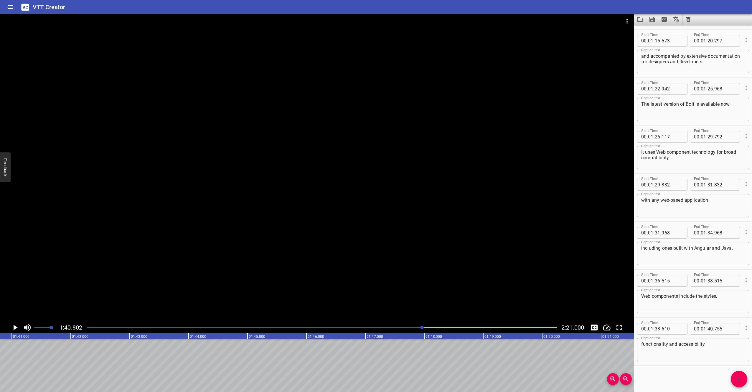
click at [738, 378] on icon "Add Cue" at bounding box center [739, 379] width 7 height 7
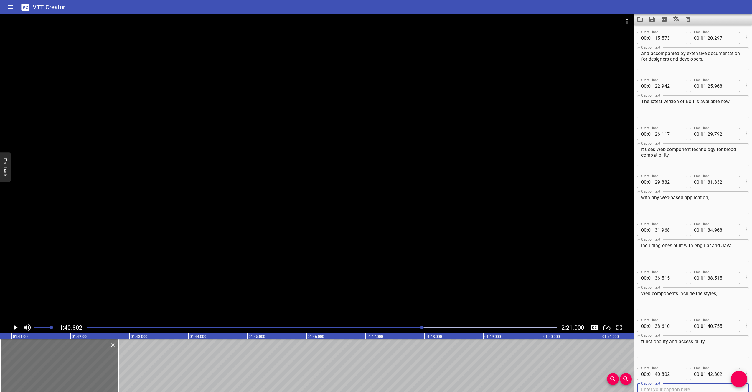
scroll to position [957, 0]
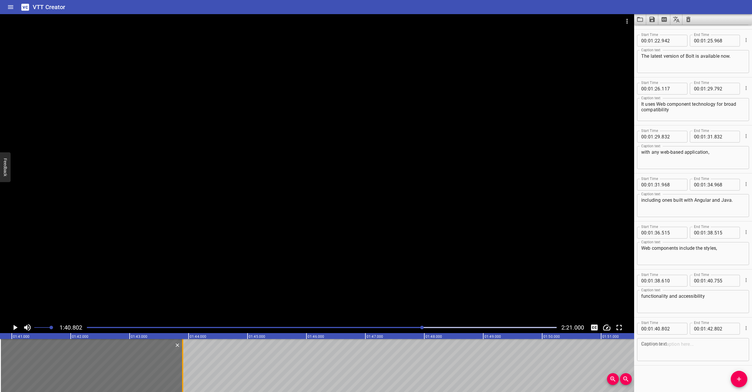
drag, startPoint x: 117, startPoint y: 356, endPoint x: 182, endPoint y: 358, distance: 65.2
click at [182, 358] on div at bounding box center [183, 365] width 6 height 53
type input "43"
type input "907"
click at [209, 183] on div at bounding box center [317, 168] width 634 height 308
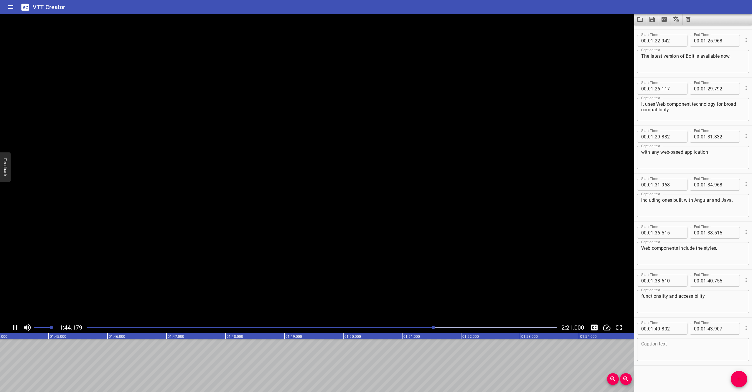
click at [208, 183] on video at bounding box center [317, 168] width 634 height 308
click at [204, 207] on div at bounding box center [317, 168] width 634 height 308
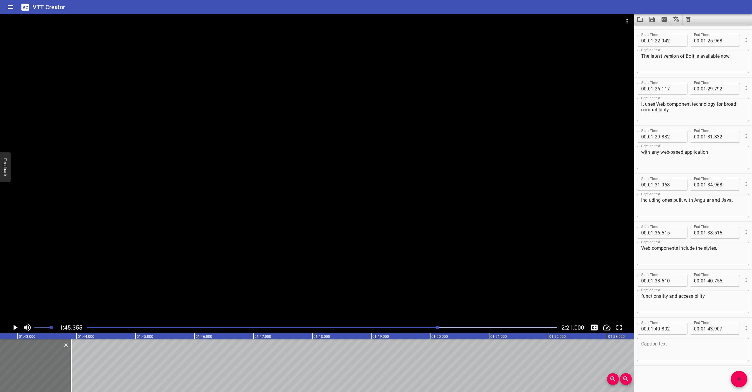
scroll to position [0, 6014]
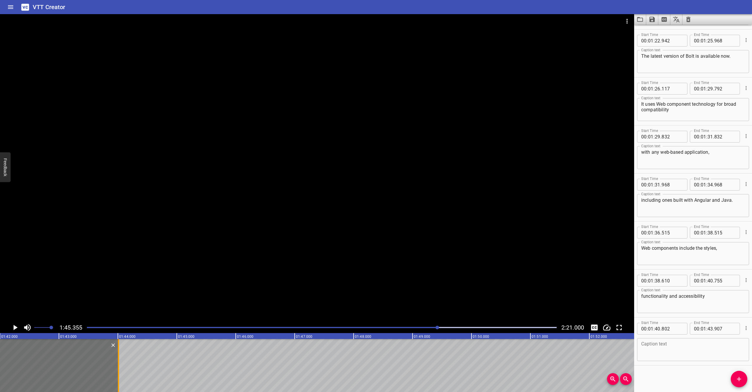
drag, startPoint x: 114, startPoint y: 374, endPoint x: 120, endPoint y: 374, distance: 5.9
click at [120, 374] on div at bounding box center [119, 365] width 6 height 53
type input "44"
type input "007"
click at [694, 345] on textarea at bounding box center [693, 350] width 104 height 17
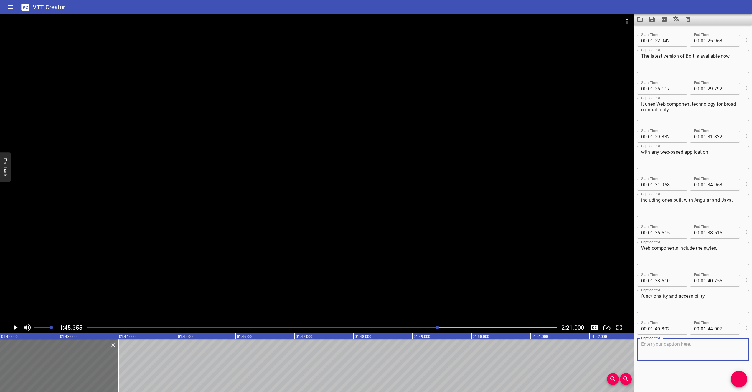
paste textarea "every component needs, all in a simple package."
type textarea "every component needs, all in a simple package."
click at [389, 227] on div at bounding box center [317, 168] width 634 height 308
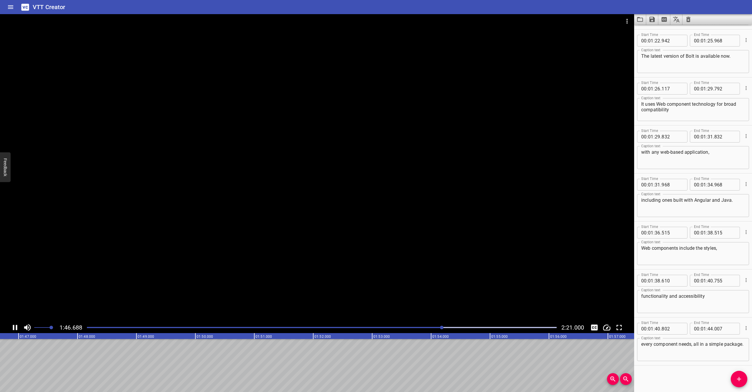
click at [192, 205] on div at bounding box center [317, 168] width 634 height 308
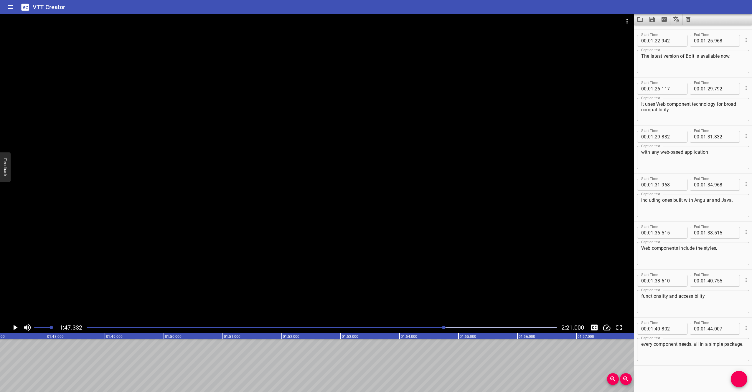
scroll to position [0, 6328]
click at [743, 377] on span "Add Cue" at bounding box center [739, 379] width 17 height 7
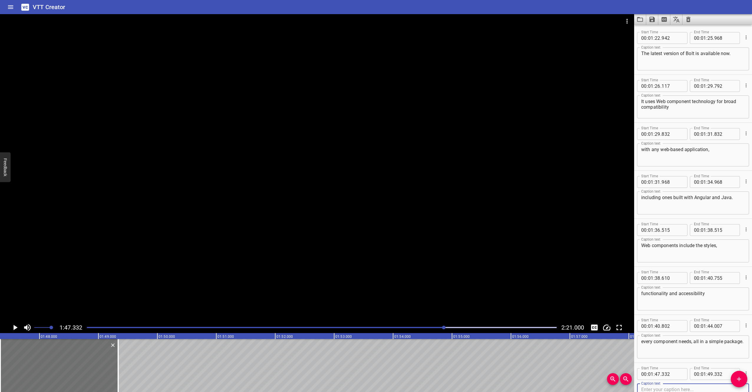
click at [407, 176] on div at bounding box center [317, 168] width 634 height 308
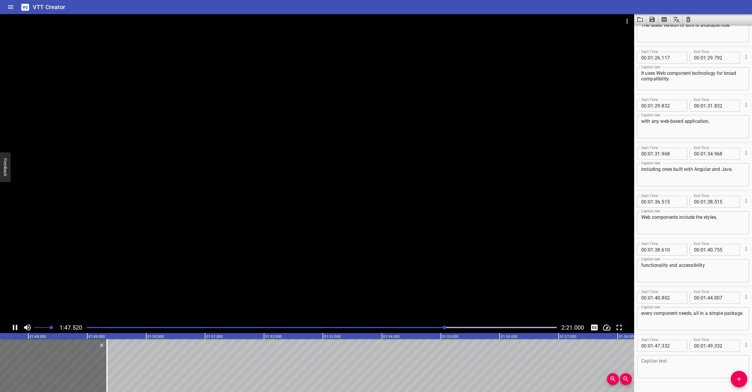
scroll to position [1006, 0]
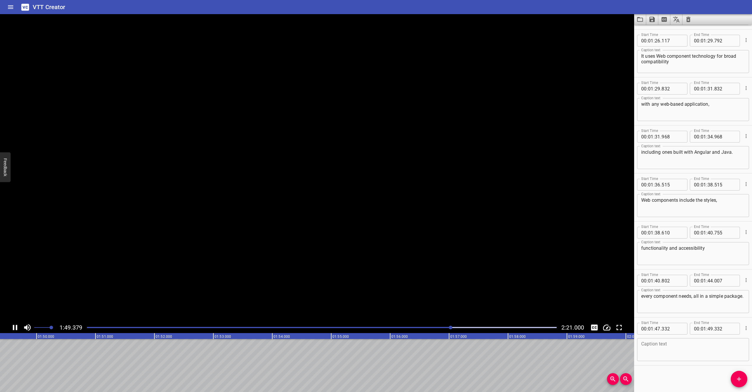
click at [407, 176] on video at bounding box center [317, 168] width 634 height 308
click at [406, 176] on div at bounding box center [317, 168] width 634 height 308
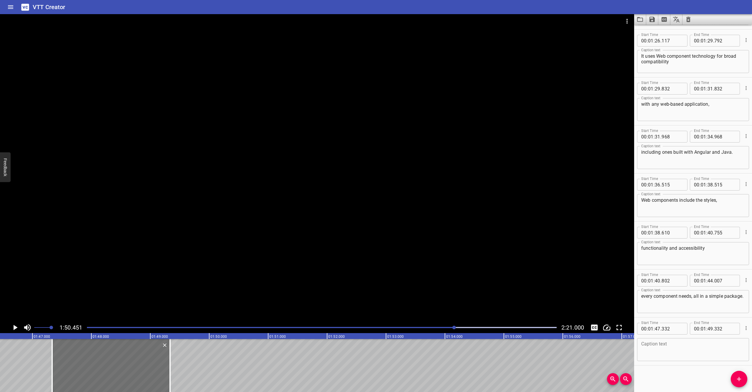
scroll to position [0, 6275]
click at [679, 349] on textarea at bounding box center [693, 350] width 104 height 17
paste textarea "This makes code more concise"
type textarea "This makes code more concise"
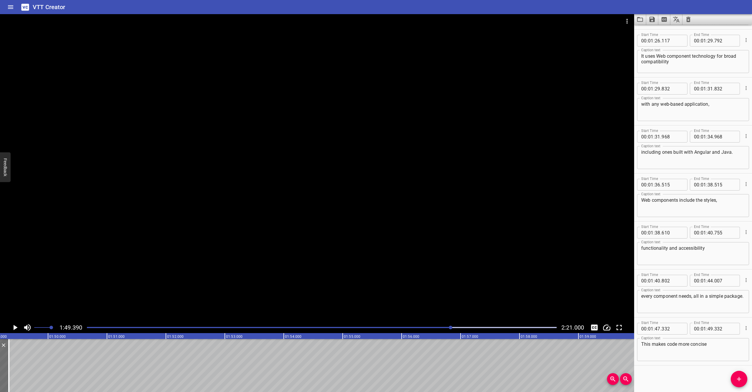
scroll to position [0, 6449]
click at [741, 378] on icon "Add Cue" at bounding box center [739, 379] width 7 height 7
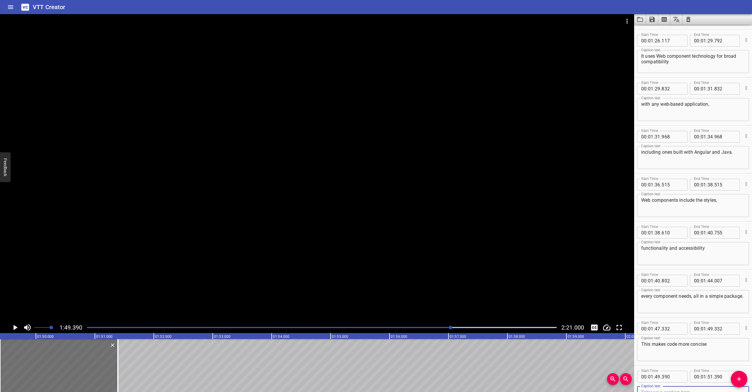
scroll to position [1008, 0]
click at [132, 214] on div at bounding box center [317, 168] width 634 height 308
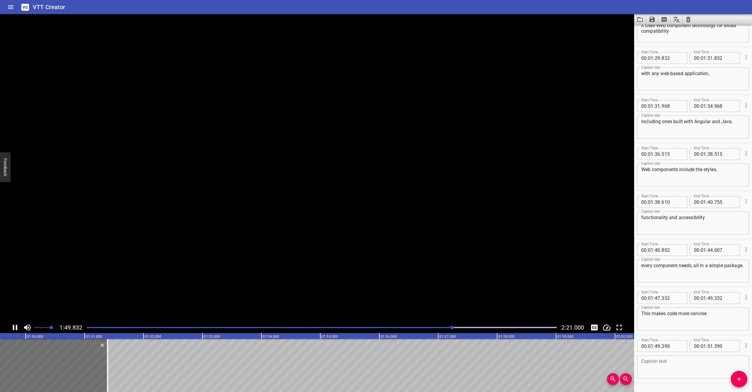
scroll to position [1054, 0]
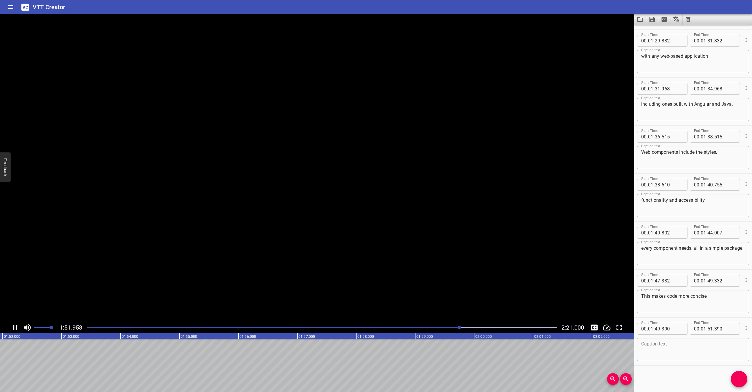
click at [132, 214] on video at bounding box center [317, 168] width 634 height 308
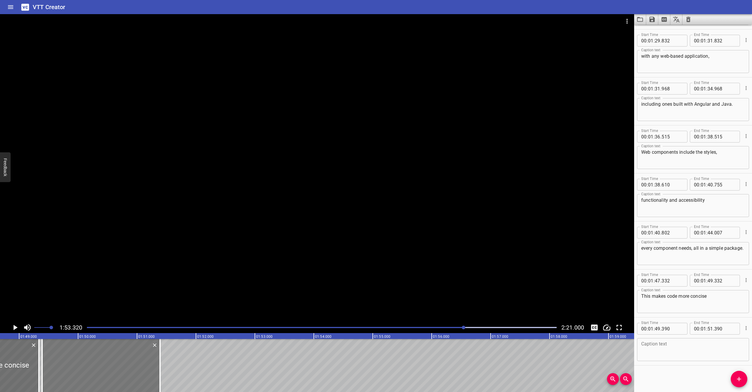
scroll to position [0, 6405]
drag, startPoint x: 162, startPoint y: 376, endPoint x: 134, endPoint y: 374, distance: 27.7
click at [134, 374] on div at bounding box center [134, 365] width 1 height 53
type input "50"
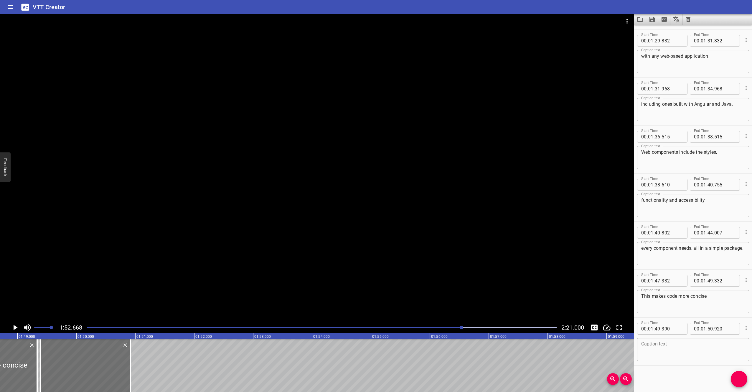
scroll to position [0, 6402]
drag, startPoint x: 138, startPoint y: 372, endPoint x: 134, endPoint y: 372, distance: 4.4
click at [134, 372] on div at bounding box center [133, 365] width 6 height 53
type input "845"
click at [692, 356] on textarea at bounding box center [693, 350] width 104 height 17
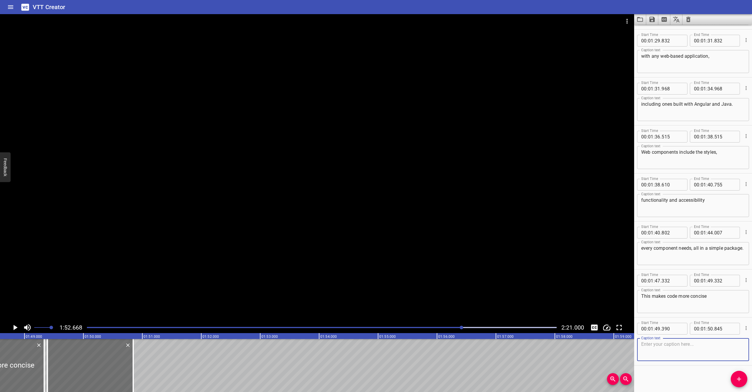
paste textarea "and speeds up the development"
type textarea "and speeds up the development"
click at [134, 363] on div at bounding box center [133, 365] width 6 height 53
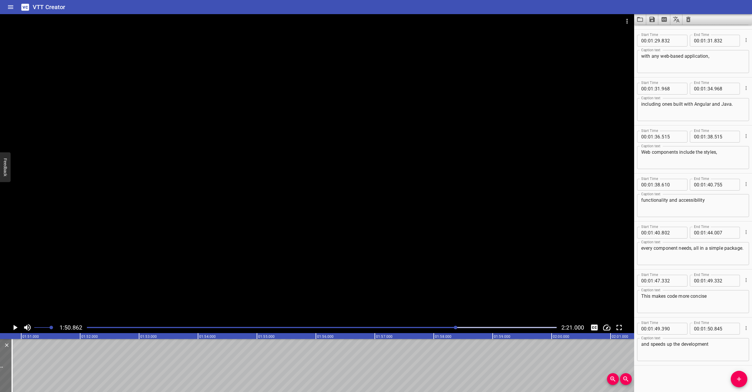
scroll to position [0, 6522]
click at [14, 362] on div at bounding box center [13, 365] width 6 height 53
click at [745, 379] on span "Add Cue" at bounding box center [739, 379] width 17 height 7
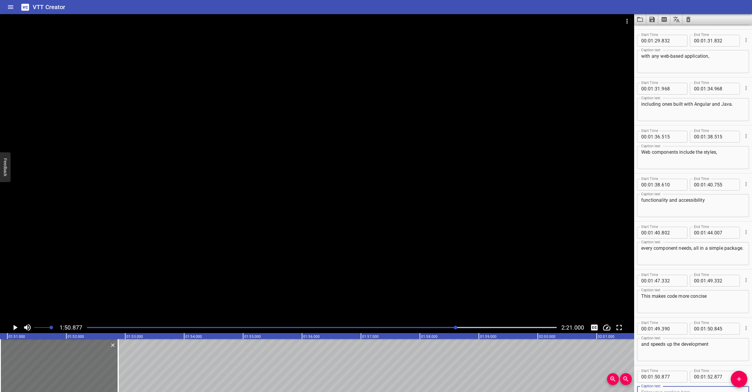
scroll to position [1056, 0]
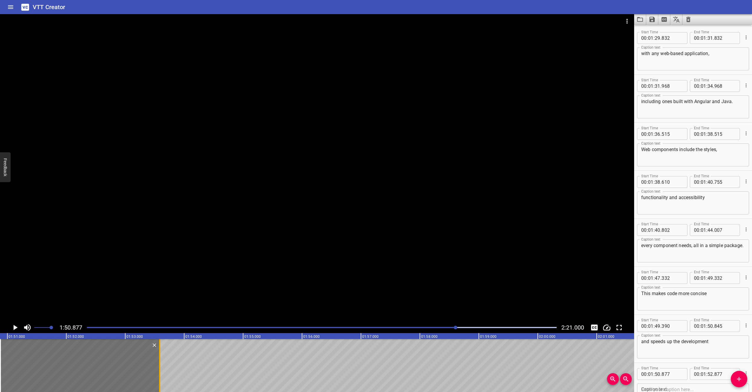
drag, startPoint x: 119, startPoint y: 364, endPoint x: 160, endPoint y: 363, distance: 41.6
click at [160, 363] on div at bounding box center [160, 365] width 6 height 53
type input "53"
type input "582"
click at [180, 199] on div at bounding box center [317, 168] width 634 height 308
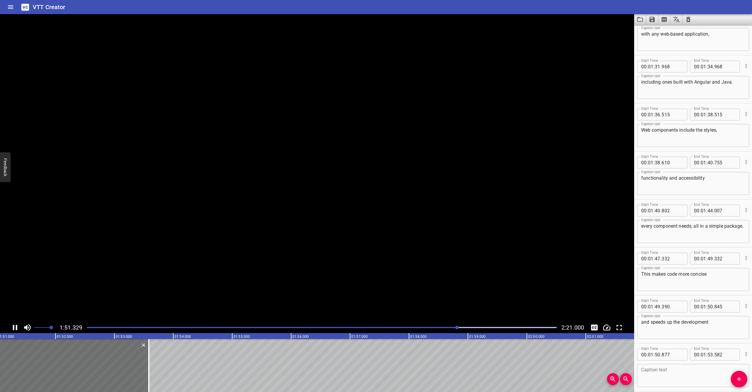
scroll to position [1102, 0]
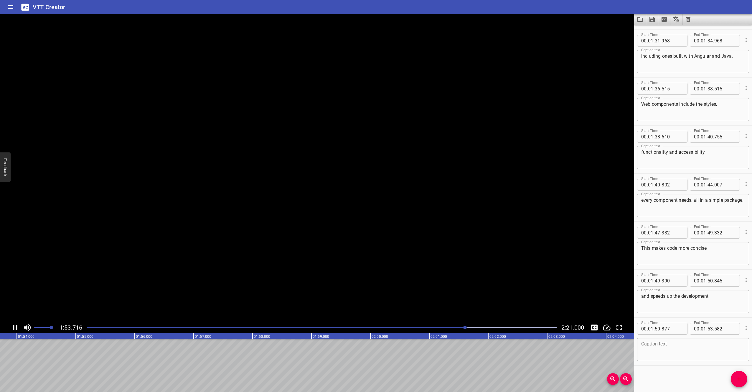
click at [180, 199] on video at bounding box center [317, 168] width 634 height 308
click at [179, 199] on div at bounding box center [317, 168] width 634 height 308
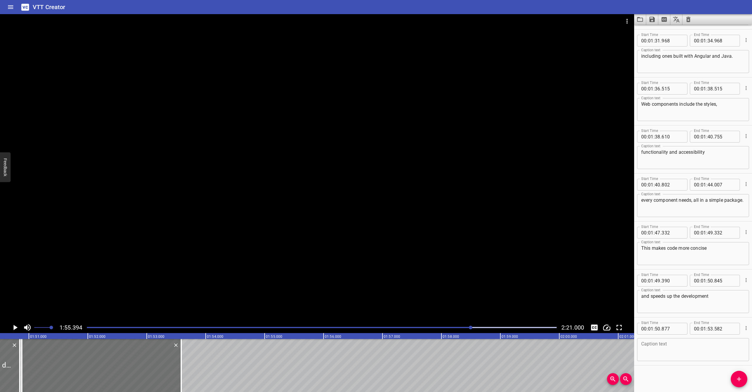
scroll to position [0, 6514]
click at [676, 355] on textarea at bounding box center [693, 350] width 104 height 17
paste textarea "of customer facing digital experiences"
type textarea "of customer facing digital experiences"
click at [348, 205] on div at bounding box center [317, 168] width 634 height 308
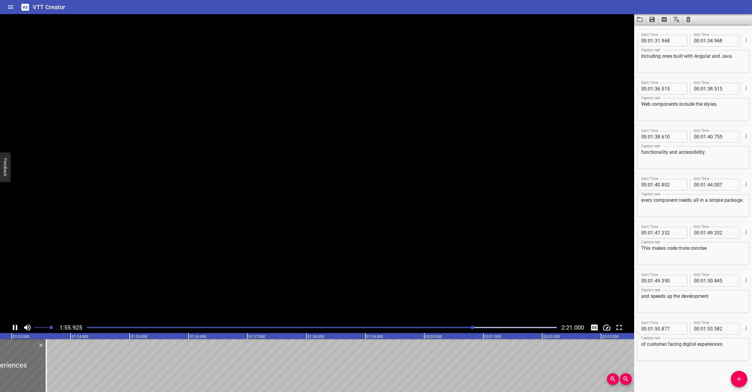
click at [348, 205] on video at bounding box center [317, 168] width 634 height 308
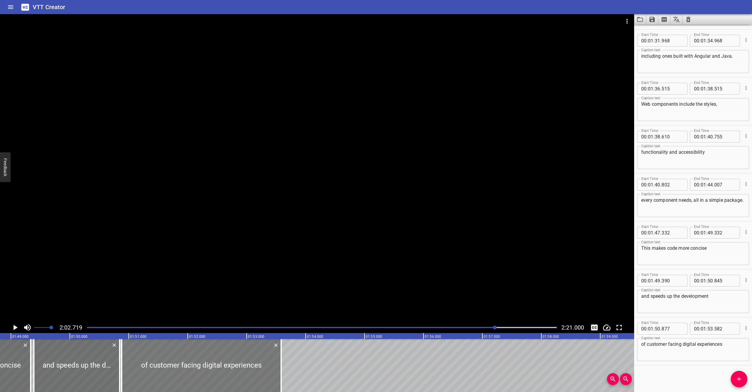
click at [128, 368] on div at bounding box center [201, 365] width 159 height 53
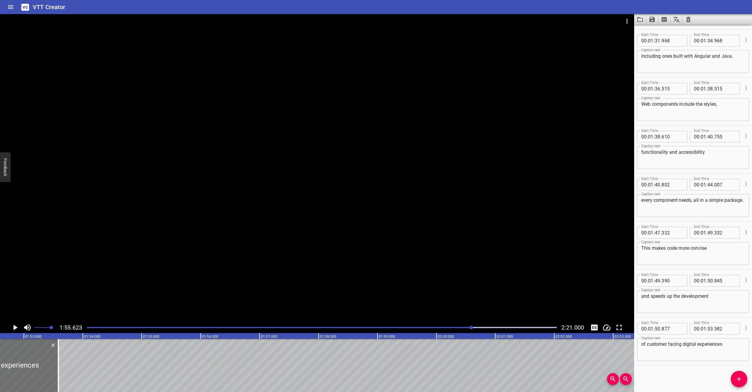
scroll to position [0, 6623]
click at [76, 363] on div at bounding box center [74, 365] width 6 height 53
click at [741, 380] on icon "Add Cue" at bounding box center [739, 379] width 7 height 7
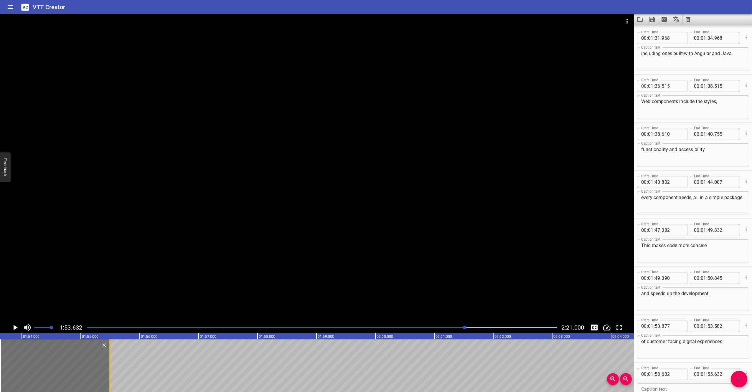
drag, startPoint x: 117, startPoint y: 366, endPoint x: 108, endPoint y: 366, distance: 8.5
click at [108, 366] on div at bounding box center [110, 365] width 6 height 53
type input "487"
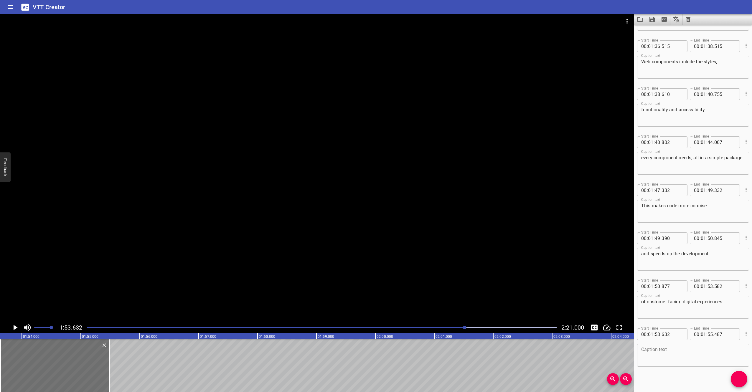
scroll to position [1150, 0]
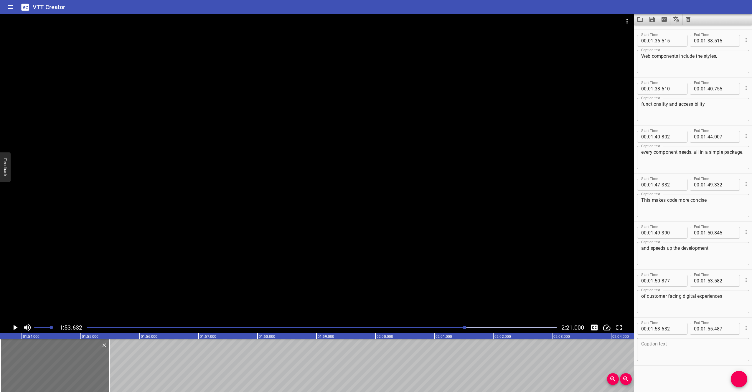
click at [677, 349] on textarea at bounding box center [693, 350] width 104 height 17
paste textarea "that support the nationwide brand"
type textarea "that support the nationwide brand"
click at [290, 193] on div at bounding box center [317, 168] width 634 height 308
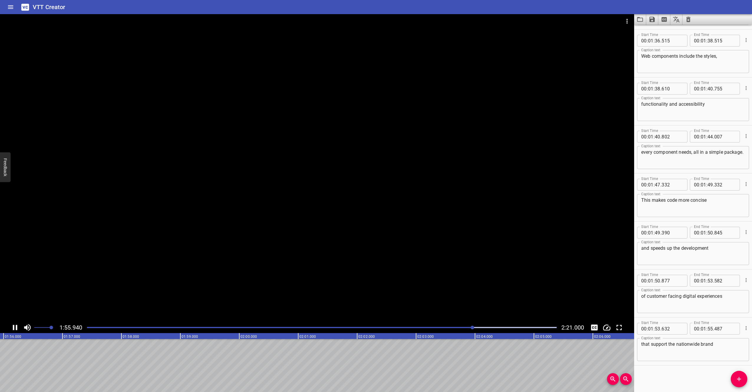
click at [290, 193] on div at bounding box center [317, 168] width 634 height 308
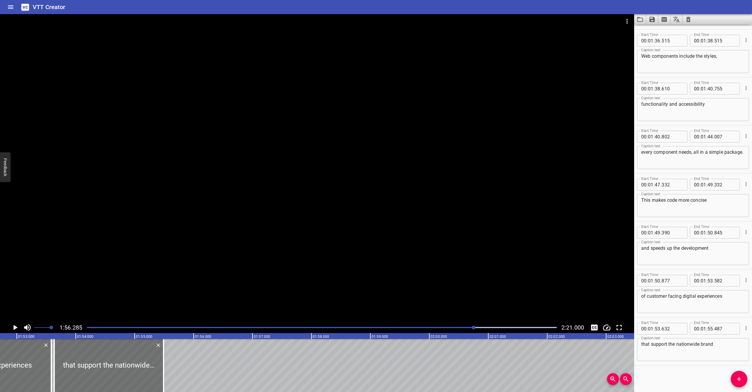
scroll to position [0, 6645]
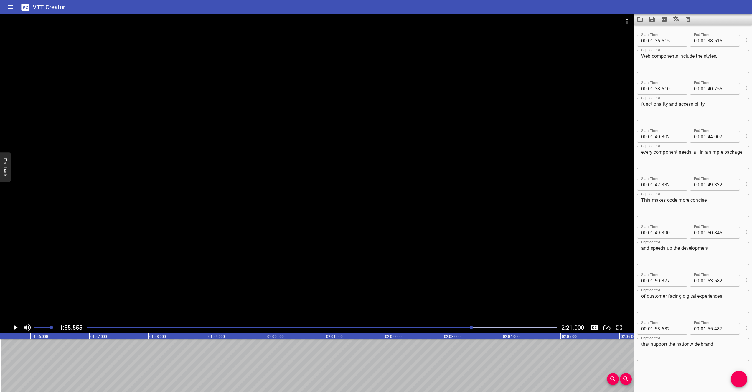
scroll to position [0, 6813]
click at [741, 377] on icon "Add Cue" at bounding box center [739, 379] width 7 height 7
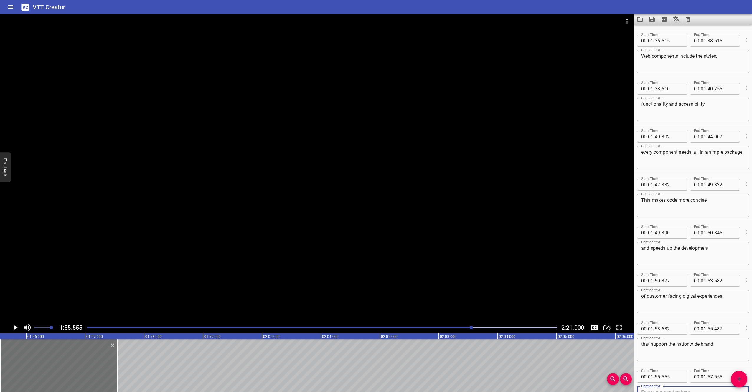
scroll to position [1152, 0]
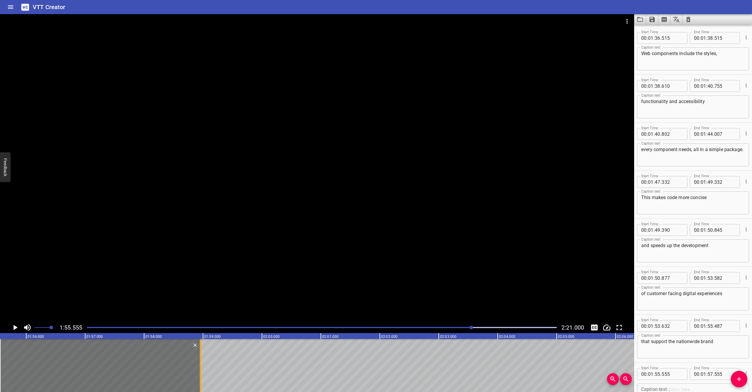
drag, startPoint x: 119, startPoint y: 376, endPoint x: 201, endPoint y: 378, distance: 82.6
click at [201, 378] on div at bounding box center [201, 365] width 6 height 53
type input "58"
type input "955"
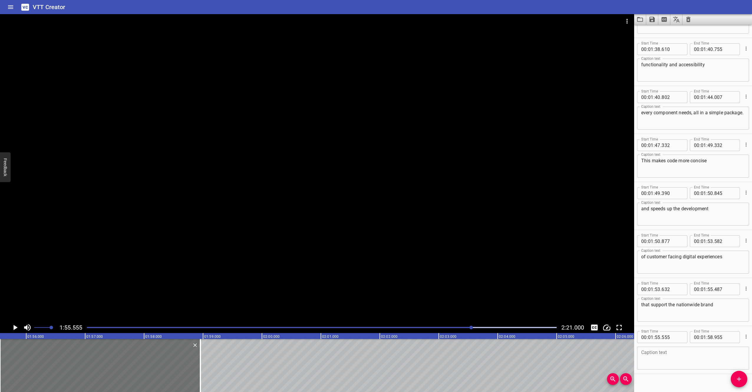
scroll to position [1198, 0]
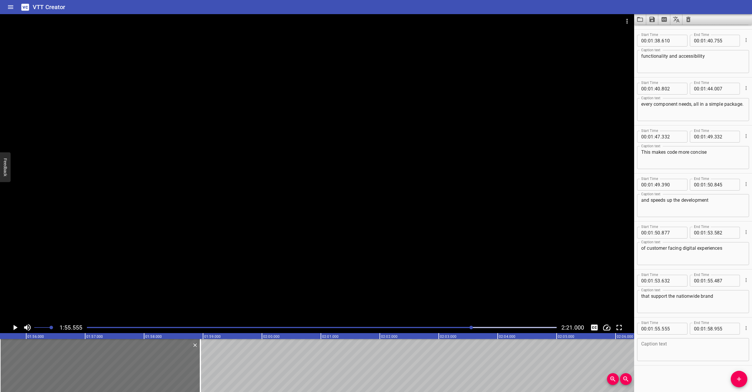
click at [690, 344] on textarea at bounding box center [693, 350] width 104 height 17
paste textarea "and adhere to its standards for accessibility."
type textarea "and adhere to its standards for accessibility."
click at [470, 264] on div at bounding box center [317, 168] width 634 height 308
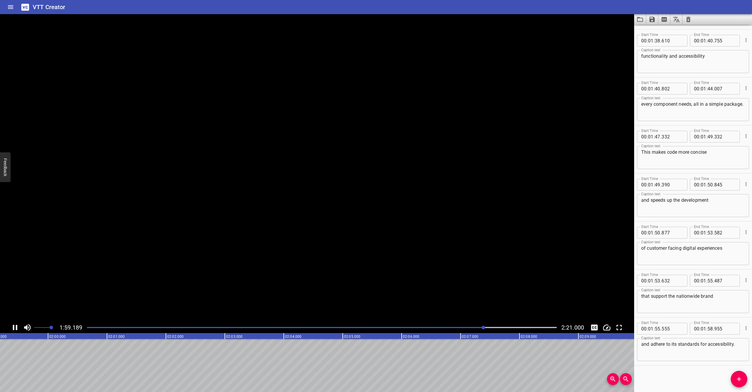
click at [194, 114] on video at bounding box center [317, 168] width 634 height 308
click at [190, 147] on div at bounding box center [317, 168] width 634 height 308
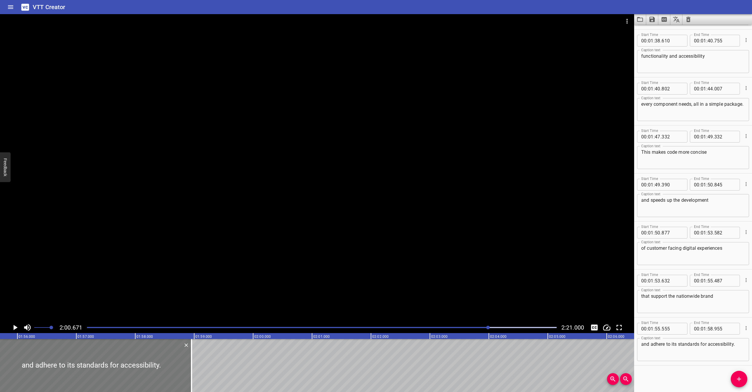
scroll to position [0, 6816]
drag, startPoint x: 198, startPoint y: 371, endPoint x: 180, endPoint y: 370, distance: 18.0
click at [180, 370] on div at bounding box center [179, 365] width 6 height 53
type input "650"
click at [17, 351] on div at bounding box center [87, 365] width 182 height 53
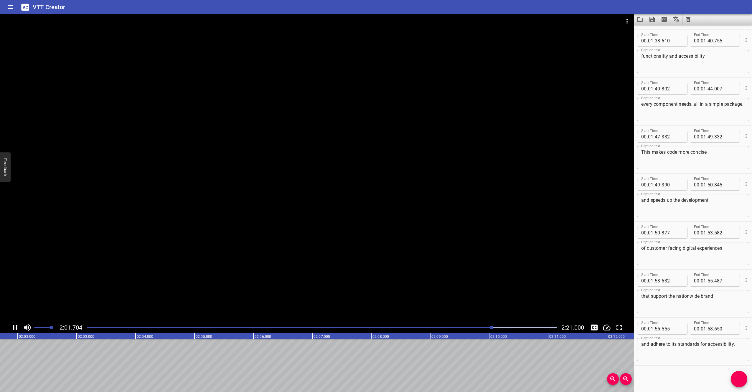
click at [192, 169] on div at bounding box center [317, 168] width 634 height 308
click at [738, 380] on icon "Add Cue" at bounding box center [739, 379] width 7 height 7
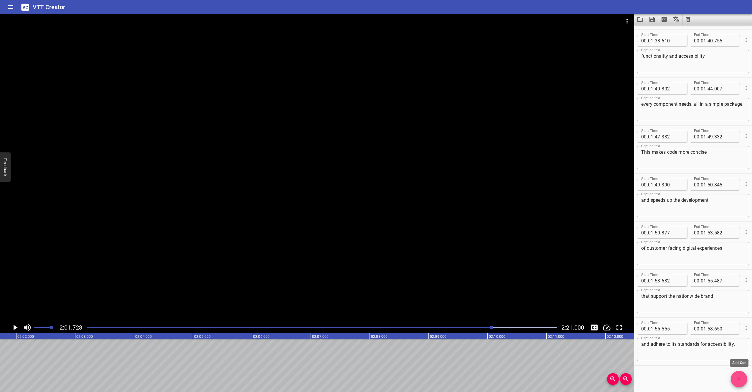
scroll to position [1200, 0]
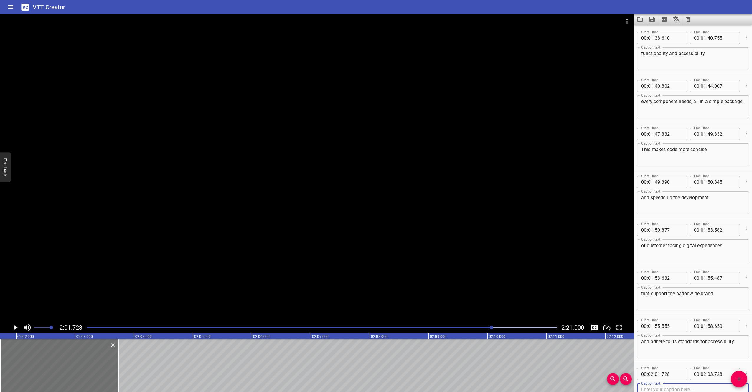
click at [394, 225] on div at bounding box center [317, 168] width 634 height 308
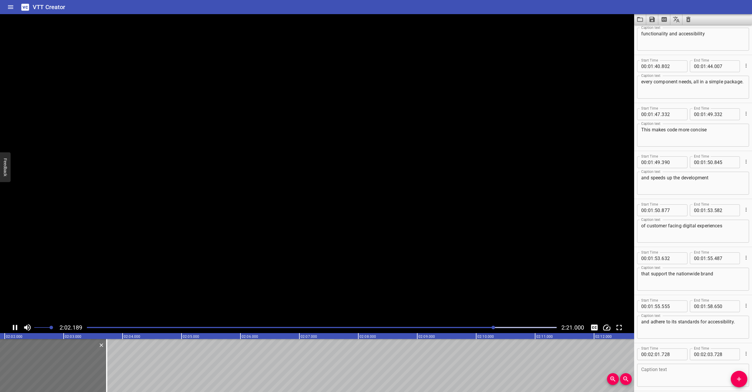
scroll to position [1246, 0]
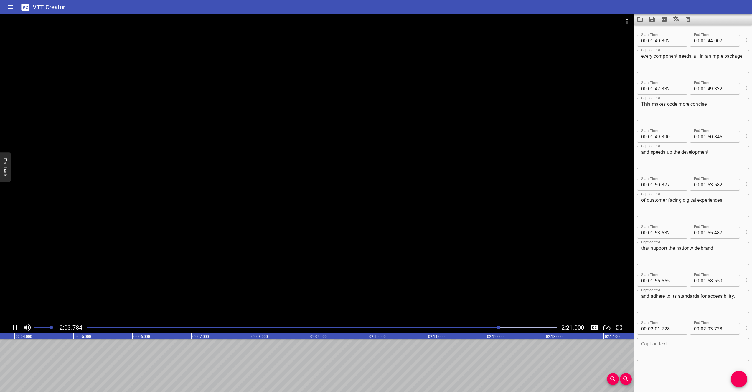
click at [394, 223] on div at bounding box center [317, 168] width 634 height 308
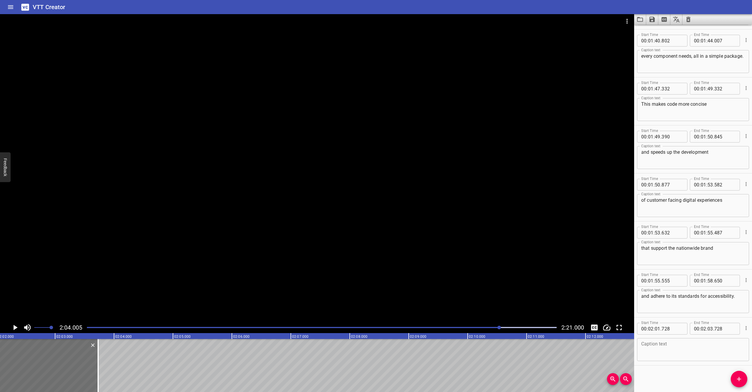
scroll to position [0, 7148]
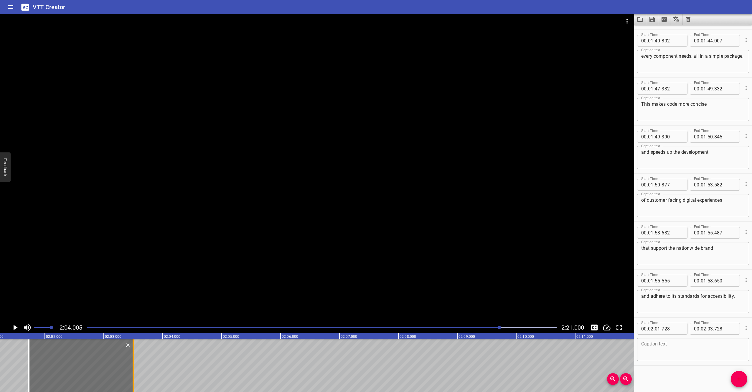
drag, startPoint x: 147, startPoint y: 375, endPoint x: 134, endPoint y: 375, distance: 13.6
click at [134, 375] on div at bounding box center [133, 365] width 6 height 53
type input "498"
click at [136, 363] on div at bounding box center [133, 365] width 6 height 53
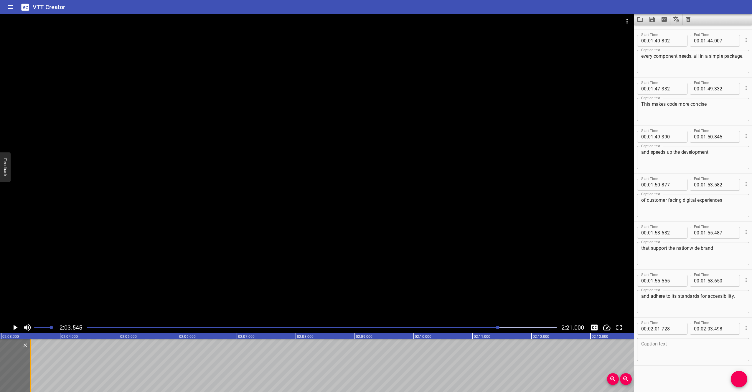
scroll to position [0, 7284]
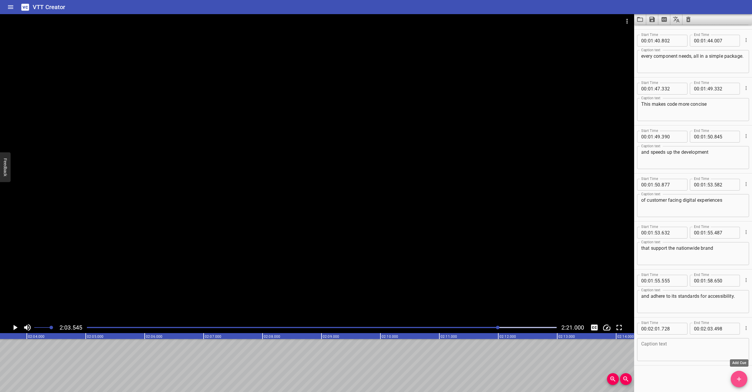
click at [737, 381] on icon "Add Cue" at bounding box center [739, 379] width 7 height 7
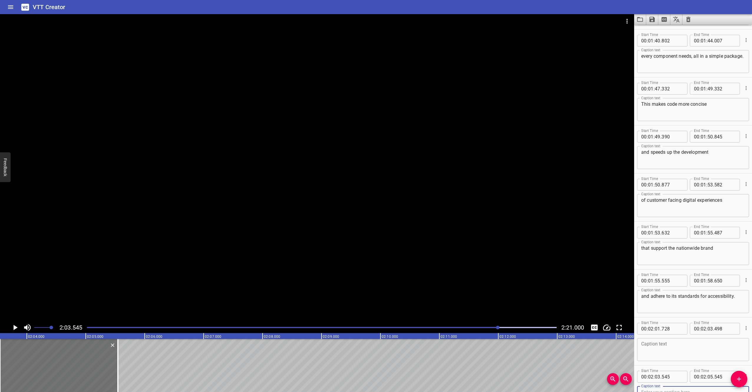
scroll to position [1248, 0]
click at [246, 206] on div at bounding box center [317, 168] width 634 height 308
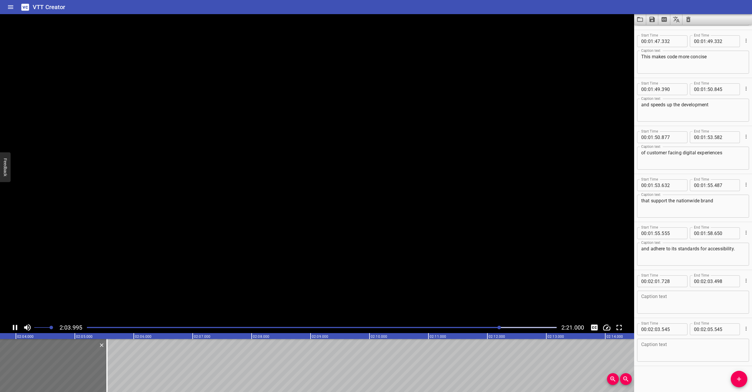
scroll to position [1294, 0]
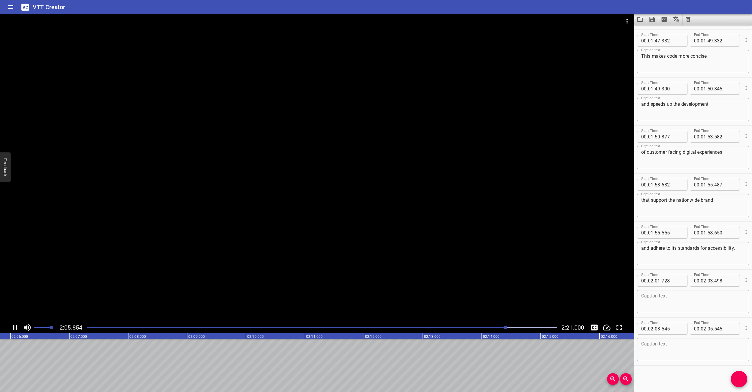
click at [245, 208] on div at bounding box center [317, 168] width 634 height 308
click at [245, 208] on video at bounding box center [317, 168] width 634 height 308
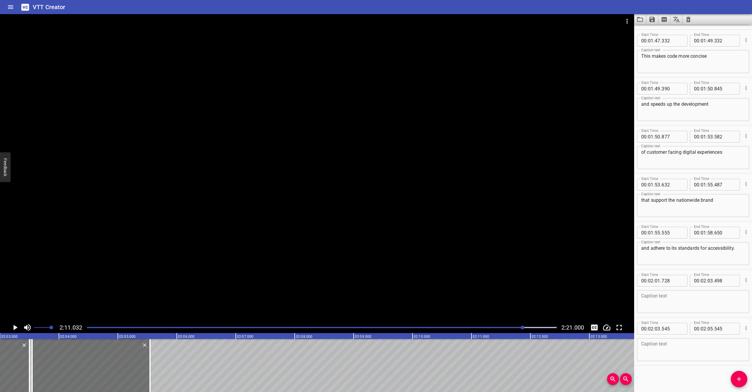
scroll to position [0, 7219]
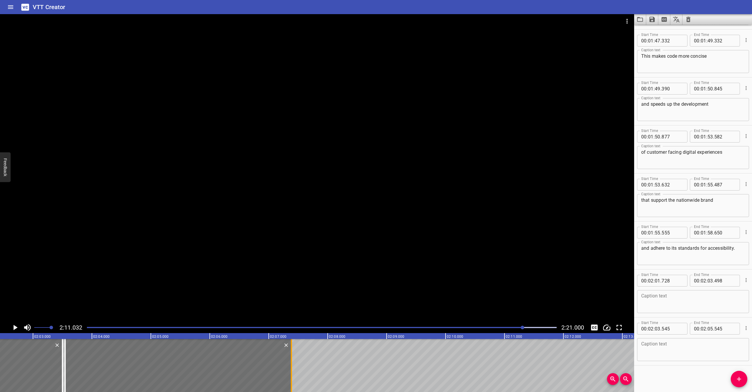
drag, startPoint x: 183, startPoint y: 367, endPoint x: 291, endPoint y: 361, distance: 107.8
click at [291, 361] on div at bounding box center [291, 365] width 1 height 53
type input "07"
type input "385"
click at [664, 305] on textarea at bounding box center [693, 302] width 104 height 17
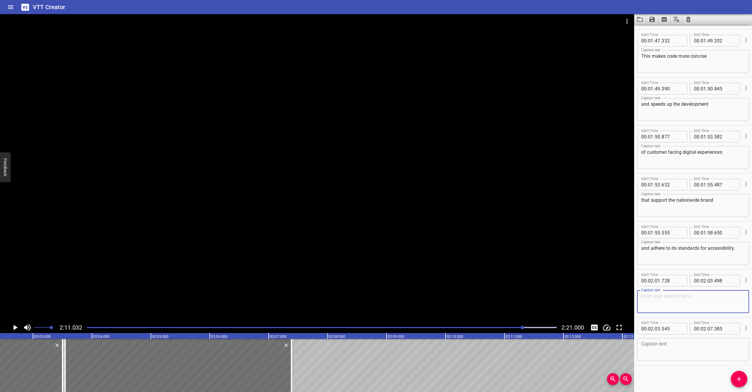
paste textarea "Find out if starting with Bolt"
type textarea "Find out if starting with Bolt"
click at [659, 347] on textarea at bounding box center [693, 350] width 104 height 17
paste textarea "can accelerate work on your digital customer experience project."
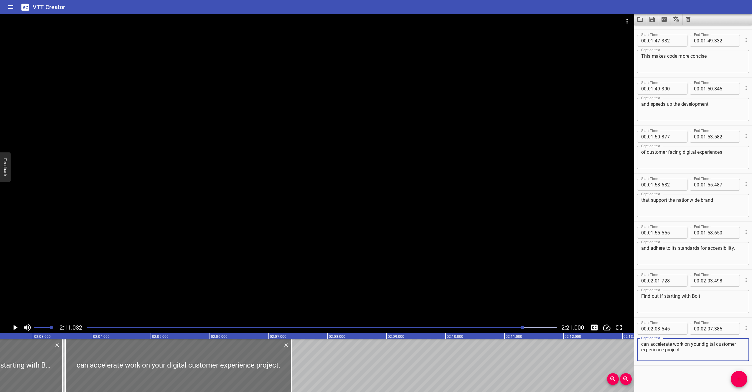
type textarea "can accelerate work on your digital customer experience project."
click at [368, 169] on div at bounding box center [317, 168] width 634 height 308
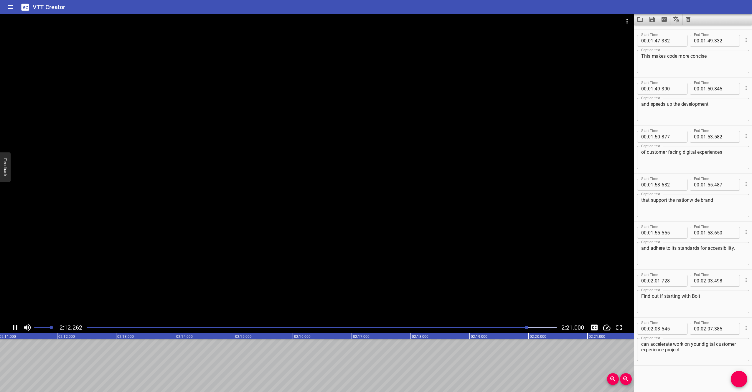
click at [296, 214] on div at bounding box center [317, 168] width 634 height 308
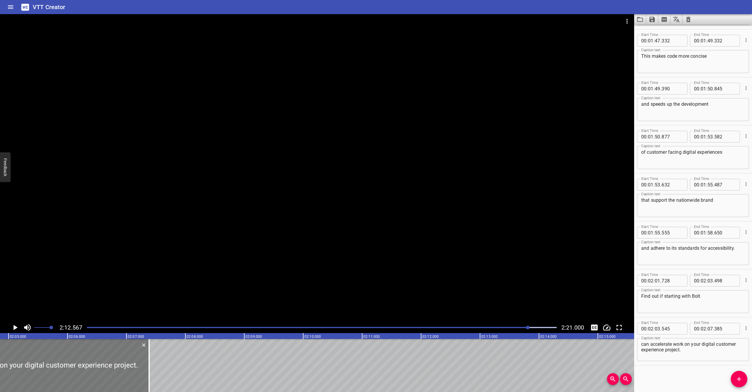
click at [46, 355] on div at bounding box center [36, 365] width 226 height 53
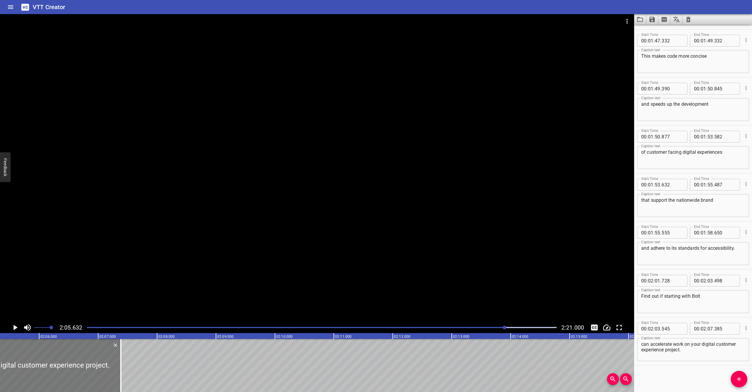
scroll to position [0, 7407]
click at [150, 168] on div at bounding box center [317, 168] width 634 height 308
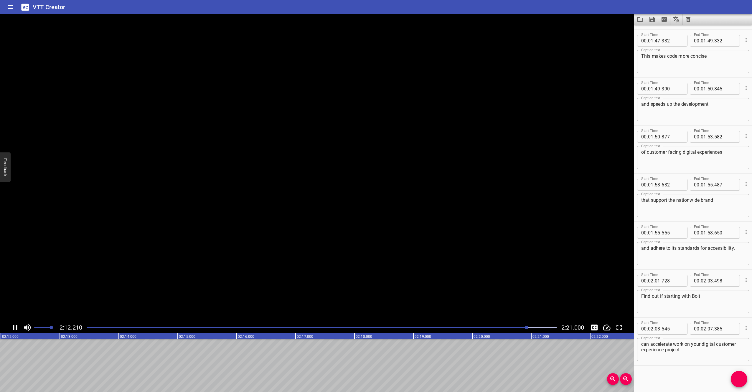
click at [150, 168] on video at bounding box center [317, 168] width 634 height 308
click at [181, 165] on div at bounding box center [317, 168] width 634 height 308
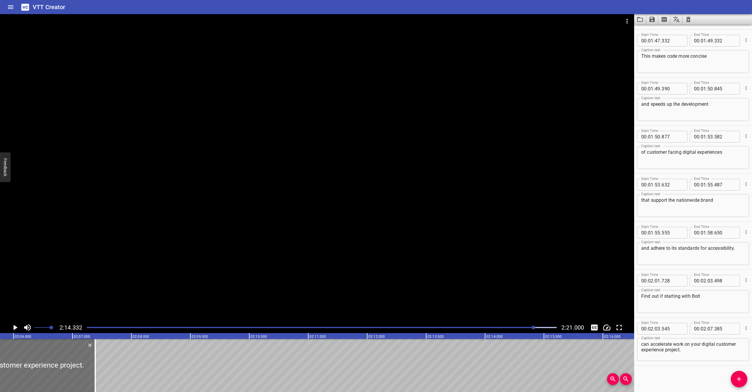
scroll to position [0, 7407]
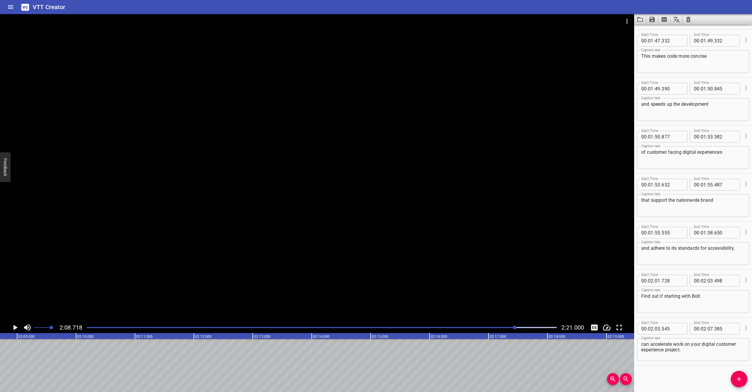
scroll to position [0, 7589]
click at [243, 106] on div at bounding box center [317, 168] width 634 height 308
click at [243, 106] on video at bounding box center [317, 168] width 634 height 308
click at [210, 207] on div at bounding box center [317, 168] width 634 height 308
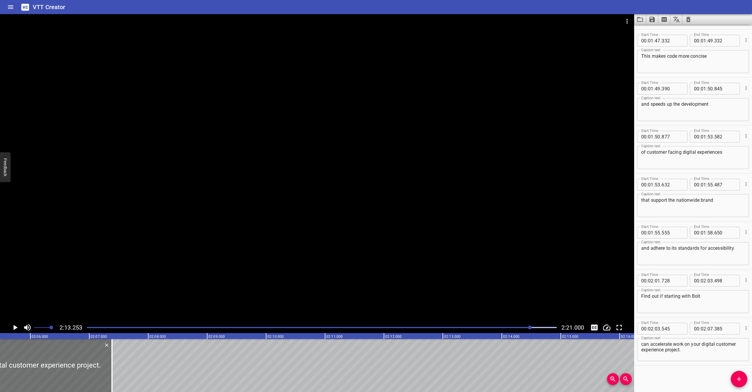
scroll to position [0, 7381]
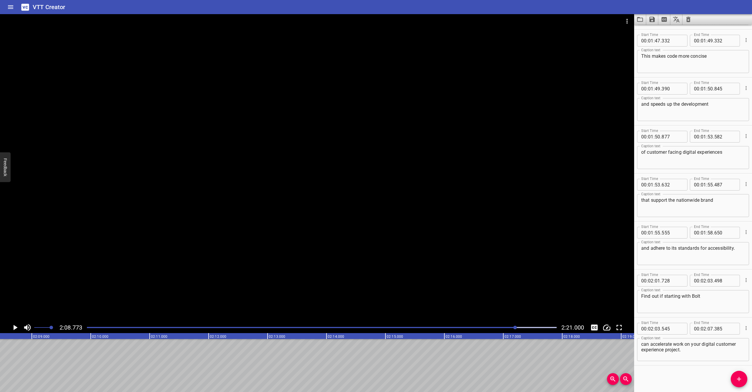
scroll to position [0, 7592]
click at [737, 378] on icon "Add Cue" at bounding box center [739, 379] width 7 height 7
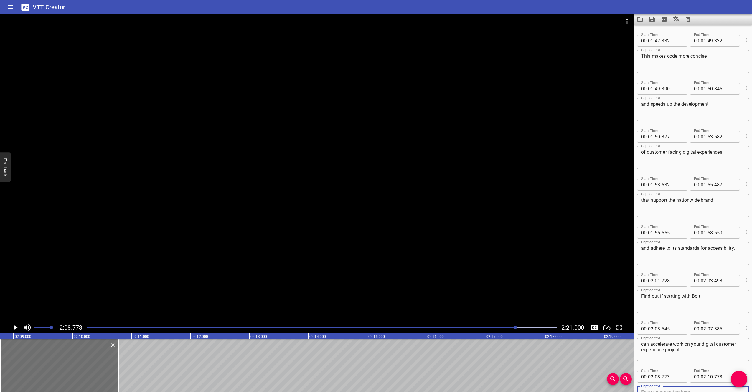
scroll to position [1296, 0]
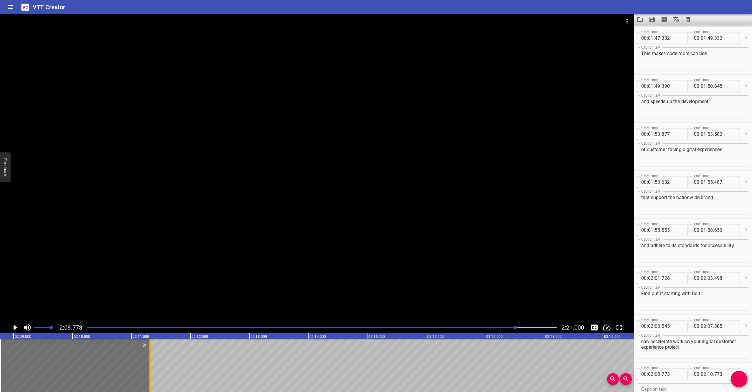
drag, startPoint x: 119, startPoint y: 369, endPoint x: 151, endPoint y: 369, distance: 31.8
click at [151, 369] on div at bounding box center [150, 365] width 6 height 53
type input "11"
type input "313"
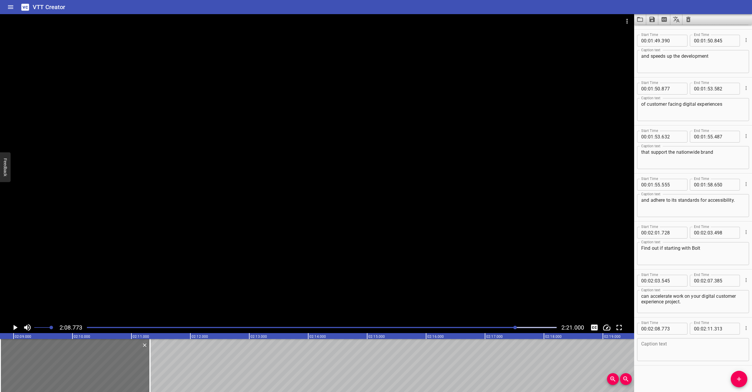
click at [685, 355] on textarea at bounding box center [693, 350] width 104 height 17
paste textarea "Learn more and reach out to the bolt team"
type textarea "Learn more and reach out to the bolt team"
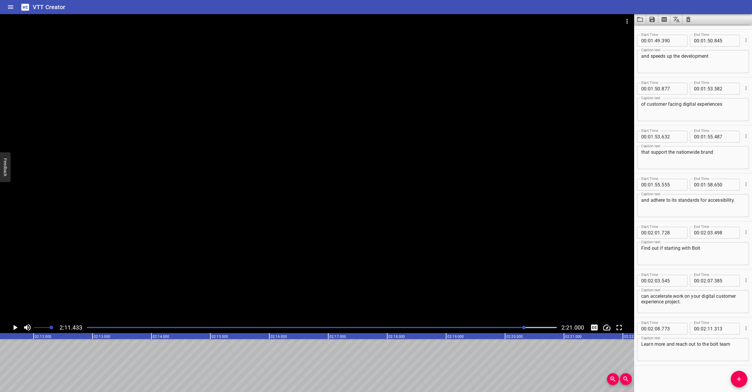
scroll to position [0, 7749]
click at [738, 381] on icon "Add Cue" at bounding box center [739, 379] width 7 height 7
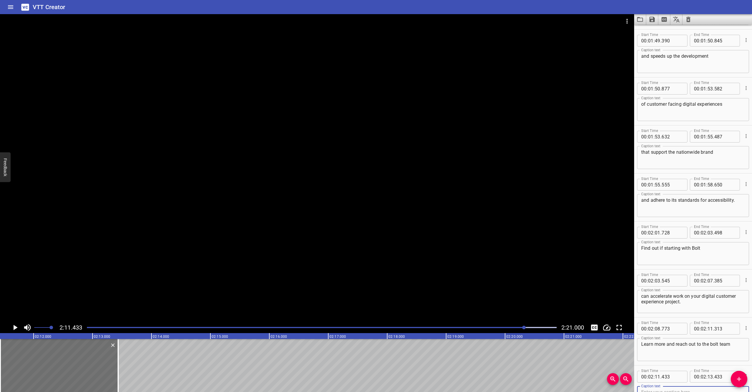
scroll to position [1345, 0]
click at [159, 238] on div at bounding box center [317, 168] width 634 height 308
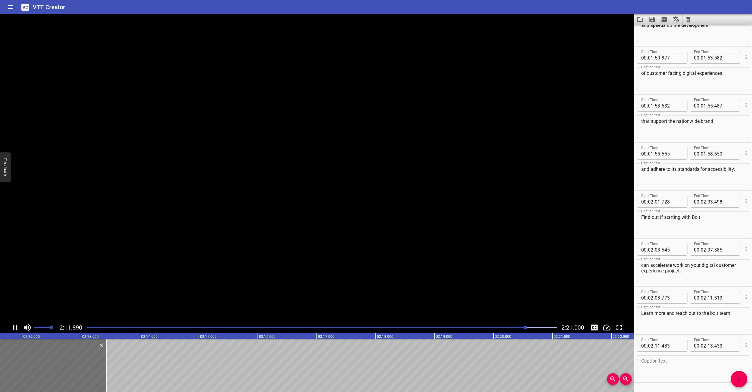
scroll to position [1390, 0]
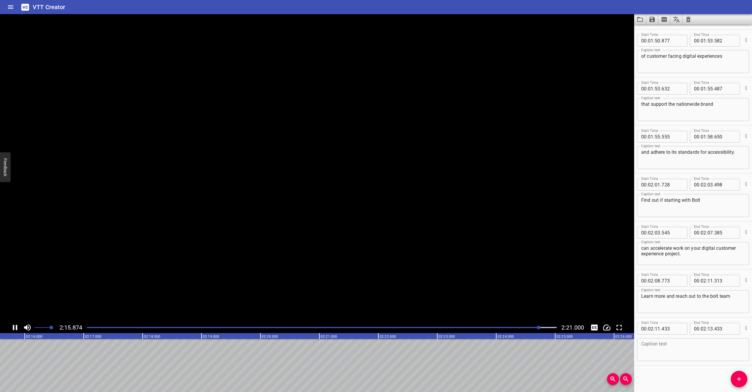
click at [159, 238] on video at bounding box center [317, 168] width 634 height 308
click at [168, 195] on div at bounding box center [317, 168] width 634 height 308
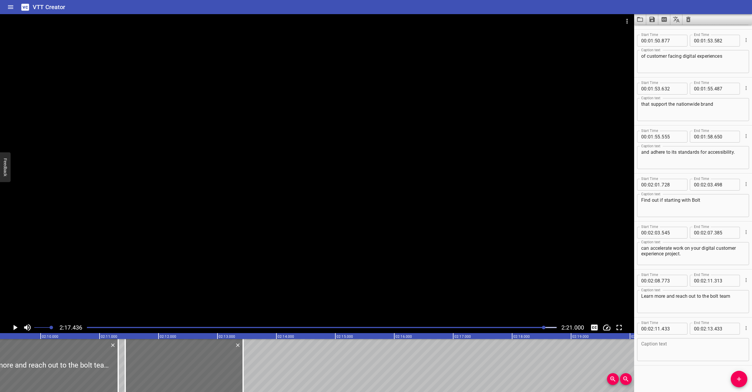
scroll to position [0, 7619]
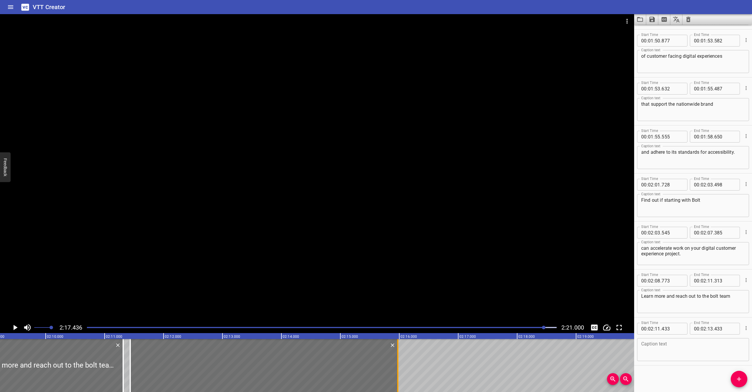
drag, startPoint x: 249, startPoint y: 376, endPoint x: 399, endPoint y: 381, distance: 149.8
click at [399, 381] on div at bounding box center [398, 365] width 6 height 53
type input "15"
type input "972"
click at [667, 353] on textarea at bounding box center [693, 350] width 104 height 17
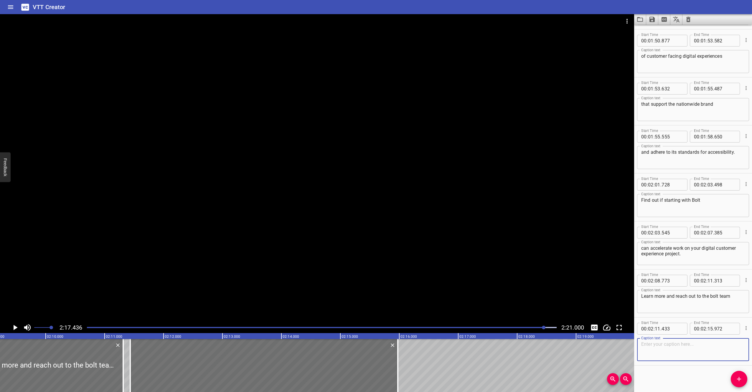
paste textarea "by visiting our site at [DOMAIN_NAME]."
type textarea "by visiting our site at [DOMAIN_NAME]"
click at [651, 19] on icon "Save captions to file" at bounding box center [652, 19] width 5 height 5
click at [655, 34] on li "Save to VTT file" at bounding box center [667, 32] width 43 height 11
click at [462, 105] on div at bounding box center [317, 168] width 634 height 308
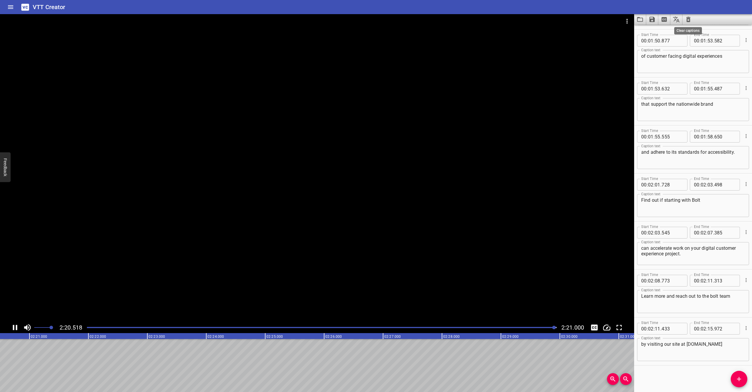
click at [690, 19] on icon "Clear captions" at bounding box center [688, 19] width 7 height 7
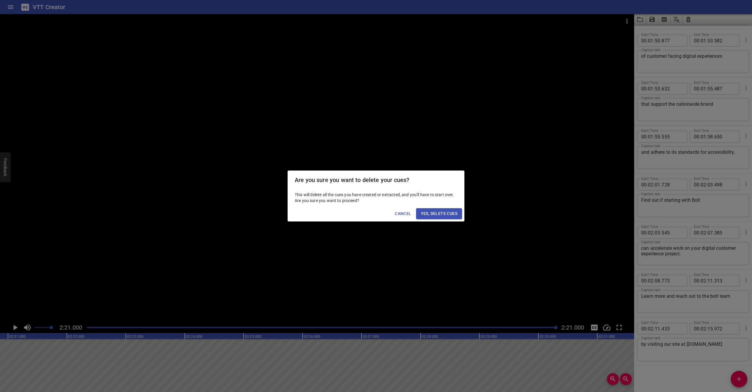
scroll to position [0, 8313]
click at [443, 214] on span "Yes, Delete Cues" at bounding box center [439, 213] width 37 height 7
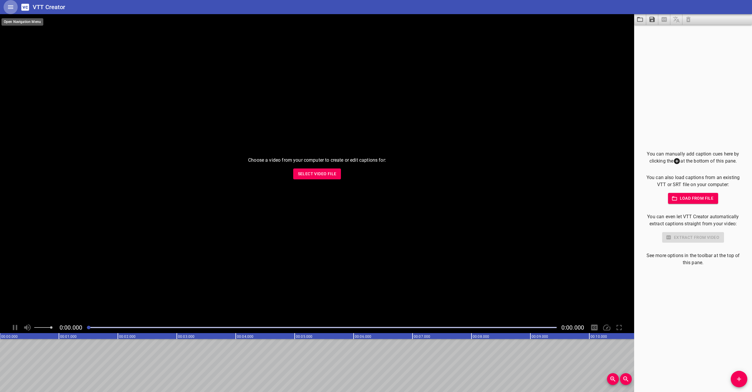
click at [6, 4] on button "Home" at bounding box center [11, 7] width 14 height 14
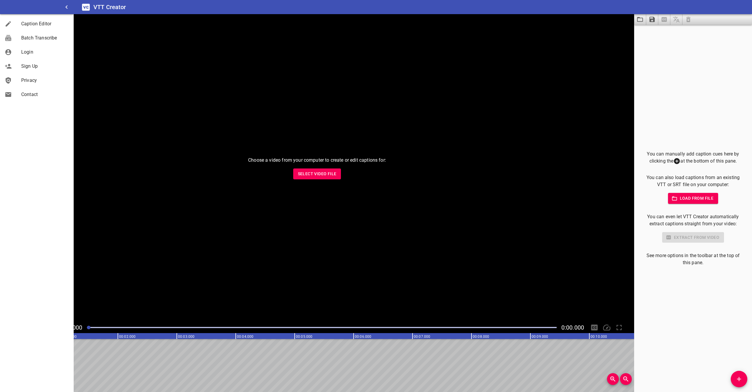
click at [24, 82] on span "Privacy" at bounding box center [45, 80] width 48 height 7
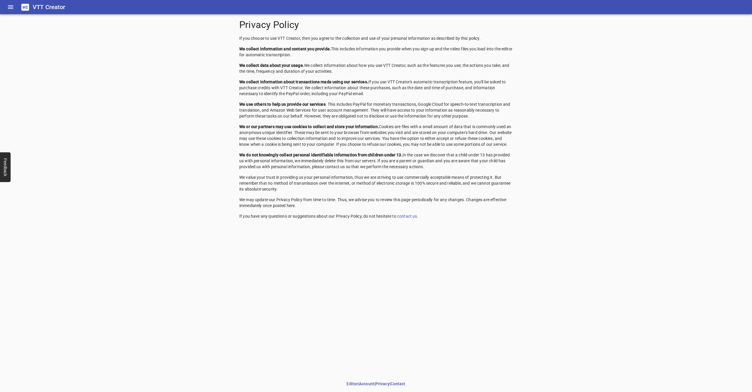
click at [103, 227] on div "Privacy Policy If you choose to use VTT Creator, then you agree to the collecti…" at bounding box center [376, 203] width 752 height 378
